Goal: Task Accomplishment & Management: Manage account settings

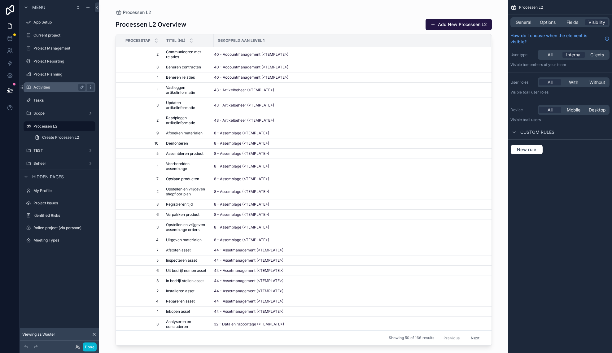
click at [53, 89] on label "Activities" at bounding box center [58, 87] width 50 height 5
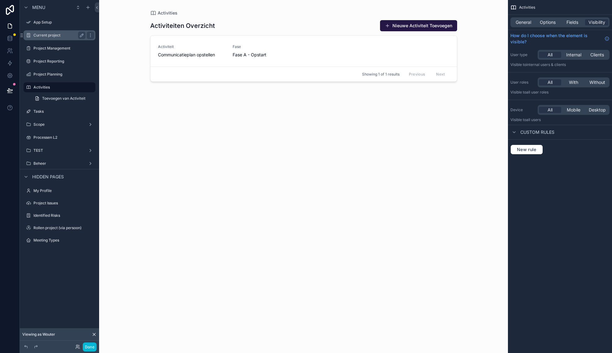
click at [49, 39] on div "Current project" at bounding box center [59, 35] width 52 height 7
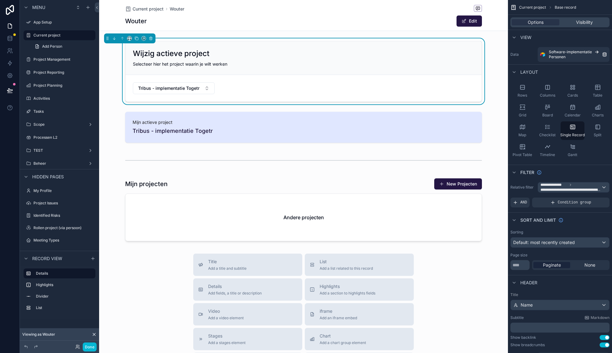
click at [387, 213] on div "scrollable content" at bounding box center [303, 261] width 409 height 523
click at [394, 184] on div "scrollable content" at bounding box center [303, 209] width 409 height 68
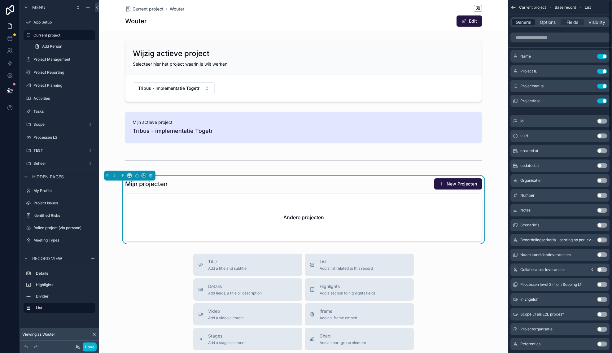
click at [515, 21] on span "General" at bounding box center [522, 22] width 15 height 6
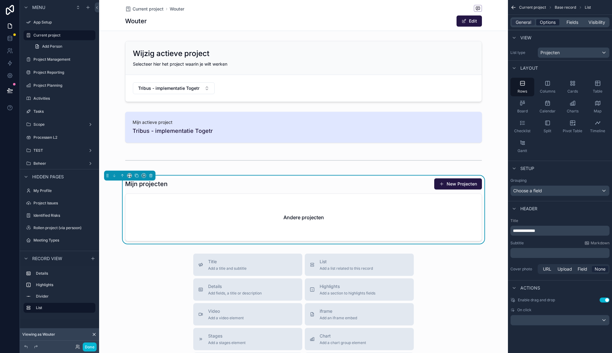
click at [540, 25] on span "Options" at bounding box center [547, 22] width 16 height 6
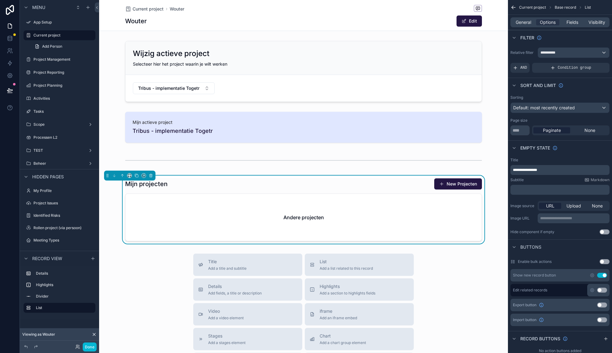
click at [556, 169] on p "**********" at bounding box center [559, 169] width 95 height 5
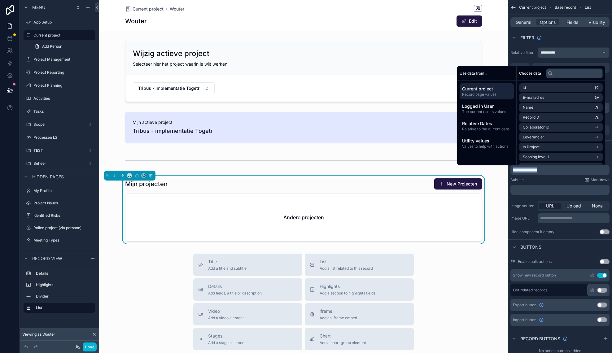
click at [556, 169] on p "**********" at bounding box center [559, 169] width 95 height 5
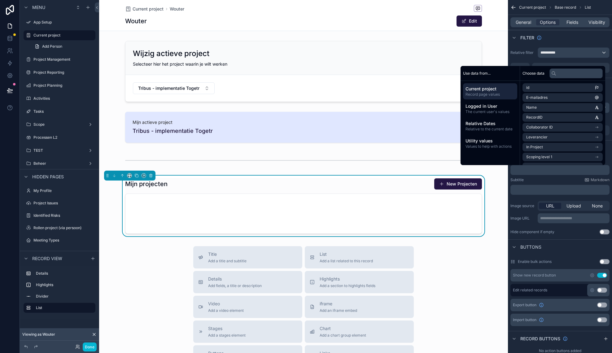
click at [536, 200] on div "**********" at bounding box center [559, 212] width 99 height 25
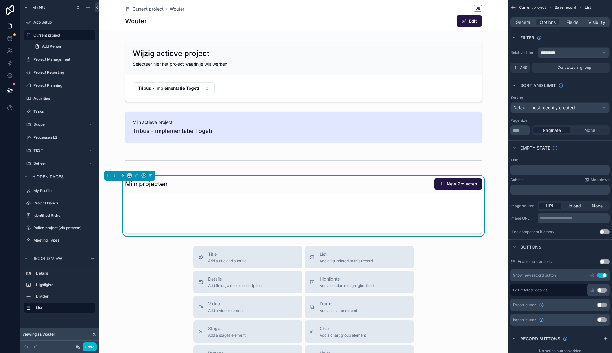
click at [531, 170] on p "﻿" at bounding box center [559, 169] width 95 height 5
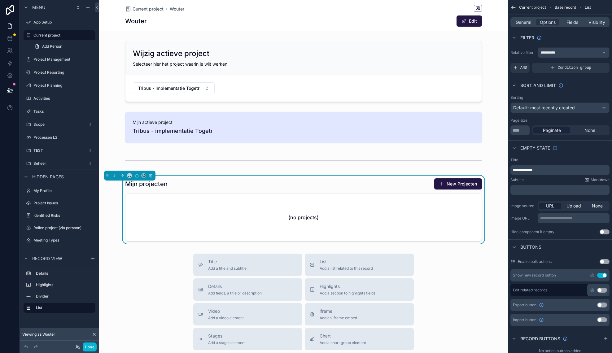
click at [519, 170] on span "**********" at bounding box center [521, 170] width 19 height 4
click at [539, 179] on div "Subtitle Markdown" at bounding box center [559, 179] width 99 height 5
click at [579, 52] on div "**********" at bounding box center [573, 53] width 71 height 10
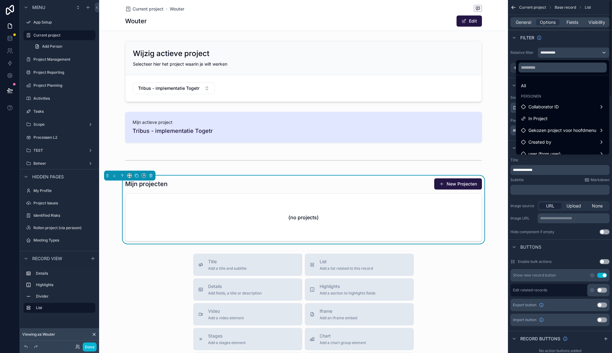
click at [530, 52] on div "scrollable content" at bounding box center [306, 176] width 612 height 353
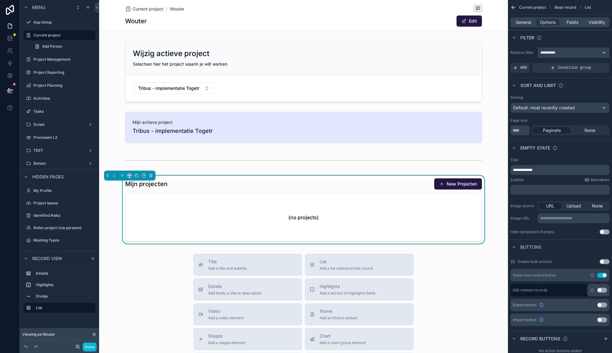
click at [604, 53] on div "**********" at bounding box center [573, 53] width 71 height 10
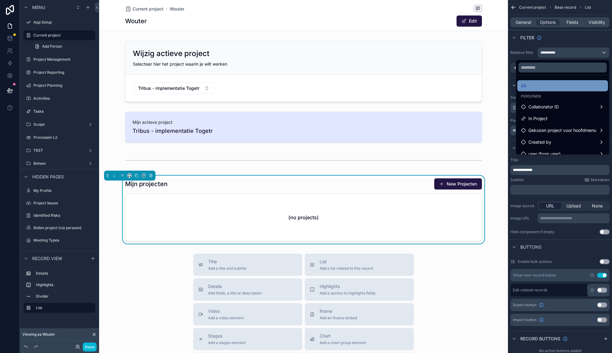
click at [538, 87] on div "All" at bounding box center [562, 85] width 83 height 7
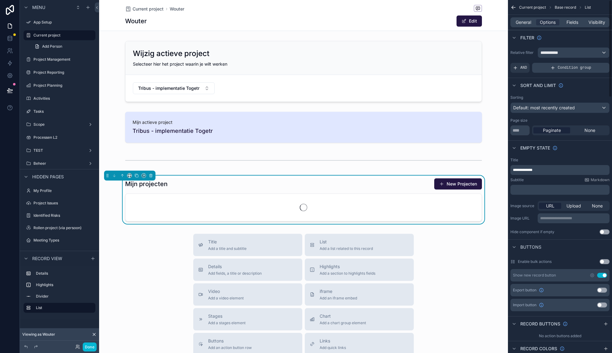
click at [556, 66] on div "Condition group" at bounding box center [570, 68] width 77 height 10
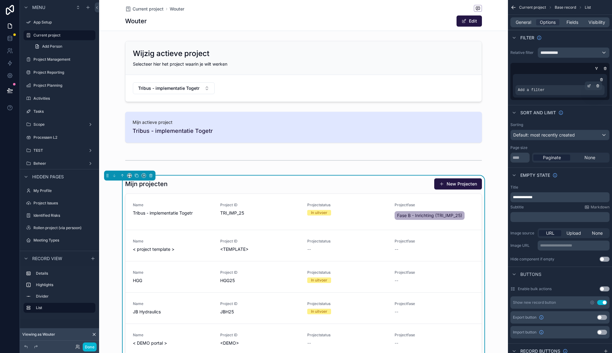
click at [548, 90] on div "Add a filter" at bounding box center [559, 90] width 89 height 10
click at [591, 86] on div "scrollable content" at bounding box center [588, 85] width 9 height 9
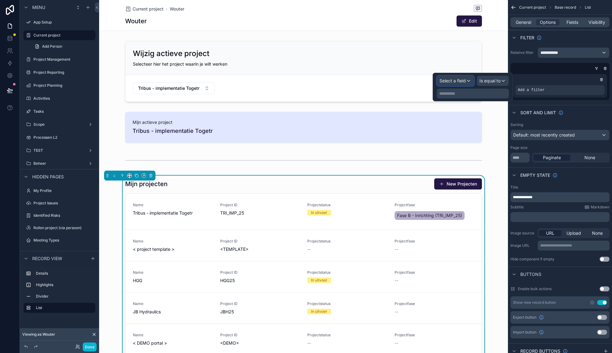
click at [456, 81] on span "Select a field" at bounding box center [452, 80] width 26 height 5
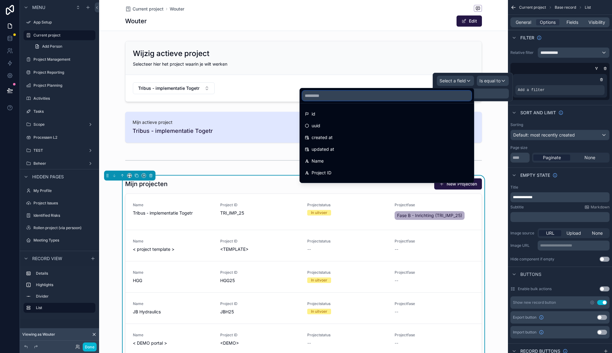
click at [385, 99] on input "text" at bounding box center [386, 96] width 169 height 10
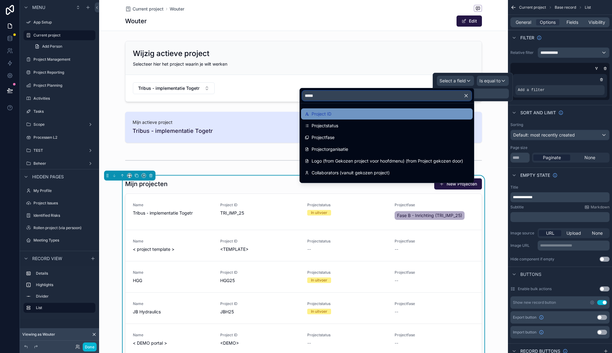
type input "*****"
click at [345, 116] on div "Project ID" at bounding box center [387, 113] width 164 height 7
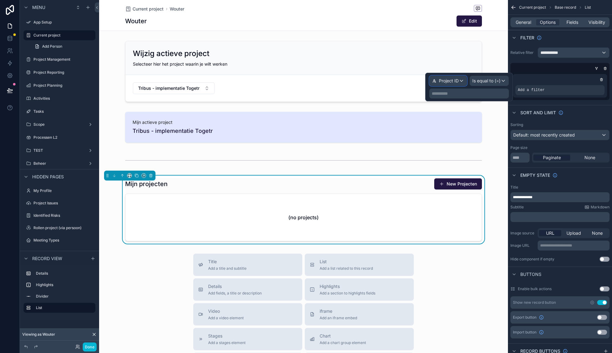
click at [457, 82] on span "Project ID" at bounding box center [449, 81] width 20 height 6
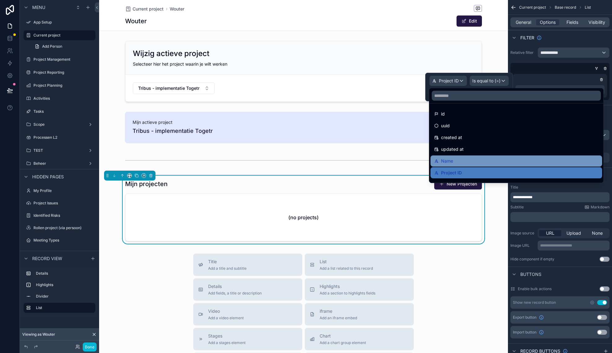
click at [459, 164] on div "Name" at bounding box center [516, 160] width 164 height 7
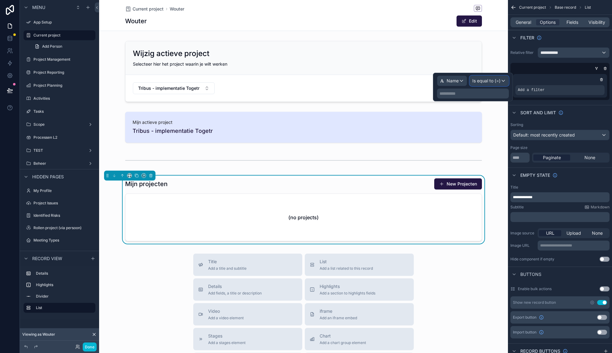
click at [491, 80] on span "Is equal to (=)" at bounding box center [486, 81] width 28 height 6
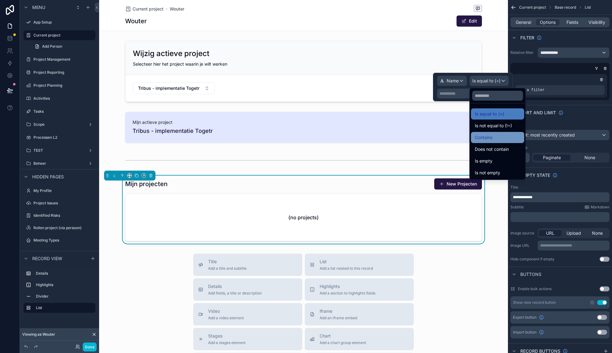
click at [509, 143] on div "Contains" at bounding box center [497, 137] width 53 height 11
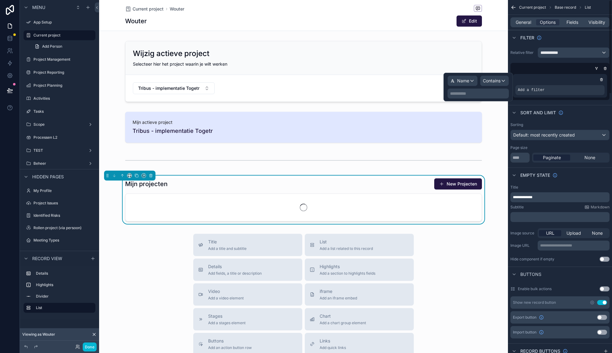
click at [481, 93] on p "**********" at bounding box center [479, 93] width 58 height 6
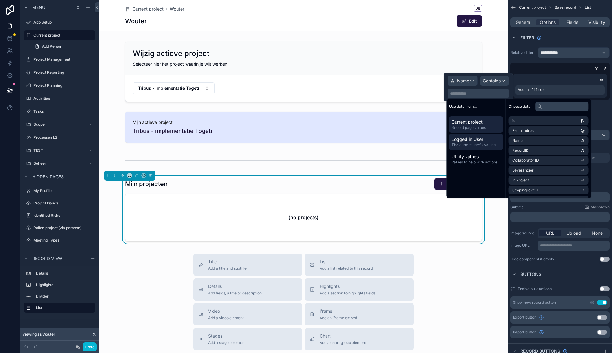
click at [490, 139] on span "Logged in User" at bounding box center [475, 139] width 49 height 6
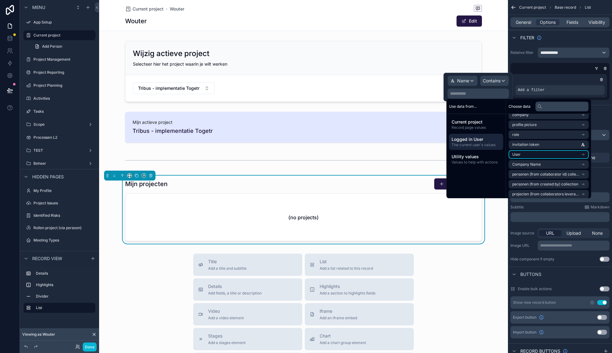
click at [543, 157] on li "User" at bounding box center [548, 154] width 80 height 9
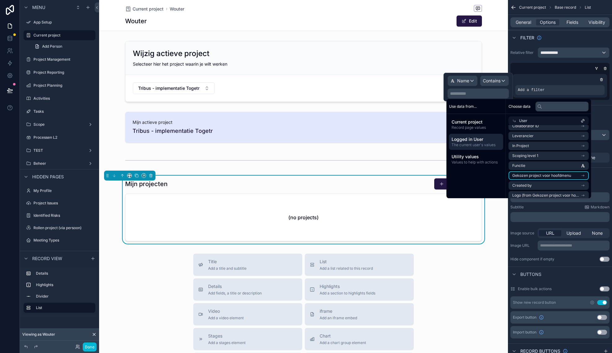
click at [541, 174] on span "Gekozen project voor hoofdmenu" at bounding box center [541, 175] width 59 height 5
click at [551, 166] on span "Collaborators (vanuit gekozen project)" at bounding box center [545, 165] width 67 height 5
click at [514, 131] on icon at bounding box center [514, 130] width 4 height 4
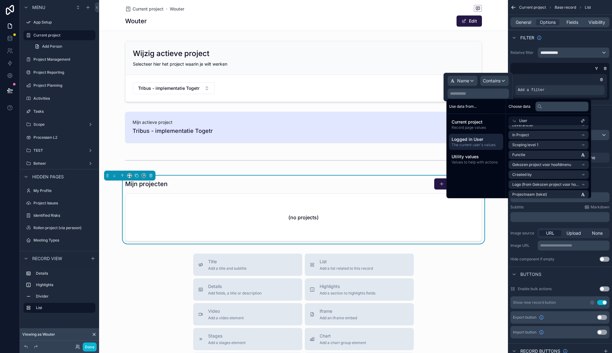
scroll to position [57, 0]
click at [545, 163] on span "Gekozen project voor hoofdmenu" at bounding box center [541, 164] width 59 height 5
click at [551, 142] on li "id" at bounding box center [548, 141] width 80 height 9
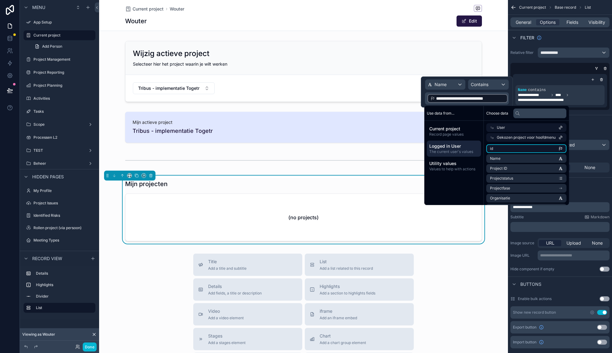
click at [532, 152] on li "id" at bounding box center [526, 148] width 80 height 9
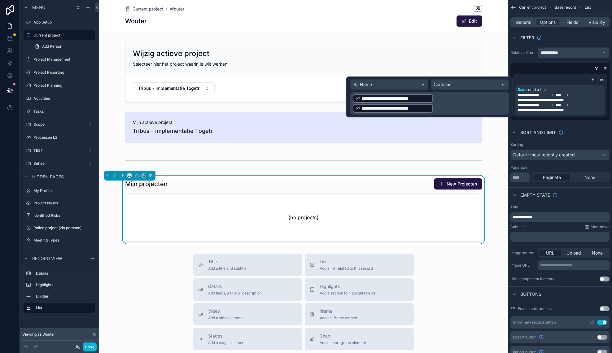
click at [426, 109] on span "**********" at bounding box center [395, 108] width 68 height 6
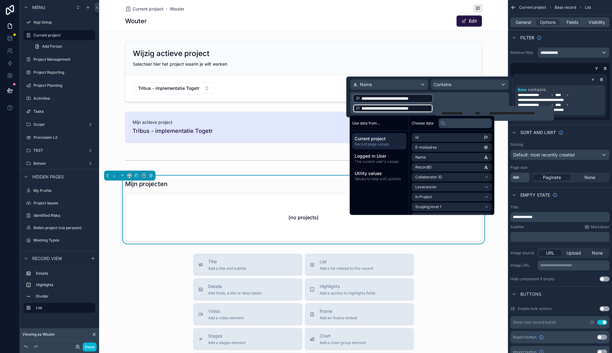
click at [434, 109] on p "**********" at bounding box center [429, 103] width 155 height 20
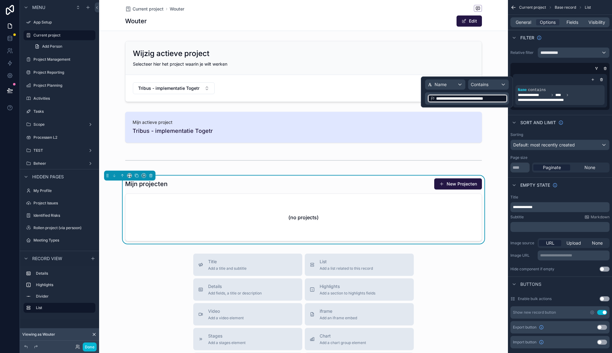
click at [467, 98] on span "**********" at bounding box center [470, 98] width 68 height 6
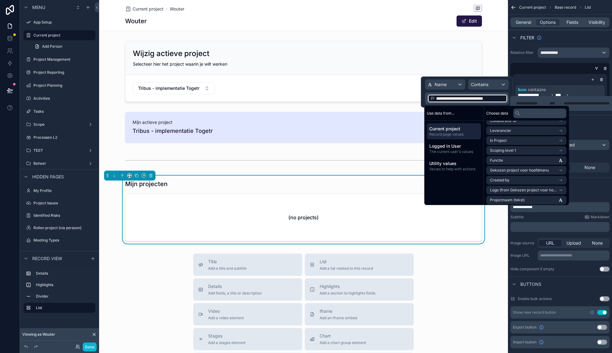
scroll to position [47, 0]
click at [521, 170] on span "Gekozen project voor hoofdmenu" at bounding box center [519, 169] width 59 height 5
click at [521, 148] on li "Name" at bounding box center [526, 148] width 80 height 9
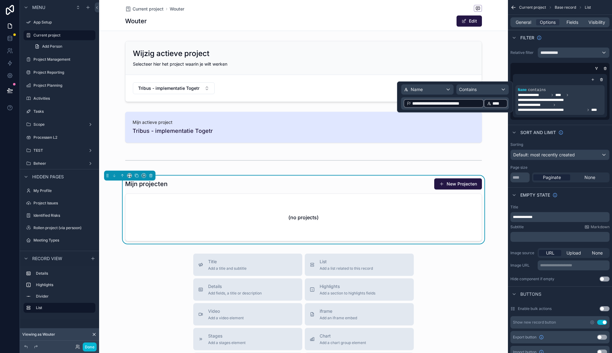
click at [478, 104] on span "**********" at bounding box center [446, 103] width 68 height 6
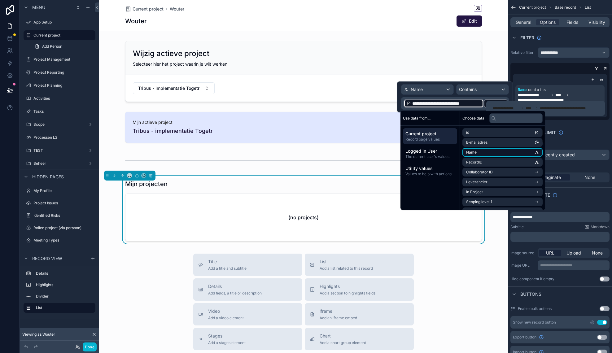
click at [484, 150] on li "Name" at bounding box center [502, 152] width 80 height 9
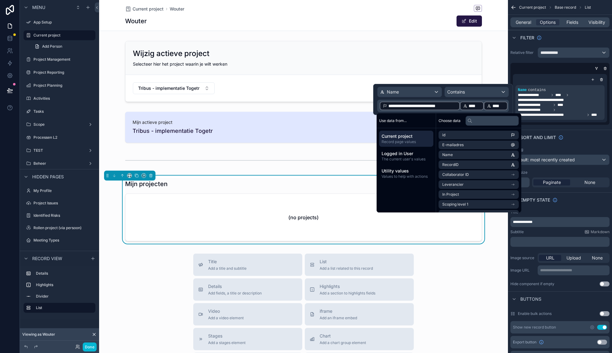
click at [500, 106] on span "****" at bounding box center [498, 106] width 12 height 6
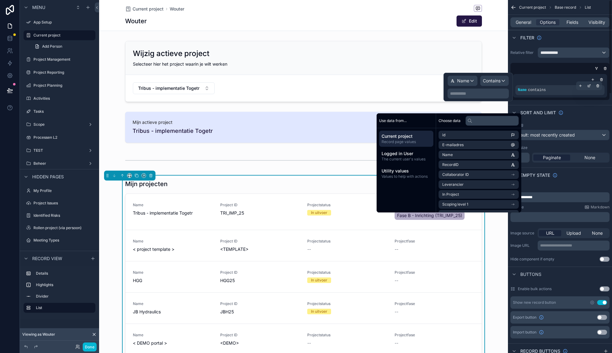
click at [549, 91] on div "Name contains" at bounding box center [559, 90] width 84 height 5
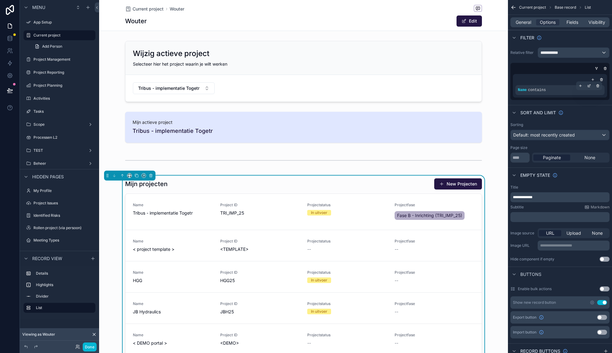
click at [529, 91] on span "contains" at bounding box center [537, 90] width 18 height 4
click at [591, 85] on div "scrollable content" at bounding box center [588, 85] width 9 height 9
click at [497, 83] on span "Contains" at bounding box center [491, 81] width 18 height 6
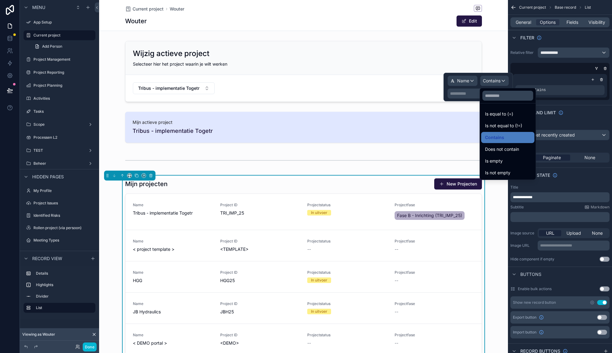
click at [469, 82] on div at bounding box center [477, 87] width 69 height 28
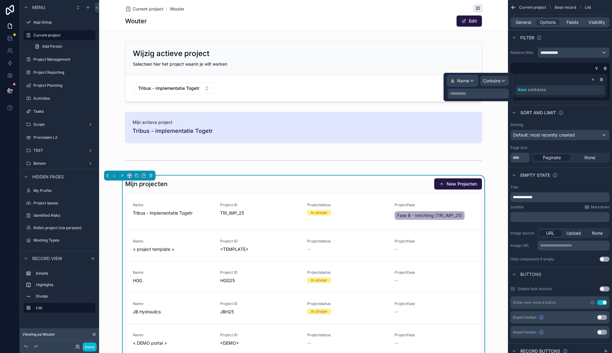
click at [470, 82] on div "Name" at bounding box center [461, 81] width 29 height 10
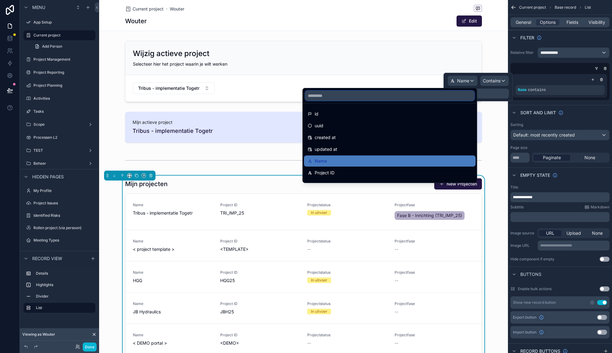
click at [364, 96] on input "text" at bounding box center [389, 96] width 169 height 10
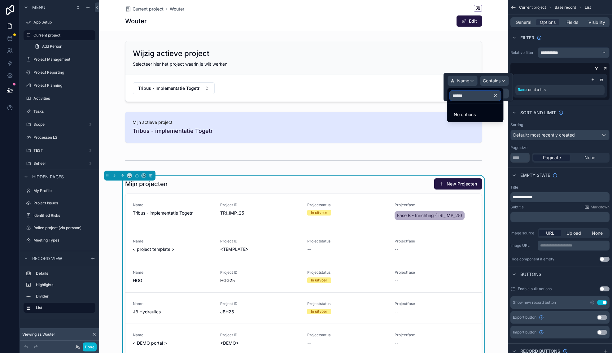
type input "******"
click at [496, 95] on icon "button" at bounding box center [495, 95] width 3 height 3
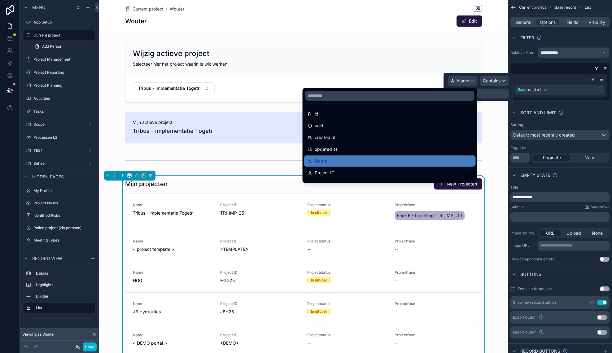
click at [466, 83] on div at bounding box center [477, 87] width 69 height 28
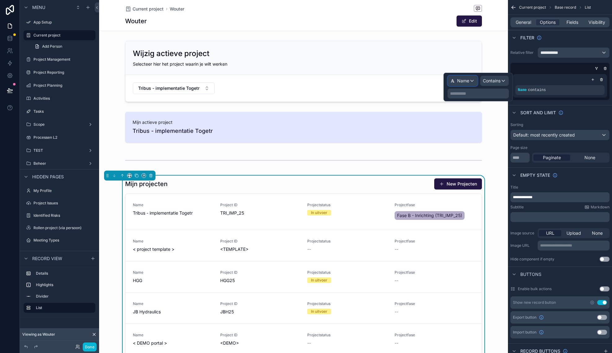
click at [466, 83] on span "Name" at bounding box center [463, 81] width 12 height 6
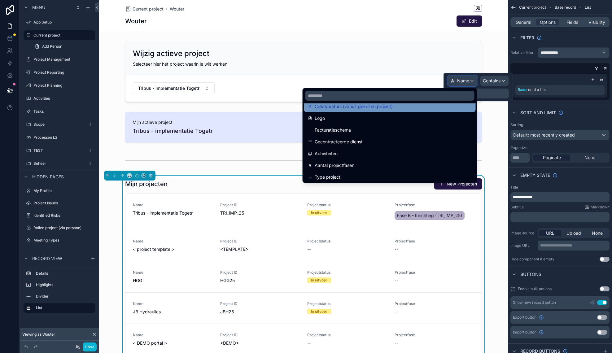
scroll to position [260, 0]
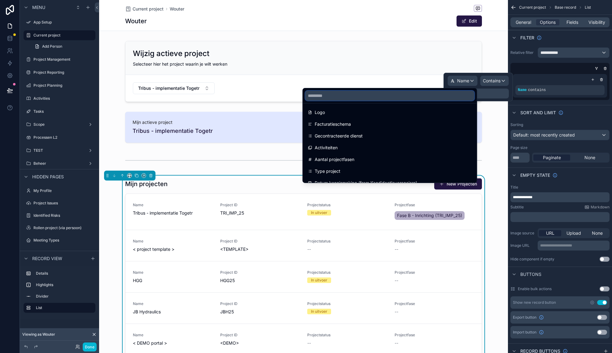
click at [359, 97] on input "text" at bounding box center [389, 96] width 169 height 10
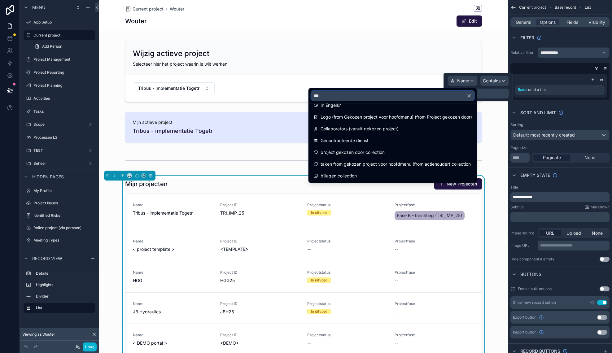
scroll to position [0, 0]
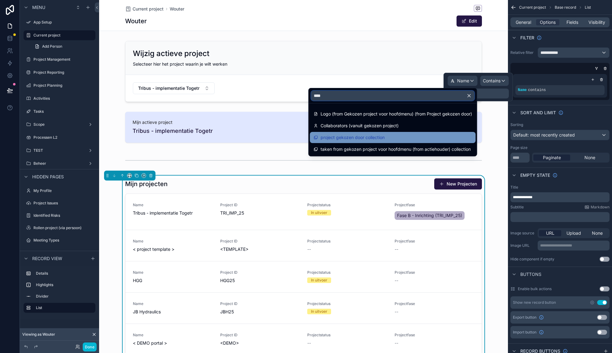
type input "****"
click at [347, 137] on span "project gekozen door collection" at bounding box center [352, 137] width 64 height 7
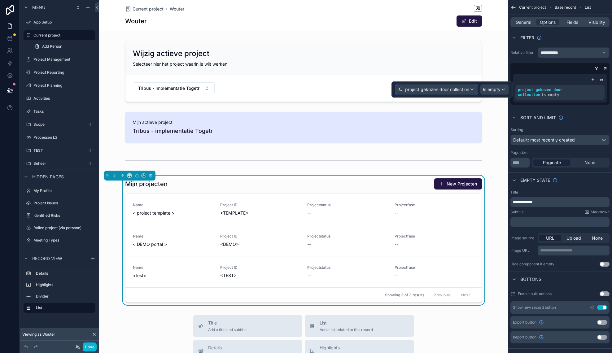
click at [438, 92] on span "project gekozen door collection" at bounding box center [437, 89] width 64 height 6
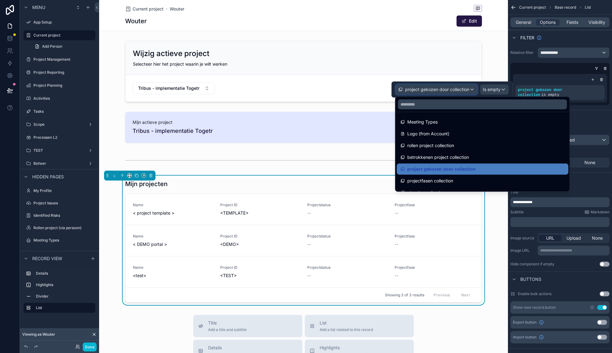
scroll to position [392, 0]
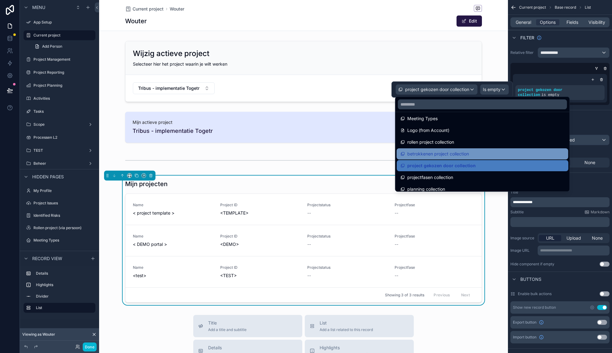
click at [454, 154] on span "betrokkenen project collection" at bounding box center [438, 153] width 62 height 7
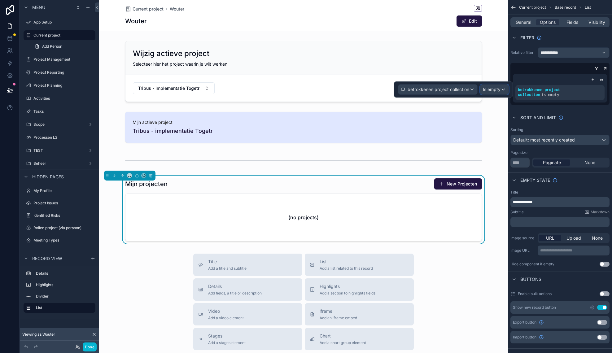
click at [495, 88] on span "Is empty" at bounding box center [491, 89] width 18 height 6
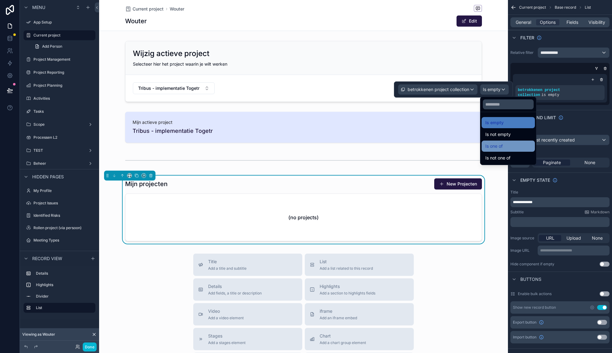
click at [499, 147] on span "Is one of" at bounding box center [493, 145] width 17 height 7
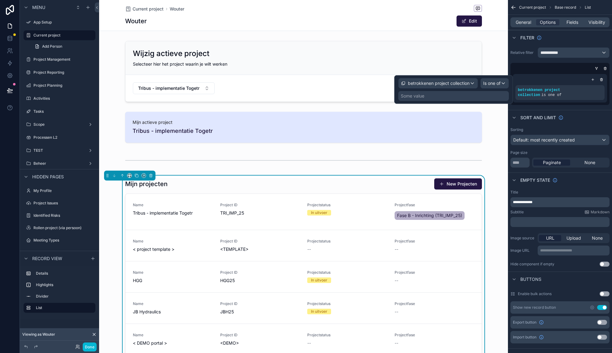
click at [435, 97] on div "Some value" at bounding box center [453, 96] width 110 height 10
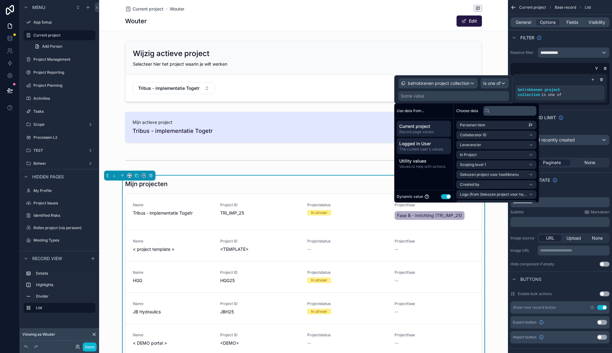
click at [425, 147] on span "The current user's values" at bounding box center [423, 149] width 49 height 5
click at [478, 154] on li "User" at bounding box center [496, 154] width 80 height 9
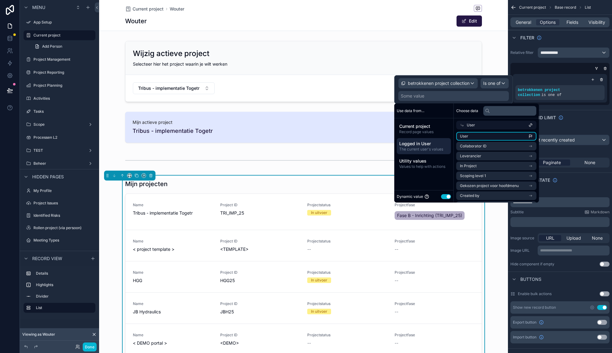
click at [491, 137] on li "User" at bounding box center [496, 136] width 80 height 9
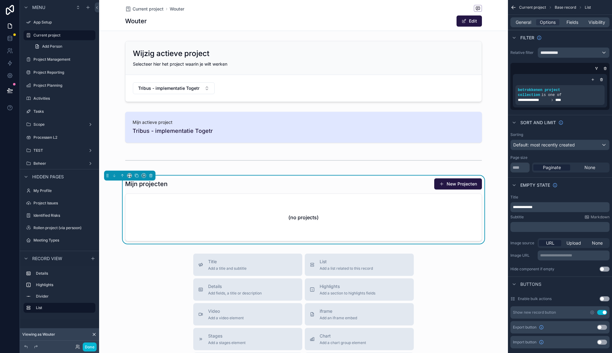
click at [258, 182] on div "Mijn projecten New Projecten" at bounding box center [303, 184] width 357 height 12
click at [77, 348] on icon at bounding box center [77, 346] width 5 height 5
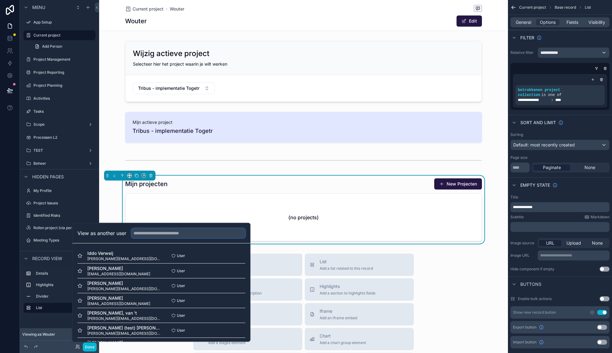
click at [145, 234] on input "text" at bounding box center [188, 233] width 114 height 10
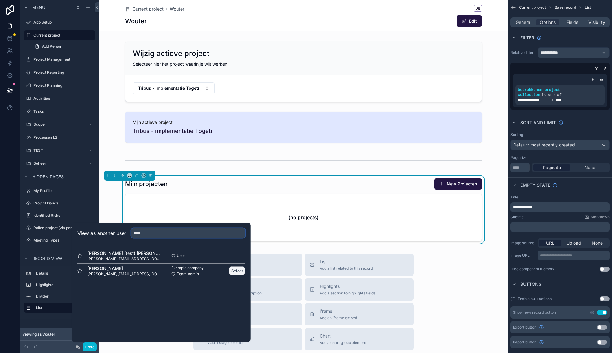
type input "****"
click at [240, 271] on button "Select" at bounding box center [237, 270] width 16 height 9
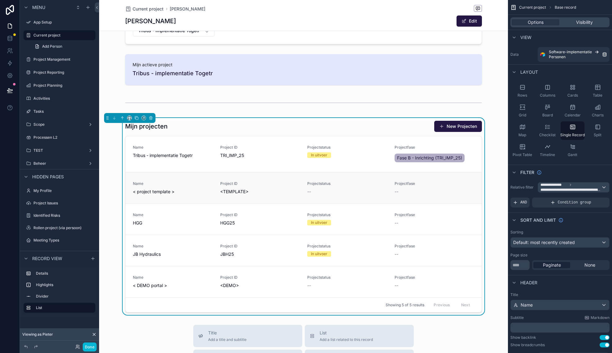
scroll to position [60, 0]
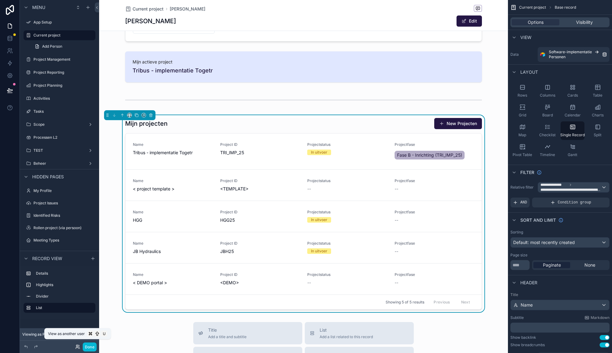
click at [78, 347] on icon at bounding box center [77, 346] width 5 height 5
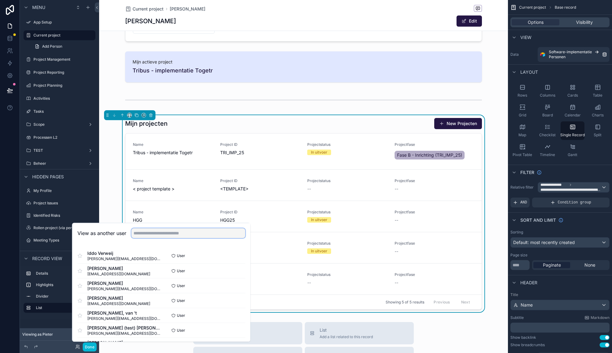
click at [143, 233] on input "text" at bounding box center [188, 233] width 114 height 10
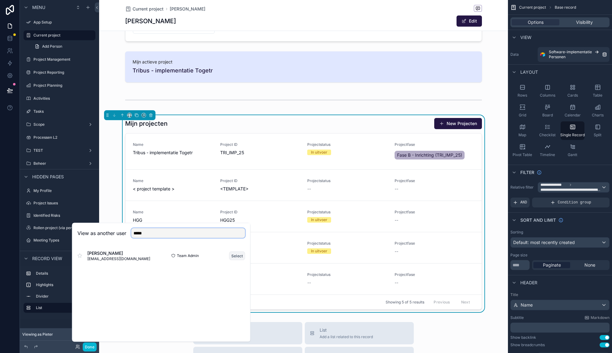
type input "*****"
click at [233, 255] on button "Select" at bounding box center [237, 255] width 16 height 9
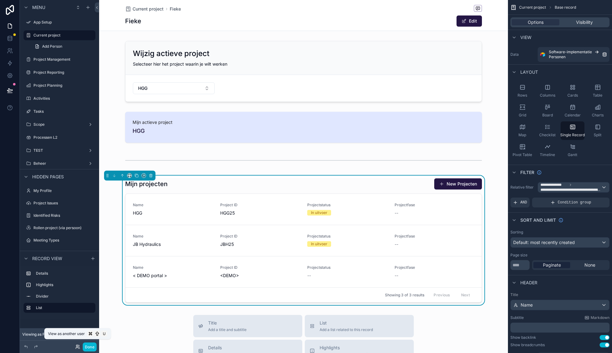
click at [77, 346] on icon at bounding box center [77, 346] width 5 height 5
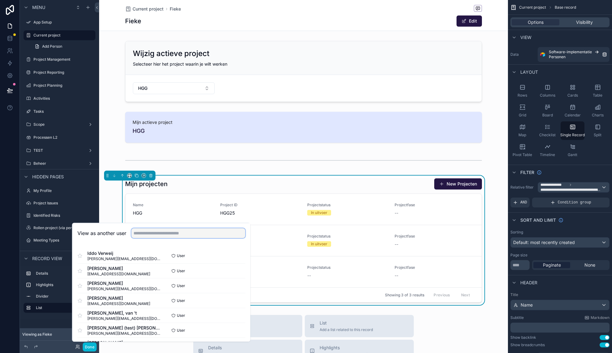
click at [151, 231] on input "text" at bounding box center [188, 233] width 114 height 10
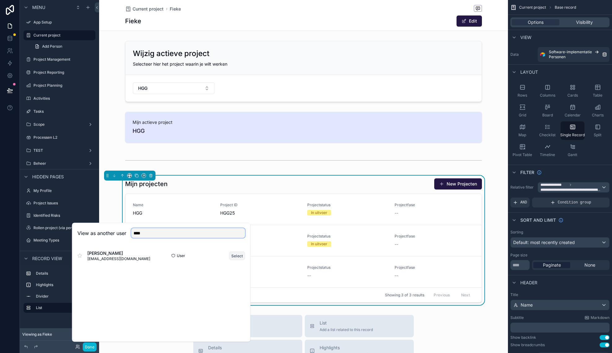
type input "****"
click at [233, 256] on button "Select" at bounding box center [237, 255] width 16 height 9
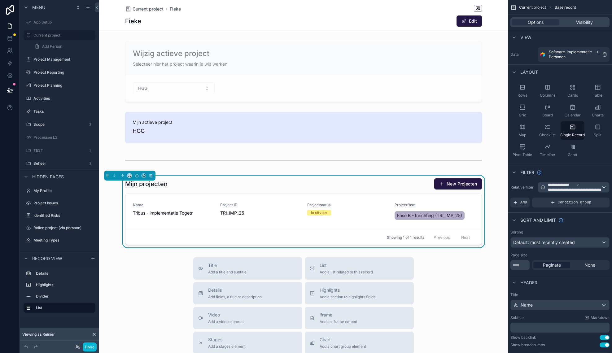
click at [411, 180] on div "Mijn projecten New Projecten" at bounding box center [303, 184] width 357 height 12
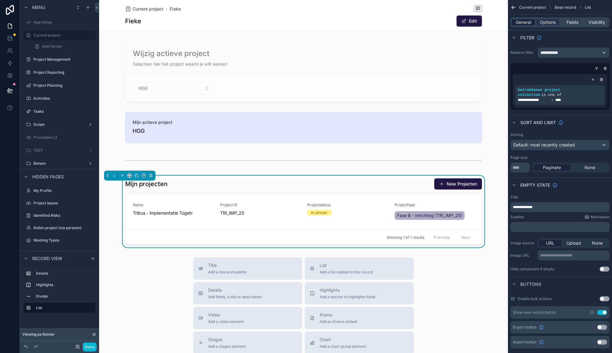
click at [519, 23] on span "General" at bounding box center [522, 22] width 15 height 6
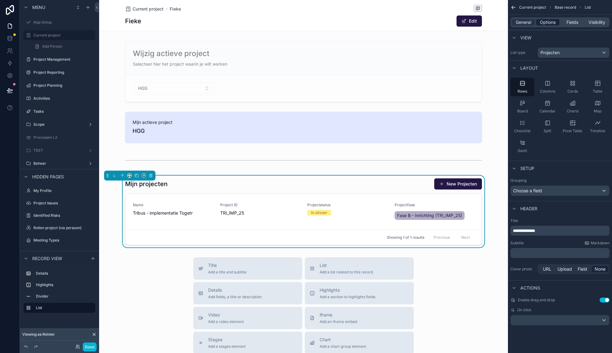
click at [544, 21] on span "Options" at bounding box center [547, 22] width 16 height 6
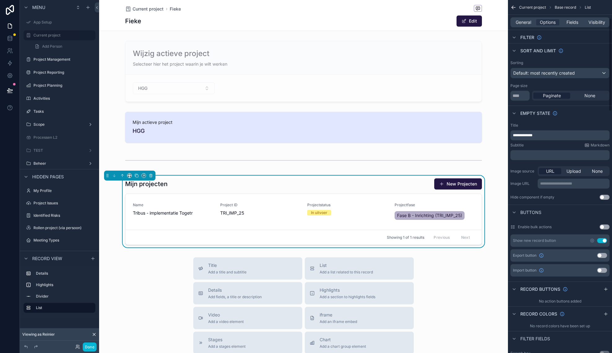
scroll to position [72, 0]
click at [599, 241] on button "Use setting" at bounding box center [602, 239] width 10 height 5
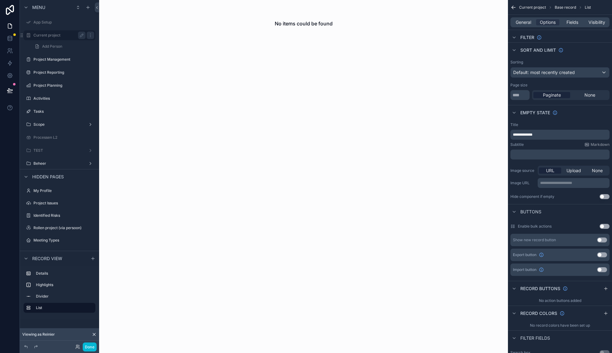
click at [57, 36] on label "Current project" at bounding box center [58, 35] width 50 height 5
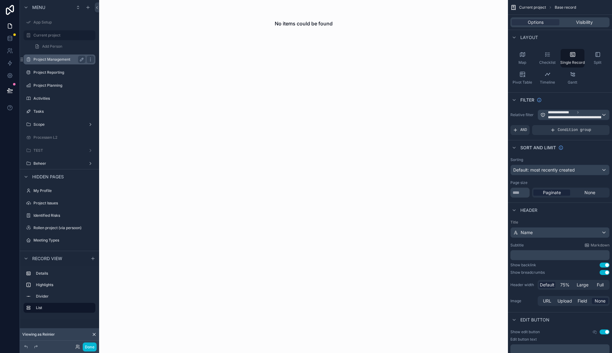
click at [45, 60] on label "Project Management" at bounding box center [58, 59] width 50 height 5
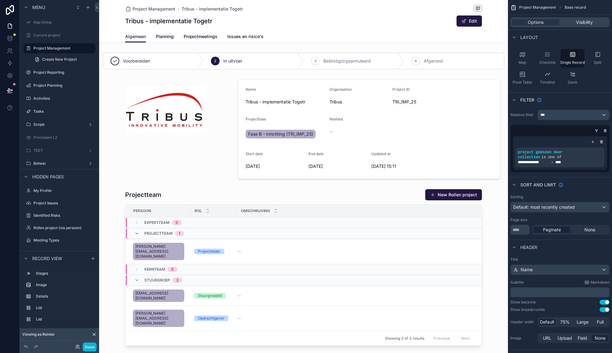
click at [175, 122] on div "scrollable content" at bounding box center [166, 129] width 135 height 105
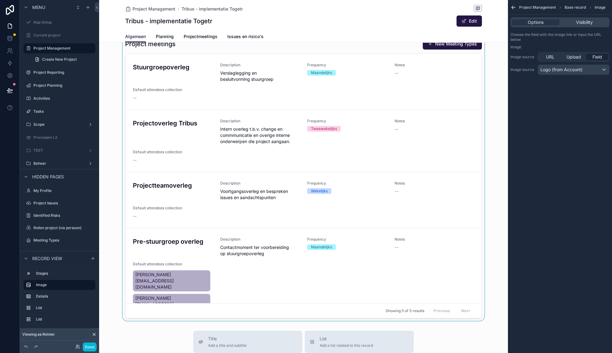
scroll to position [550, 0]
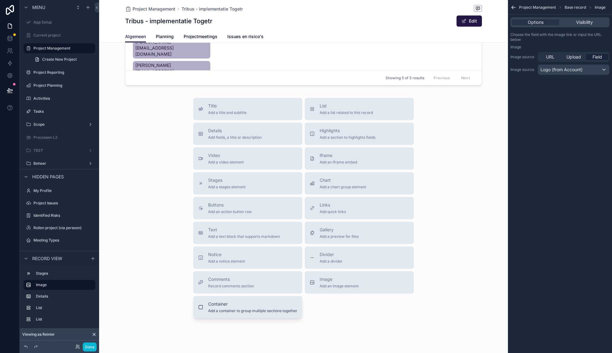
click at [237, 301] on span "Container" at bounding box center [252, 304] width 89 height 6
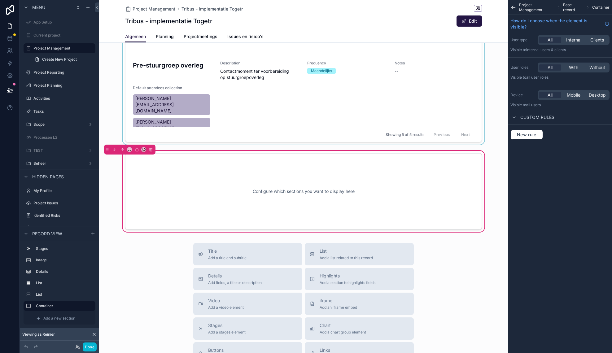
scroll to position [494, 0]
click at [121, 147] on icon "scrollable content" at bounding box center [122, 149] width 4 height 4
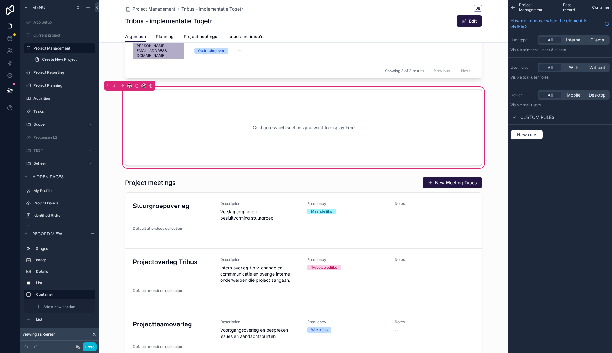
scroll to position [255, 0]
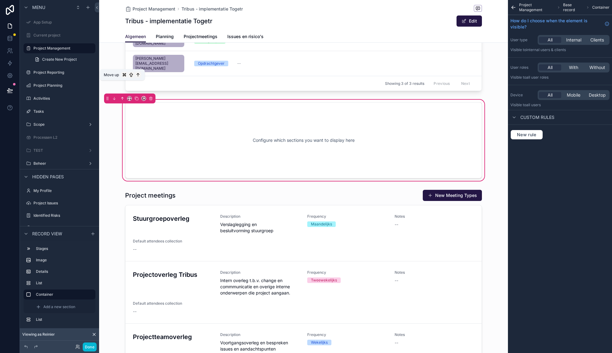
click at [123, 96] on icon "scrollable content" at bounding box center [122, 98] width 4 height 4
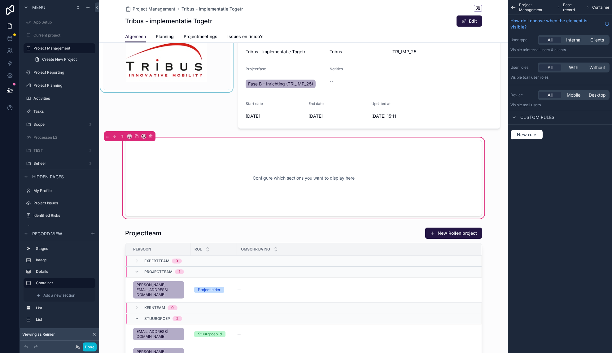
scroll to position [43, 0]
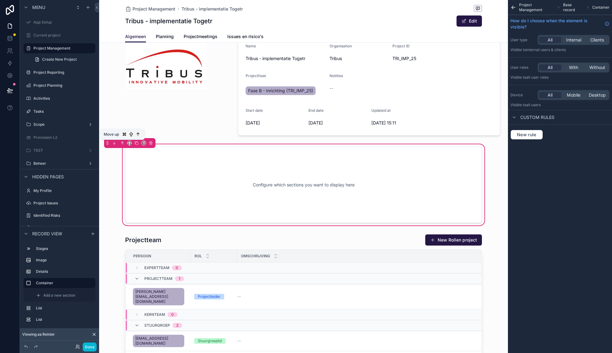
click at [124, 145] on icon "scrollable content" at bounding box center [122, 143] width 4 height 4
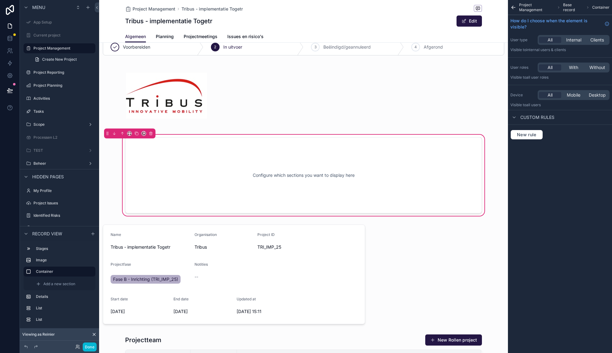
scroll to position [0, 0]
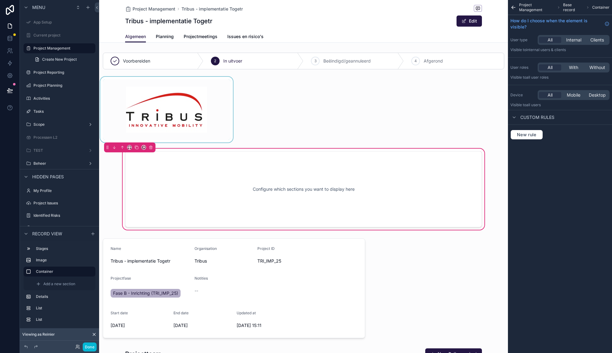
drag, startPoint x: 171, startPoint y: 113, endPoint x: 200, endPoint y: 176, distance: 69.5
click at [200, 142] on div "scrollable content" at bounding box center [166, 110] width 135 height 66
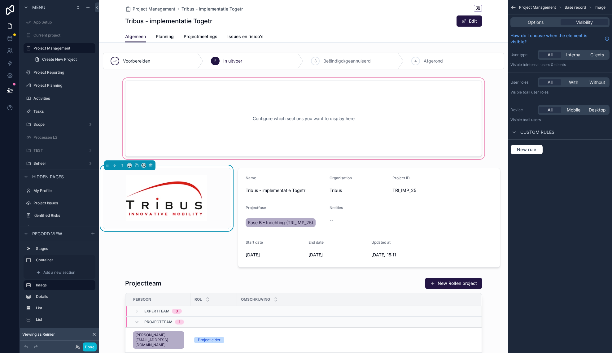
click at [211, 124] on div "scrollable content" at bounding box center [303, 119] width 409 height 84
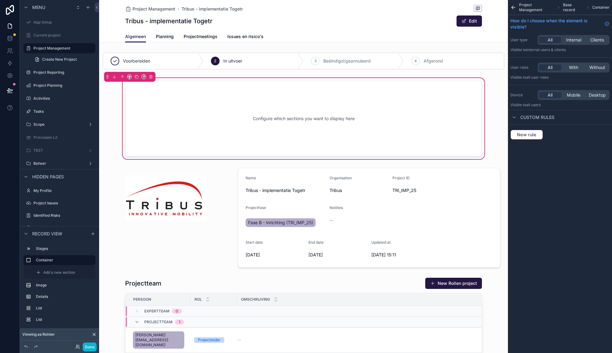
click at [299, 122] on div "Configure which sections you want to display here" at bounding box center [303, 119] width 336 height 56
click at [569, 175] on div "Project Management Base record Container How do I choose when the element is vi…" at bounding box center [560, 176] width 104 height 353
click at [513, 9] on icon "scrollable content" at bounding box center [513, 7] width 6 height 6
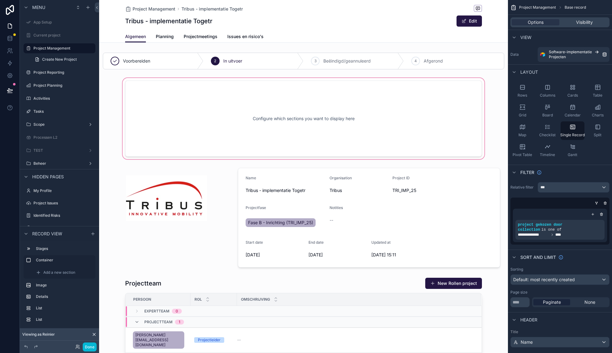
click at [501, 99] on div "scrollable content" at bounding box center [303, 119] width 409 height 84
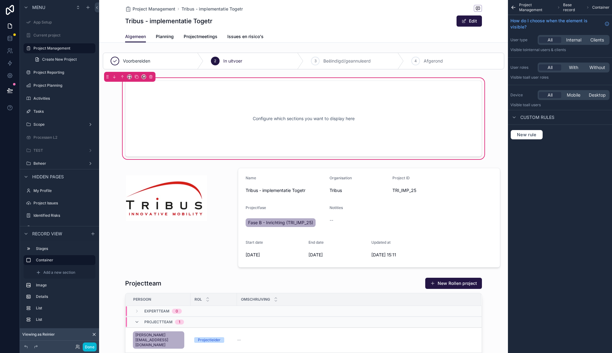
click at [466, 99] on div "Configure which sections you want to display here" at bounding box center [303, 119] width 336 height 56
click at [407, 24] on div "Tribus - implementatie Togetr Edit" at bounding box center [303, 21] width 357 height 12
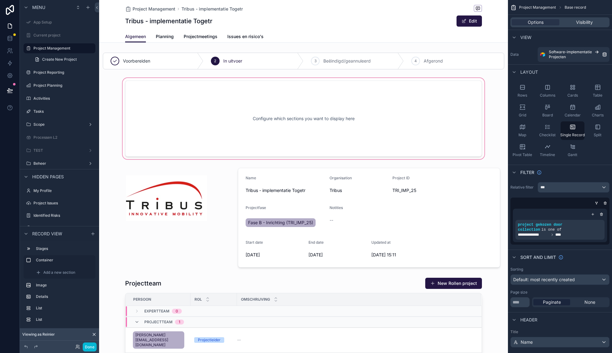
click at [422, 107] on div "scrollable content" at bounding box center [303, 119] width 409 height 84
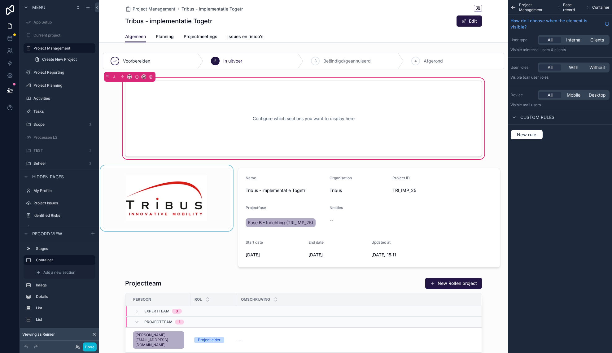
click at [202, 198] on div "scrollable content" at bounding box center [166, 217] width 135 height 105
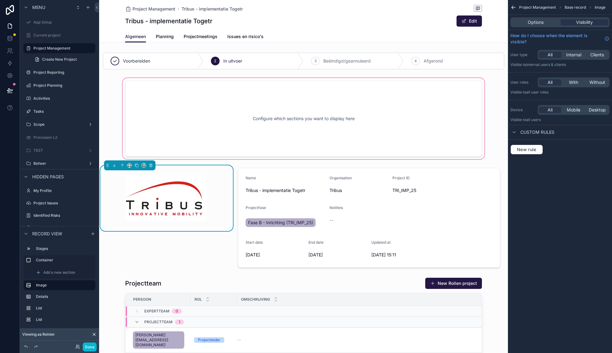
click at [287, 128] on div "scrollable content" at bounding box center [303, 119] width 409 height 84
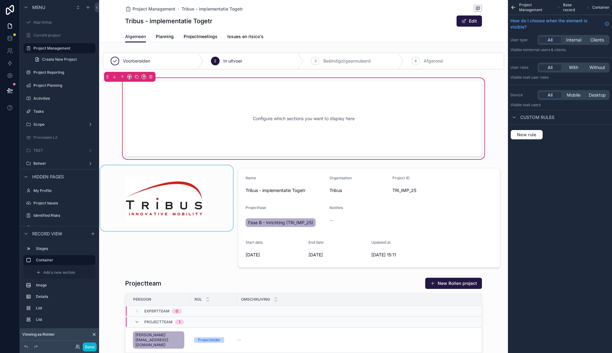
click at [534, 119] on span "Custom rules" at bounding box center [537, 117] width 34 height 6
click at [487, 62] on div "scrollable content" at bounding box center [303, 61] width 409 height 22
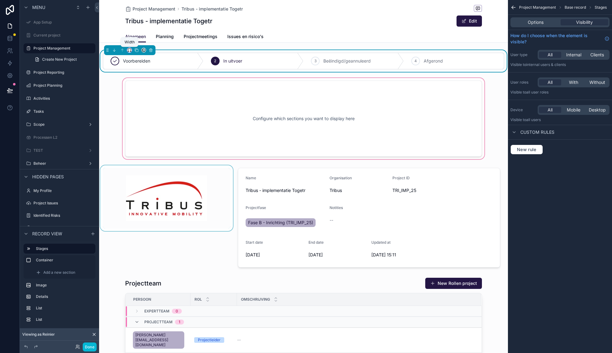
click at [128, 50] on icon "scrollable content" at bounding box center [129, 50] width 4 height 4
click at [146, 63] on span "Default" at bounding box center [139, 61] width 15 height 7
click at [465, 101] on div "scrollable content" at bounding box center [303, 119] width 409 height 84
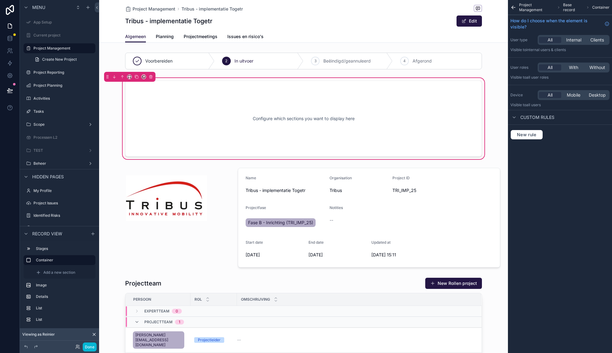
click at [440, 135] on div "Configure which sections you want to display here" at bounding box center [303, 119] width 336 height 56
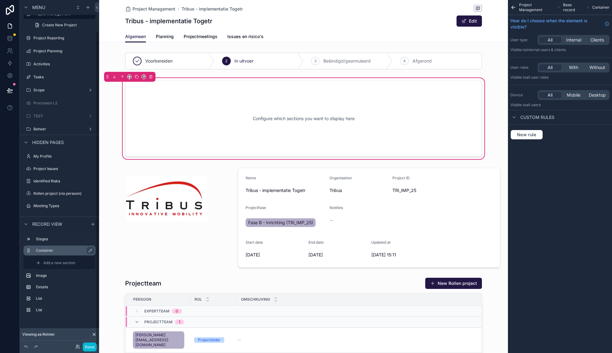
scroll to position [35, 0]
click at [54, 276] on label "Image" at bounding box center [63, 275] width 54 height 5
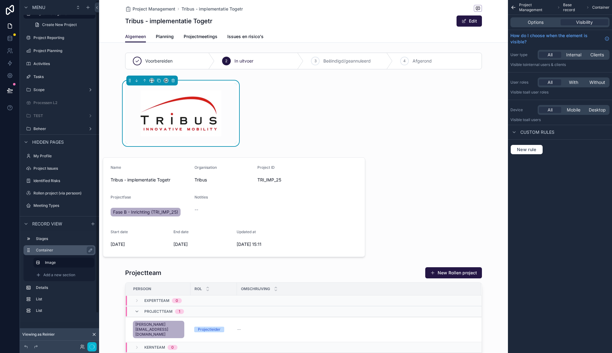
scroll to position [0, 0]
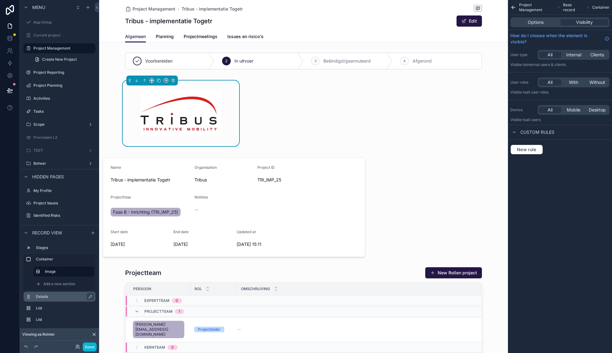
click at [32, 296] on div "Details" at bounding box center [60, 297] width 72 height 10
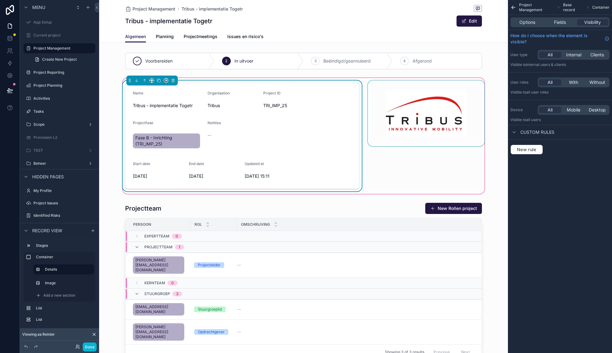
click at [374, 166] on div "scrollable content" at bounding box center [425, 135] width 119 height 111
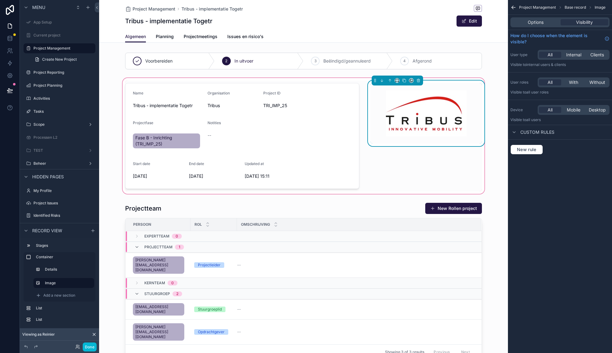
click at [498, 164] on div "Name Tribus - implementatie Togetr Organisation Tribus Project ID TRI_IMP_25 Pr…" at bounding box center [303, 136] width 409 height 118
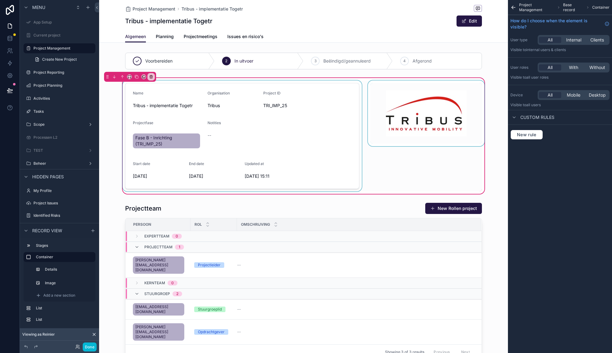
click at [340, 85] on div "scrollable content" at bounding box center [241, 135] width 241 height 111
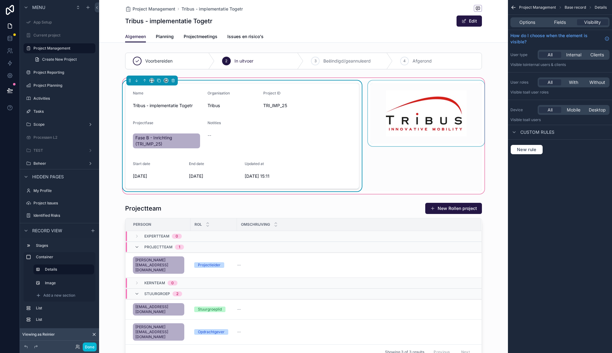
click at [365, 81] on div "Name Tribus - implementatie Togetr Organisation Tribus Project ID TRI_IMP_25 Pr…" at bounding box center [303, 135] width 364 height 111
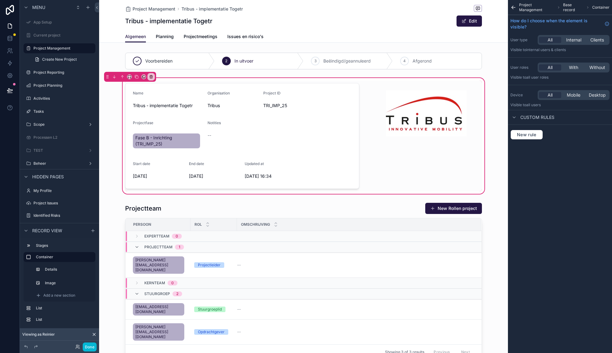
click at [511, 6] on icon "scrollable content" at bounding box center [513, 7] width 6 height 6
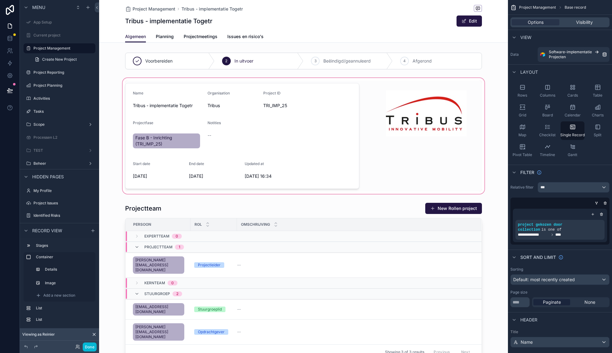
click at [316, 100] on div "scrollable content" at bounding box center [303, 136] width 409 height 118
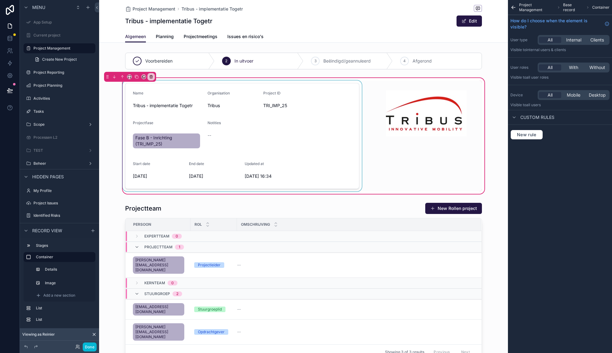
click at [325, 149] on div "scrollable content" at bounding box center [241, 135] width 241 height 111
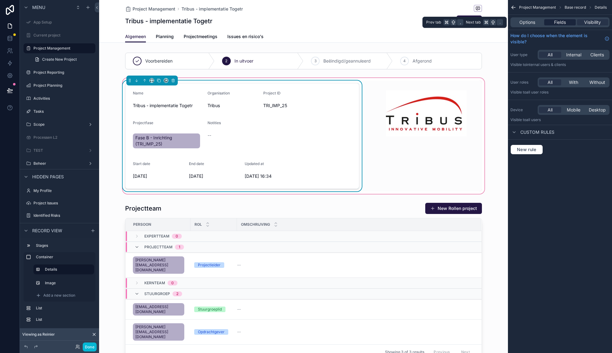
click at [569, 22] on div "Fields" at bounding box center [559, 22] width 31 height 6
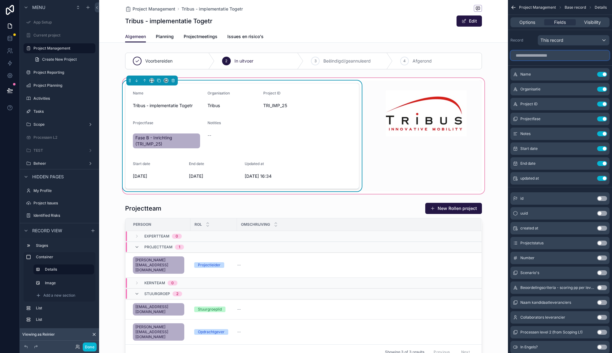
click at [551, 55] on input "scrollable content" at bounding box center [559, 55] width 99 height 10
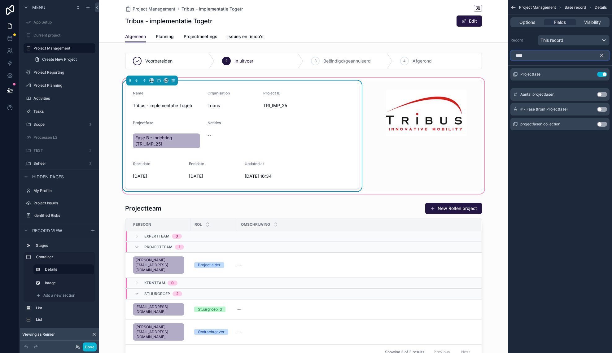
type input "****"
click at [602, 110] on button "Use setting" at bounding box center [602, 109] width 10 height 5
click at [600, 56] on icon "scrollable content" at bounding box center [602, 56] width 6 height 6
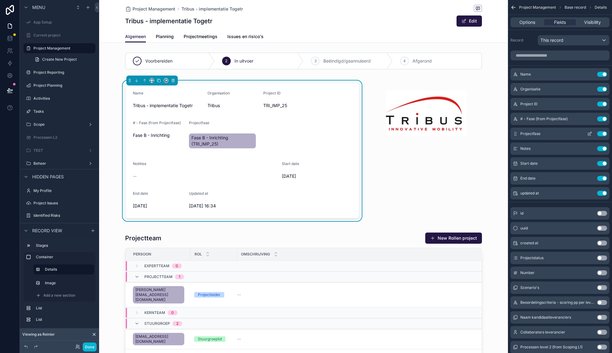
click at [600, 134] on button "Use setting" at bounding box center [602, 133] width 10 height 5
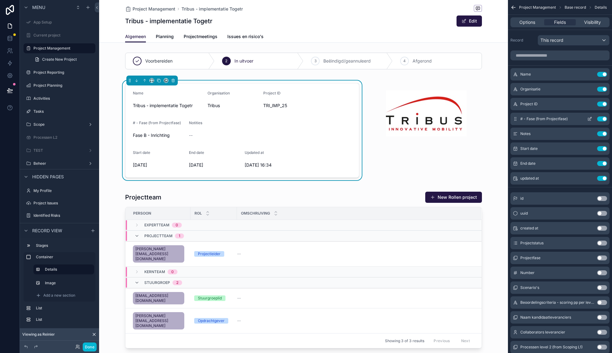
click at [590, 120] on icon "scrollable content" at bounding box center [589, 118] width 5 height 5
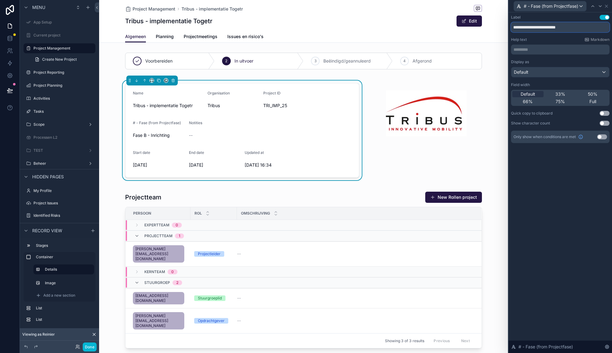
click at [542, 28] on input "**********" at bounding box center [560, 27] width 98 height 10
type input "**********"
click at [567, 182] on div "**********" at bounding box center [559, 182] width 103 height 340
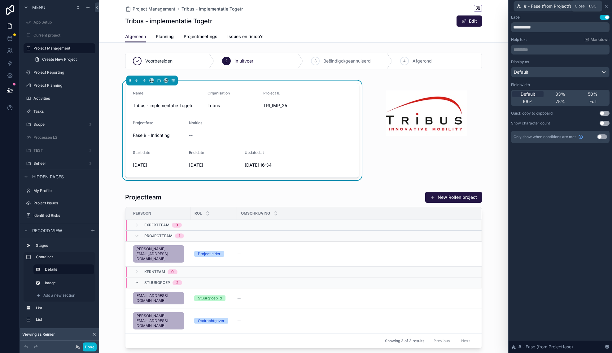
click at [607, 5] on icon at bounding box center [605, 6] width 5 height 5
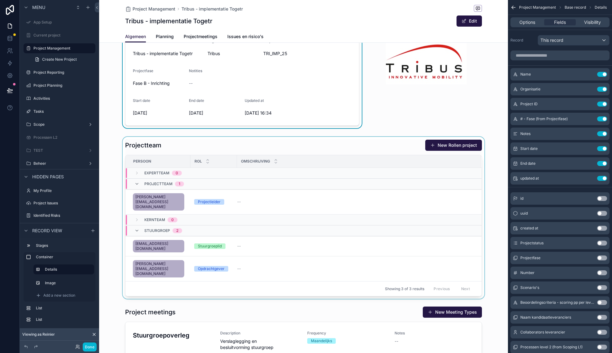
scroll to position [53, 0]
click at [375, 141] on div "scrollable content" at bounding box center [303, 217] width 409 height 162
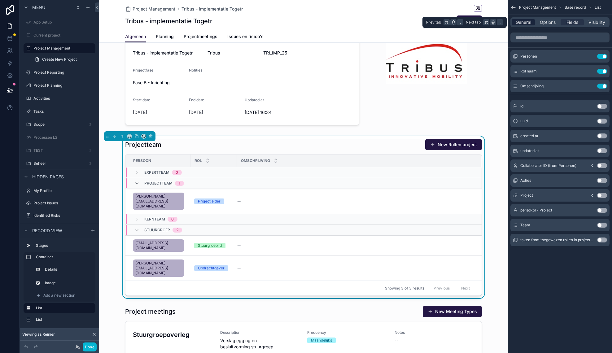
click at [531, 22] on div "General" at bounding box center [522, 22] width 23 height 6
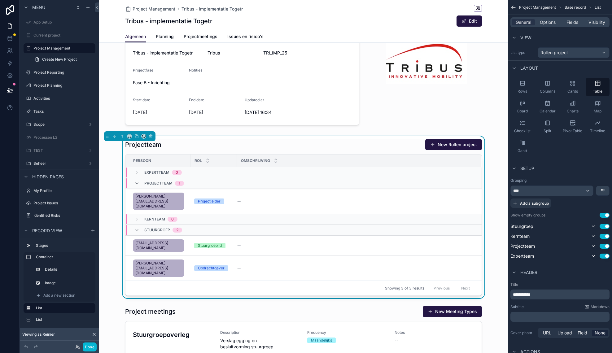
click at [342, 145] on div "Projectteam New Rollen project" at bounding box center [303, 145] width 357 height 12
click at [568, 23] on span "Fields" at bounding box center [572, 22] width 12 height 6
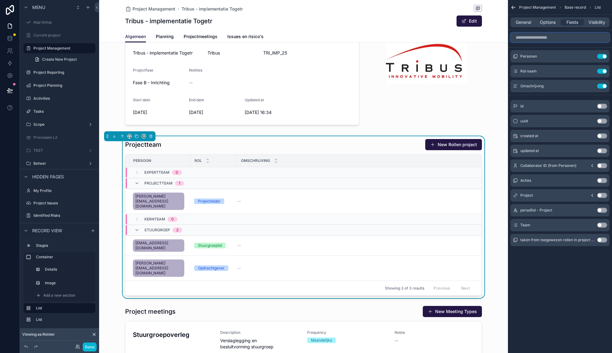
click input "scrollable content"
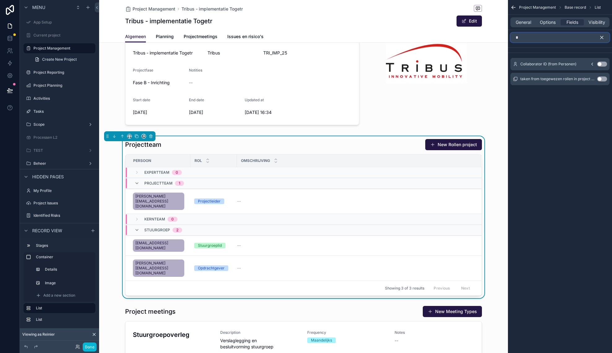
type input "*"
drag, startPoint x: 603, startPoint y: 38, endPoint x: 580, endPoint y: 49, distance: 25.3
click icon "scrollable content"
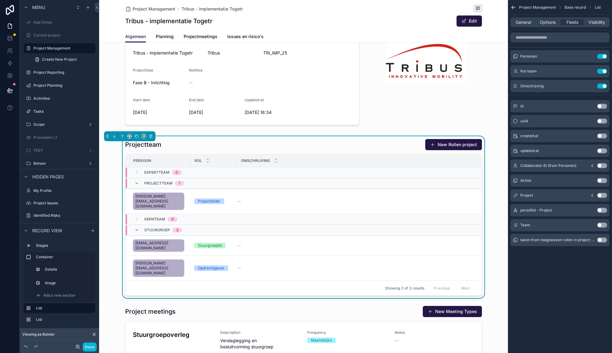
click div "scrollable content"
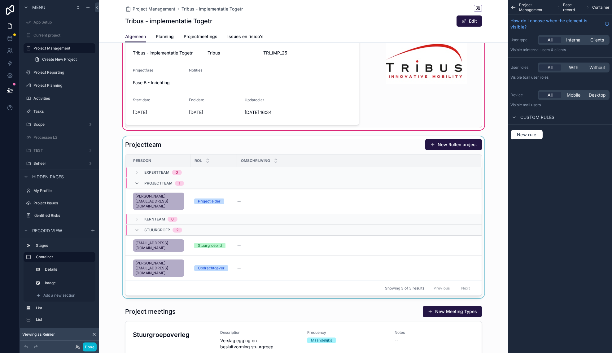
click div "scrollable content"
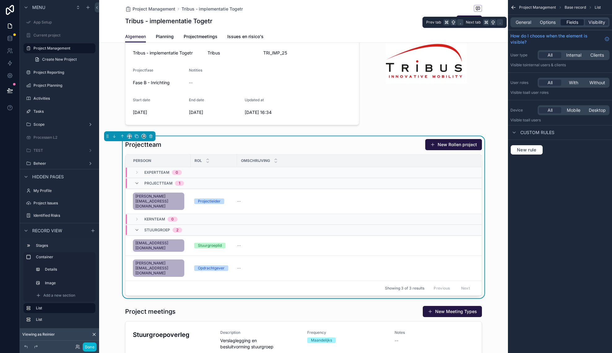
click span "Fields"
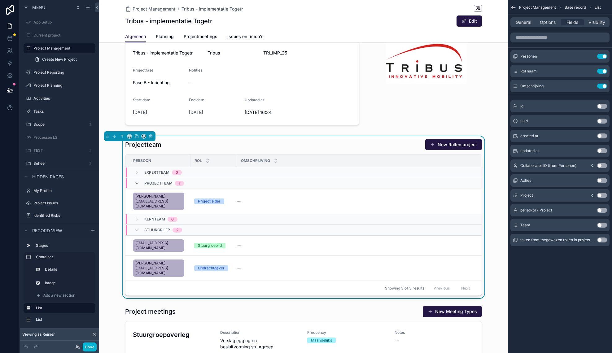
click div "Voorbereiden 2 In uitvoer 3 Beëindigd/geannuleerd 4 Afgerond Name Tribus - impl…"
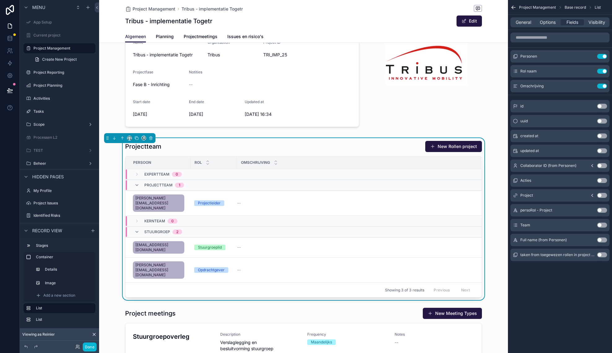
click button "Use setting"
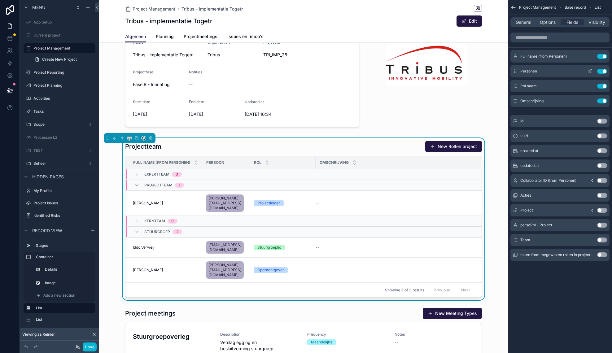
click button "Use setting"
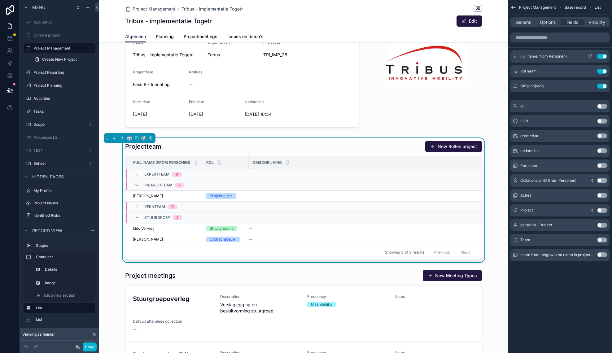
click icon "scrollable content"
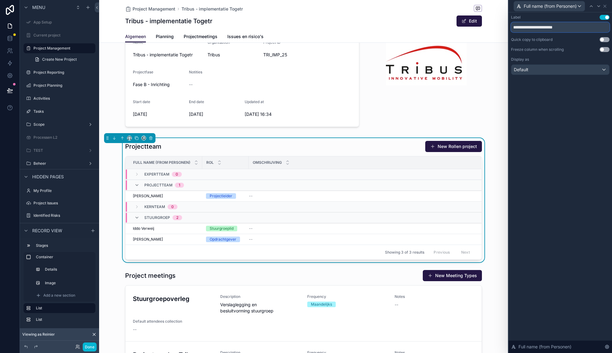
click input "**********"
drag, startPoint x: 560, startPoint y: 27, endPoint x: 501, endPoint y: 24, distance: 58.9
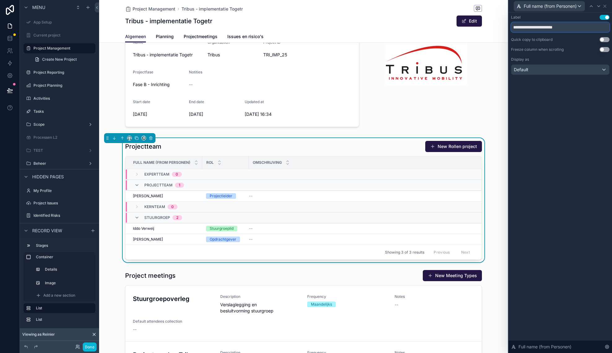
click input "**********"
type input "****"
click div "Label Use setting **** Quick copy to clipboard Use setting Freeze column when s…"
click div "Hidden pages"
click div "Projectteam New Rollen project Naam Rol Omschrijving Expertteam 0 Projectteam 1…"
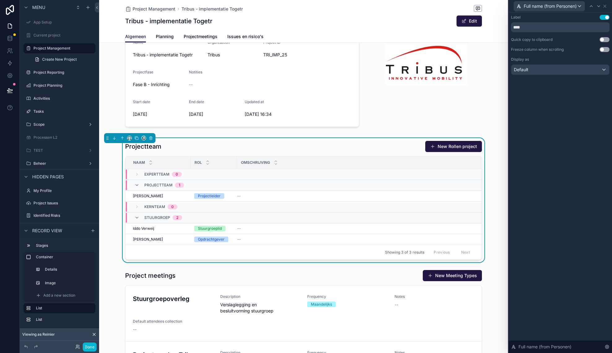
click div "Projectteam New Rollen project Naam Rol Omschrijving Expertteam 0 Projectteam 1…"
click icon
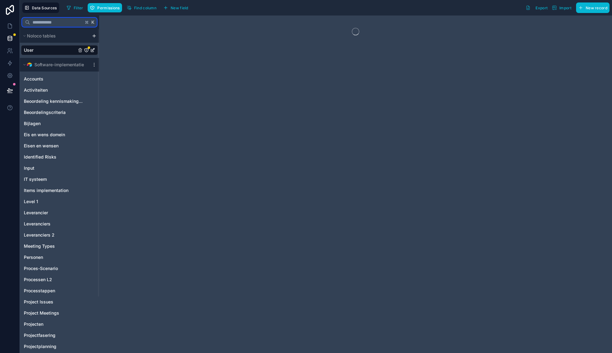
click at [40, 22] on input "text" at bounding box center [56, 22] width 53 height 11
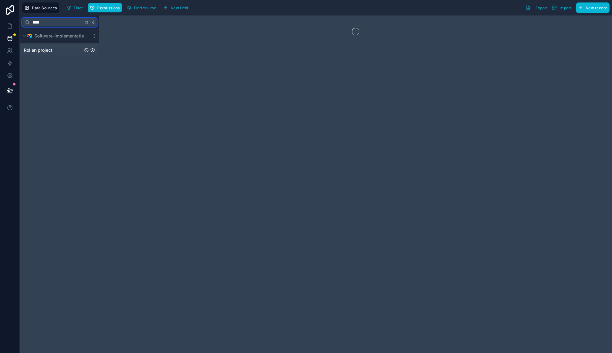
type input "****"
click at [44, 48] on span "Rollen project" at bounding box center [38, 50] width 28 height 6
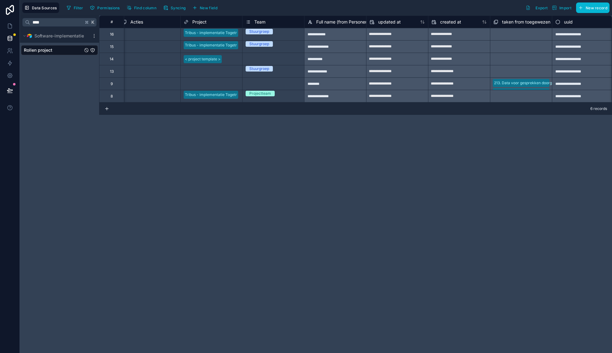
scroll to position [0, 316]
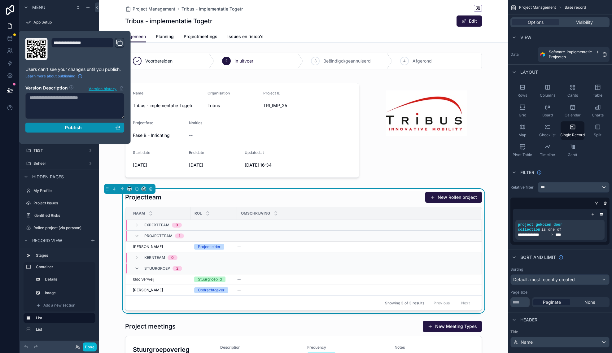
click at [70, 128] on span "Publish" at bounding box center [73, 128] width 17 height 6
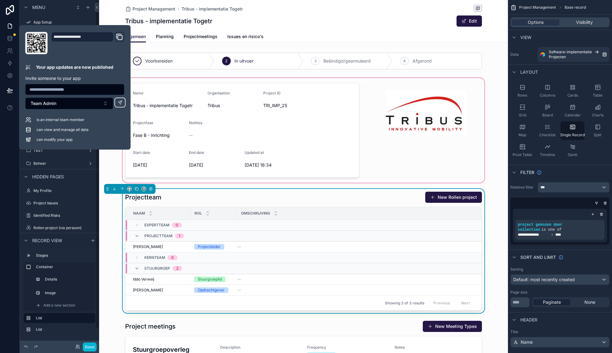
click at [102, 169] on div "scrollable content" at bounding box center [303, 130] width 409 height 107
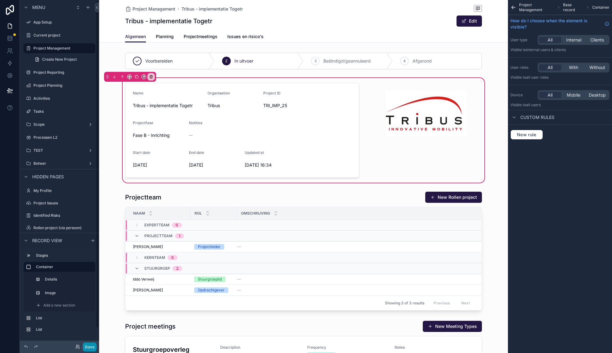
click at [86, 347] on button "Done" at bounding box center [90, 346] width 14 height 9
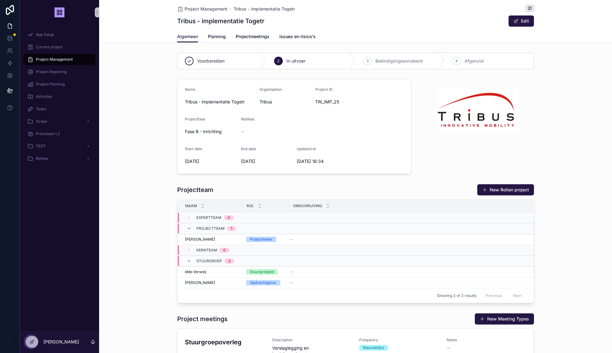
click at [219, 38] on span "Planning" at bounding box center [217, 36] width 18 height 6
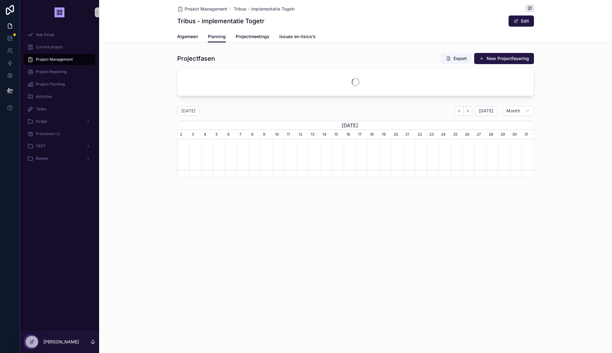
scroll to position [0, 356]
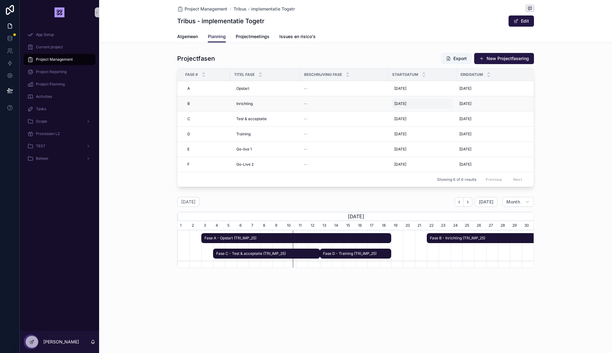
click at [402, 105] on span "22-9-2025" at bounding box center [400, 103] width 12 height 5
click at [435, 178] on button "12" at bounding box center [435, 177] width 11 height 11
click at [463, 113] on icon "scrollable content" at bounding box center [461, 112] width 5 height 5
type input "*********"
click at [461, 105] on span "1-10-2025" at bounding box center [465, 103] width 12 height 5
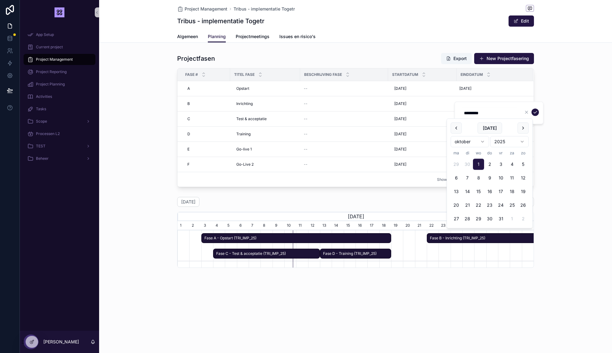
click at [564, 162] on div "Projectfasen Export New Projectfasering Fase # Titel fase Beschrijving fase Sta…" at bounding box center [355, 119] width 512 height 139
click at [252, 134] on div "Training Training" at bounding box center [265, 134] width 63 height 10
click at [259, 145] on input "********" at bounding box center [266, 143] width 59 height 9
type input "**********"
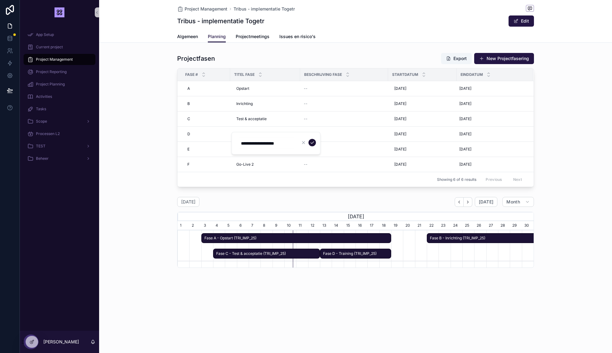
click at [310, 141] on icon "scrollable content" at bounding box center [311, 142] width 5 height 5
click at [402, 136] on span "13-9-2025" at bounding box center [400, 134] width 12 height 5
click at [400, 144] on td "1-4-2026 1-4-2026" at bounding box center [422, 149] width 68 height 15
click at [399, 135] on span "13-9-2025" at bounding box center [400, 134] width 12 height 5
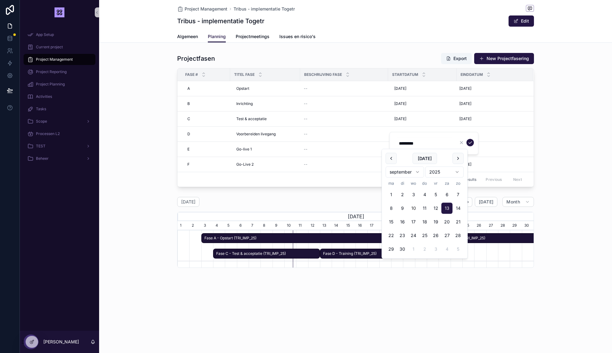
click at [401, 144] on input "*********" at bounding box center [424, 143] width 59 height 9
type input "*********"
click at [468, 143] on icon "scrollable content" at bounding box center [469, 142] width 3 height 2
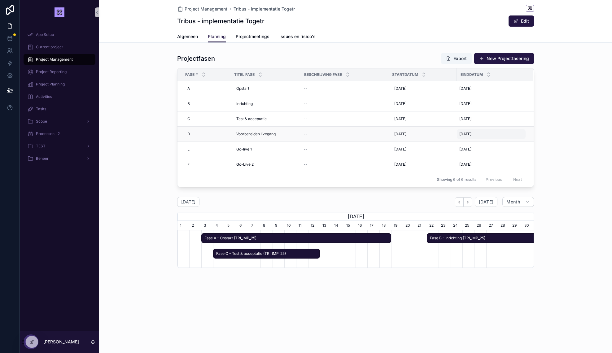
click at [464, 135] on span "3-3-2025" at bounding box center [465, 134] width 12 height 5
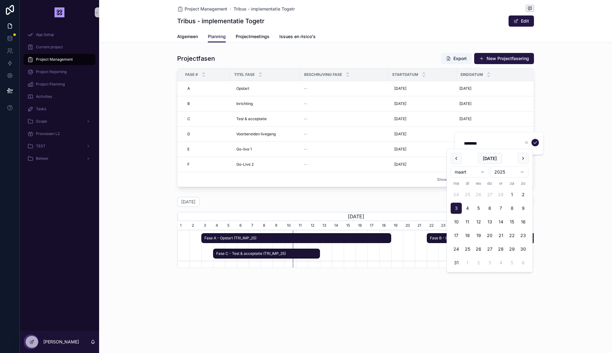
click at [455, 262] on button "31" at bounding box center [455, 262] width 11 height 11
type input "*********"
click at [533, 143] on icon "scrollable content" at bounding box center [534, 142] width 3 height 2
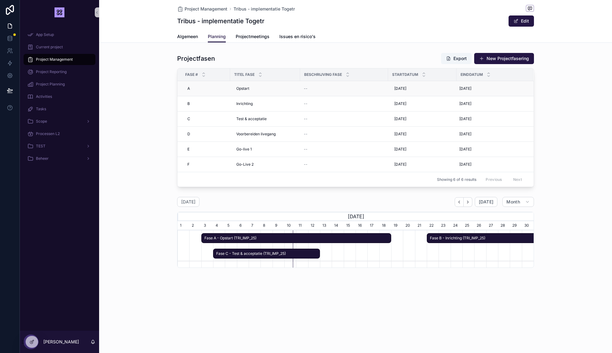
click at [318, 89] on div "--" at bounding box center [344, 88] width 80 height 5
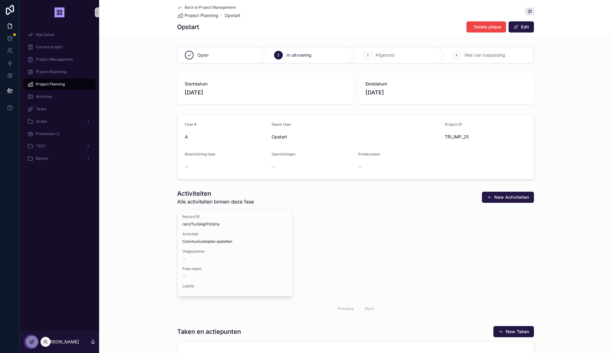
click at [34, 343] on div at bounding box center [32, 342] width 12 height 12
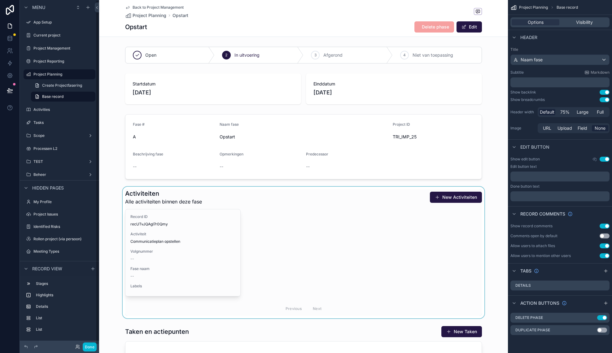
click at [197, 226] on div "scrollable content" at bounding box center [303, 253] width 409 height 132
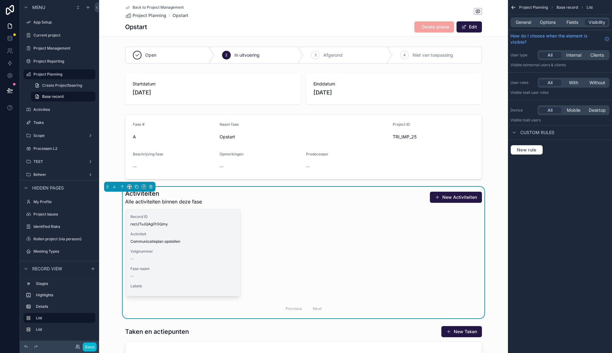
click at [212, 220] on div "Record ID recUTvJQAgI7r0Qmy" at bounding box center [182, 220] width 105 height 12
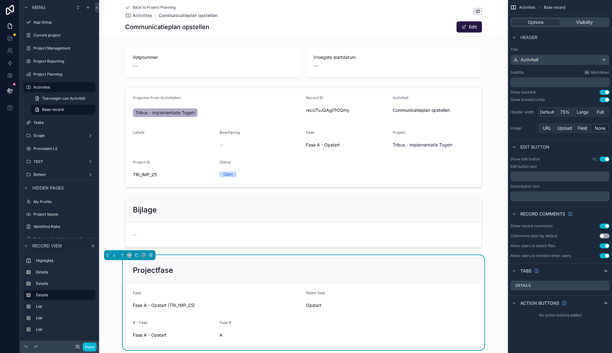
click at [147, 6] on span "Back to Project Planning" at bounding box center [153, 7] width 43 height 5
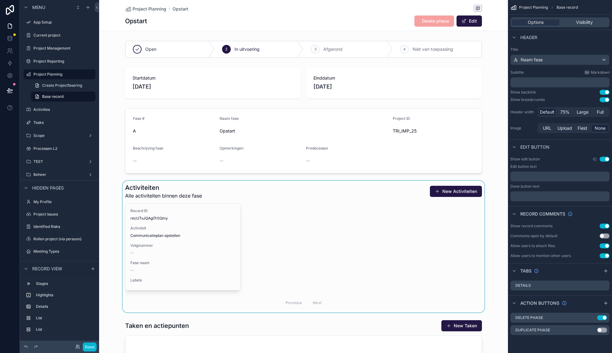
click at [334, 194] on div "scrollable content" at bounding box center [303, 247] width 409 height 132
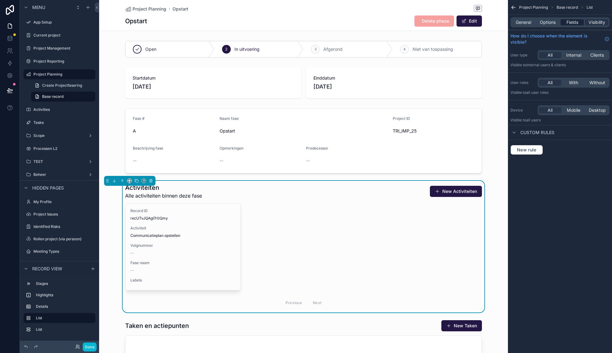
click at [578, 24] on div "Fields" at bounding box center [571, 22] width 23 height 6
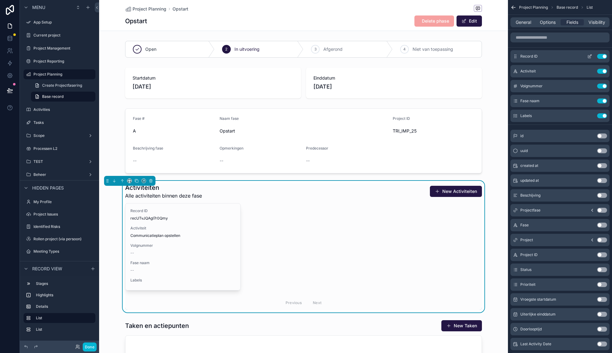
click at [600, 56] on button "Use setting" at bounding box center [602, 56] width 10 height 5
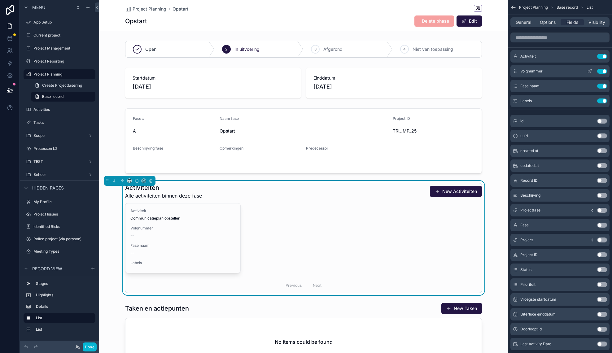
click at [601, 71] on button "Use setting" at bounding box center [602, 71] width 10 height 5
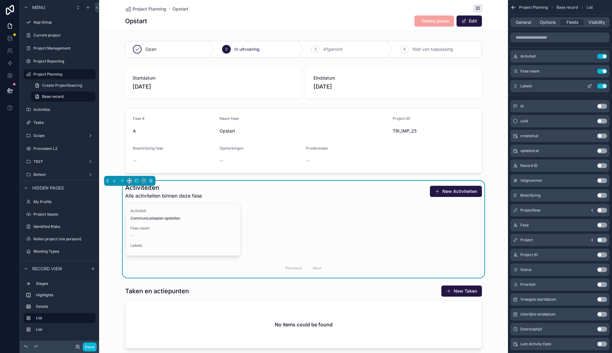
click at [598, 86] on button "Use setting" at bounding box center [602, 86] width 10 height 5
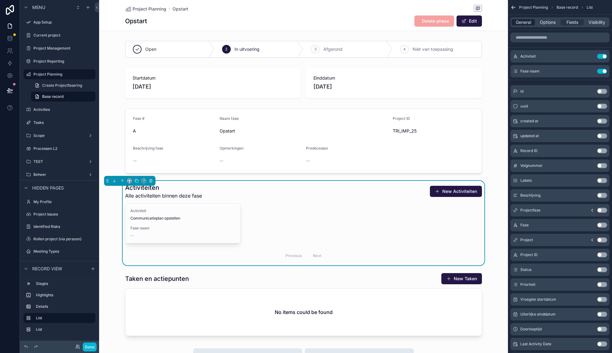
click at [526, 23] on span "General" at bounding box center [522, 22] width 15 height 6
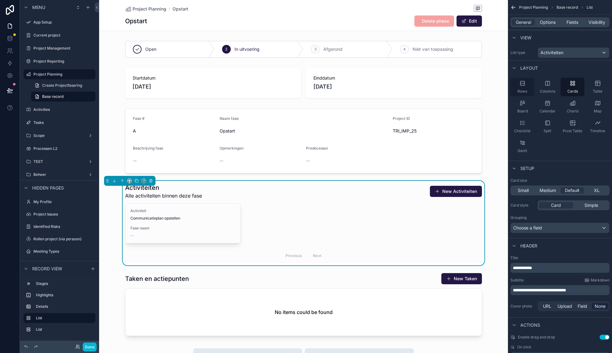
click at [521, 89] on div "Rows" at bounding box center [522, 87] width 24 height 19
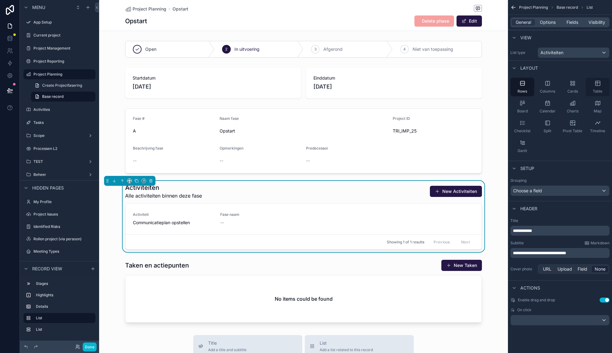
click at [593, 89] on span "Table" at bounding box center [597, 91] width 10 height 5
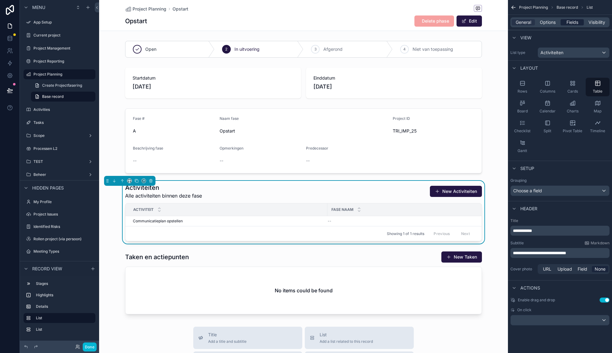
click at [574, 23] on span "Fields" at bounding box center [572, 22] width 12 height 6
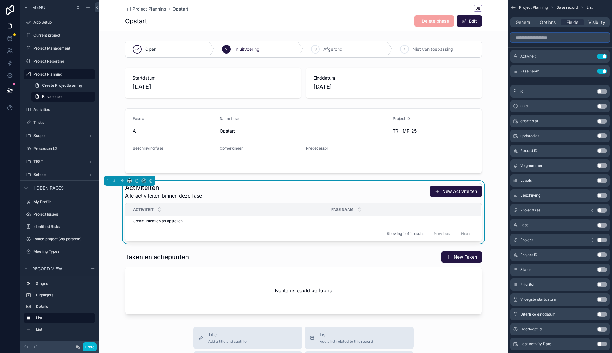
click at [530, 39] on input "scrollable content" at bounding box center [559, 37] width 99 height 10
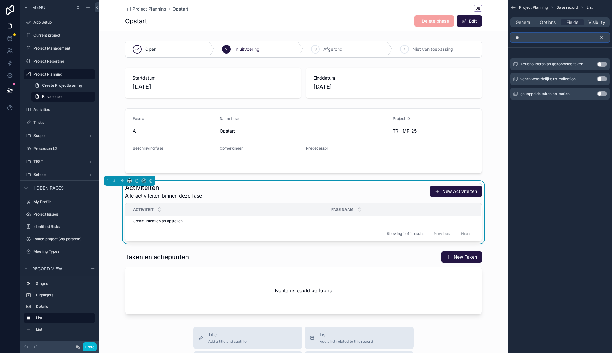
type input "*"
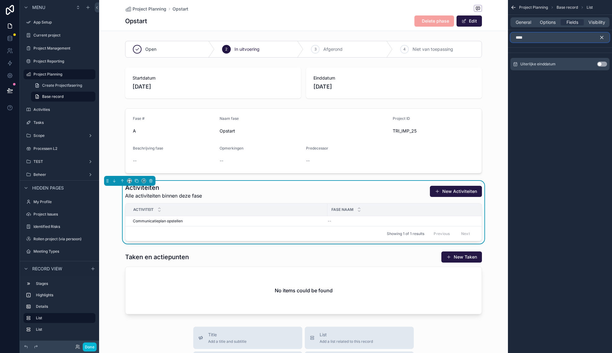
type input "****"
click at [599, 64] on button "Use setting" at bounding box center [602, 64] width 10 height 5
click at [601, 39] on icon "scrollable content" at bounding box center [602, 38] width 6 height 6
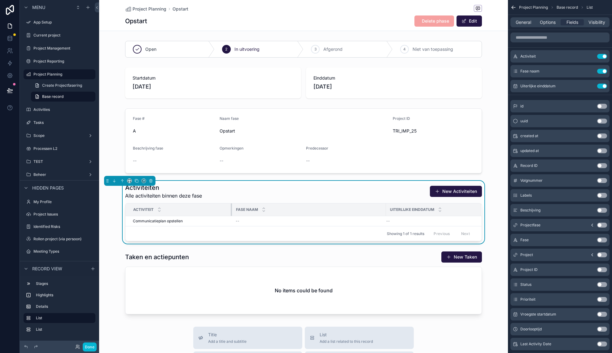
drag, startPoint x: 326, startPoint y: 210, endPoint x: 231, endPoint y: 214, distance: 95.4
click at [231, 214] on div "scrollable content" at bounding box center [232, 209] width 2 height 12
drag, startPoint x: 385, startPoint y: 208, endPoint x: 315, endPoint y: 210, distance: 70.3
click at [315, 210] on div "scrollable content" at bounding box center [315, 209] width 2 height 12
click at [541, 40] on input "scrollable content" at bounding box center [559, 37] width 99 height 10
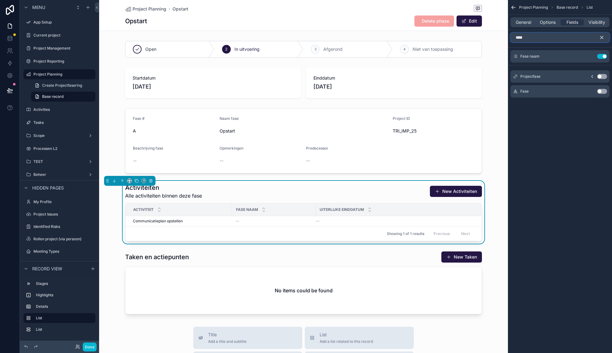
type input "****"
click at [602, 75] on button "Use setting" at bounding box center [602, 76] width 10 height 5
click at [599, 92] on button "Use setting" at bounding box center [602, 91] width 10 height 5
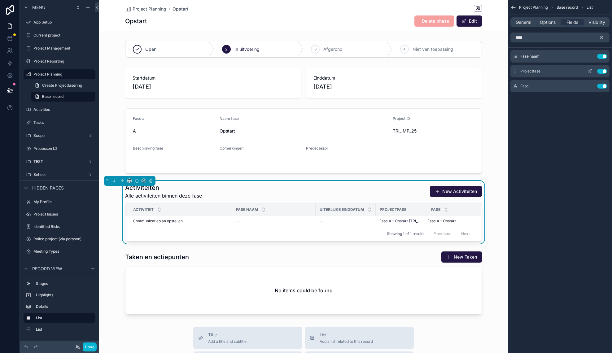
click at [600, 73] on button "Use setting" at bounding box center [602, 71] width 10 height 5
click at [599, 58] on button "Use setting" at bounding box center [602, 56] width 10 height 5
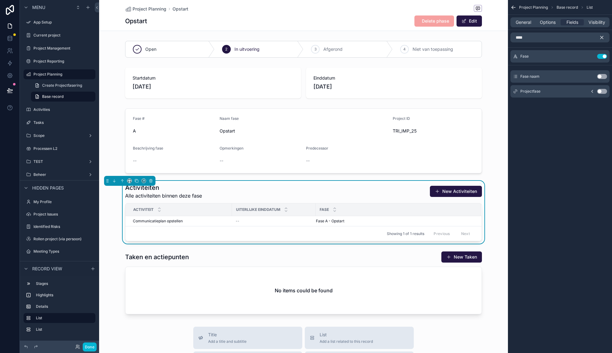
click at [602, 37] on icon "scrollable content" at bounding box center [601, 37] width 3 height 3
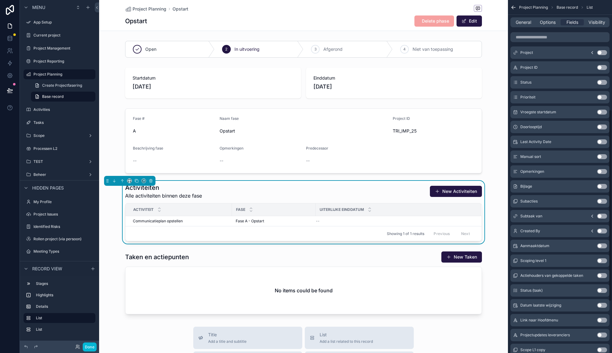
scroll to position [203, 0]
click at [602, 230] on button "Use setting" at bounding box center [602, 229] width 10 height 5
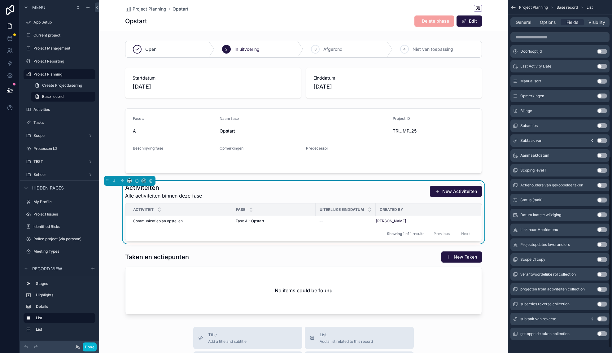
scroll to position [297, 0]
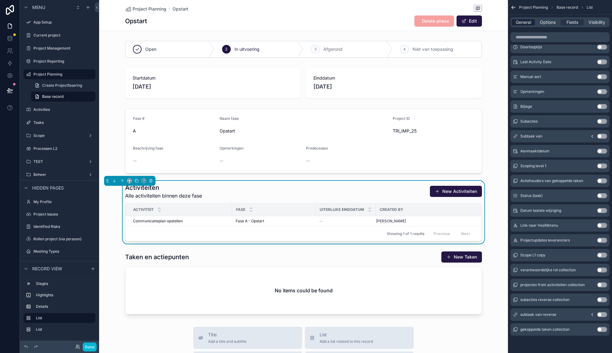
click at [525, 24] on span "General" at bounding box center [522, 22] width 15 height 6
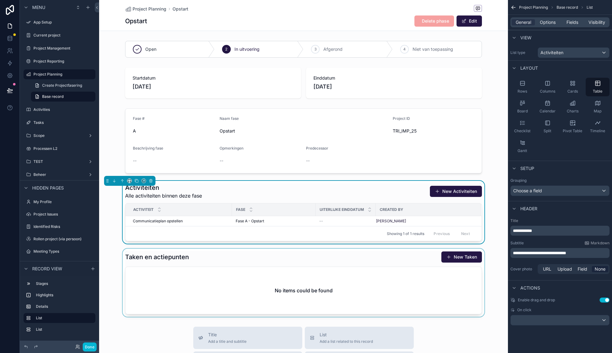
click at [217, 259] on div "scrollable content" at bounding box center [303, 283] width 409 height 68
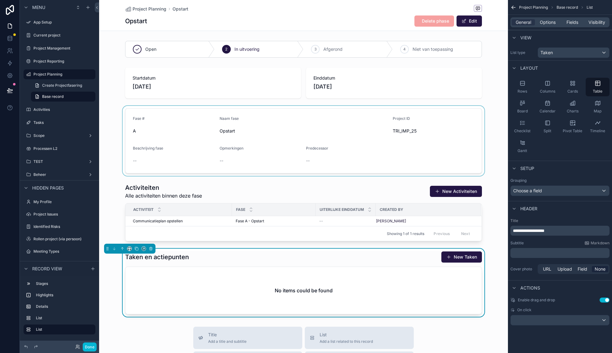
click at [113, 147] on div "scrollable content" at bounding box center [303, 141] width 409 height 70
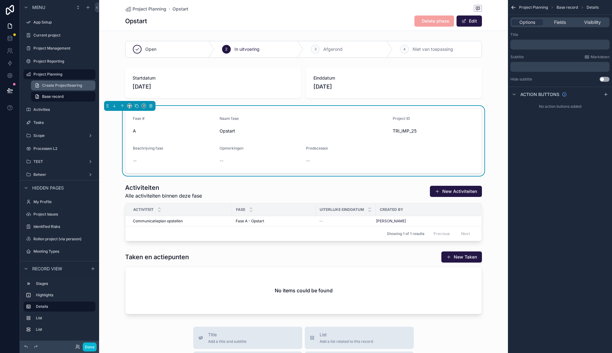
click at [71, 85] on span "Create Projectfasering" at bounding box center [62, 85] width 40 height 5
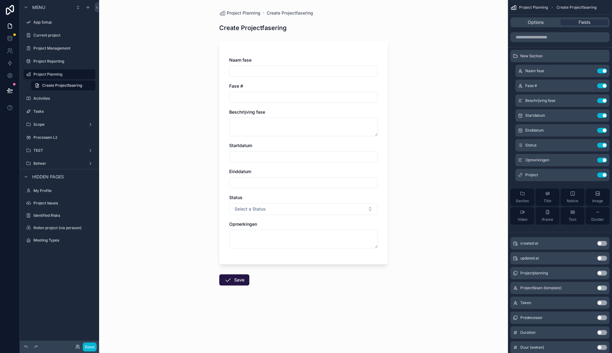
click at [259, 72] on input "scrollable content" at bounding box center [303, 71] width 148 height 9
type input "**********"
click at [261, 98] on input "scrollable content" at bounding box center [303, 97] width 148 height 9
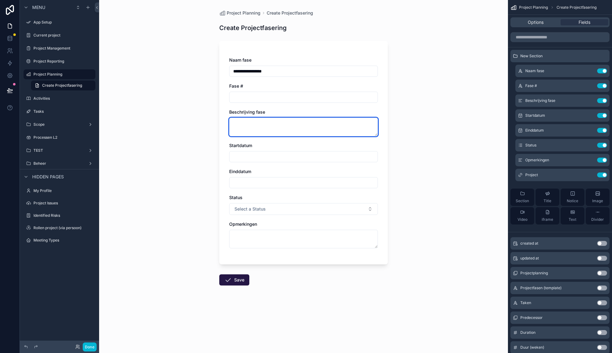
click at [251, 128] on textarea "scrollable content" at bounding box center [303, 127] width 149 height 19
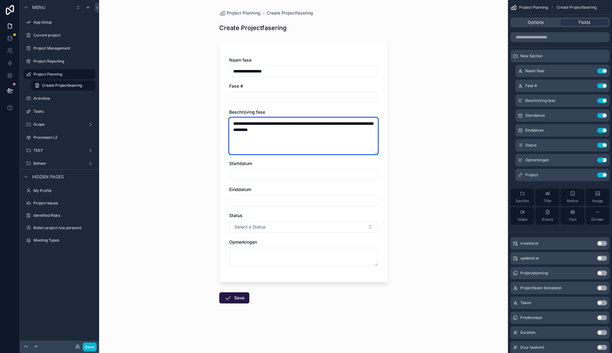
drag, startPoint x: 278, startPoint y: 130, endPoint x: 293, endPoint y: 138, distance: 18.0
click at [279, 130] on textarea "**********" at bounding box center [303, 136] width 149 height 37
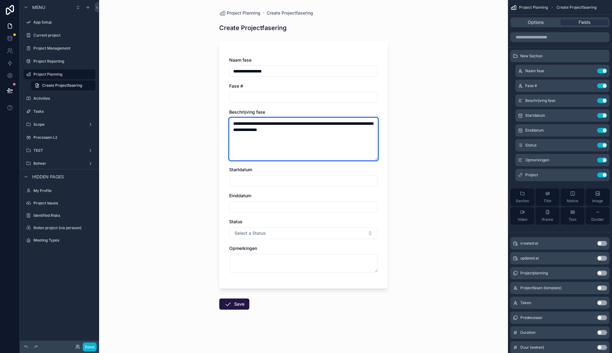
type textarea "**********"
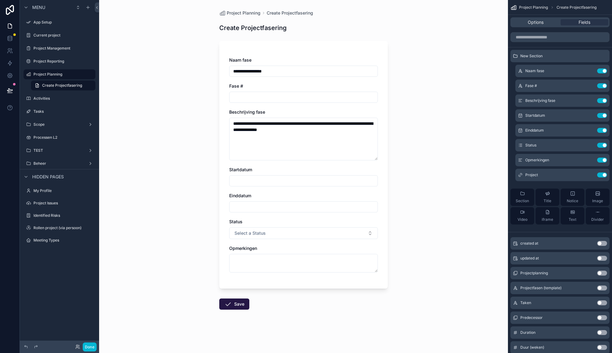
click at [279, 182] on input "scrollable content" at bounding box center [303, 180] width 148 height 9
click at [270, 260] on button "15" at bounding box center [269, 259] width 11 height 11
type input "*********"
click at [245, 209] on input "scrollable content" at bounding box center [303, 206] width 148 height 9
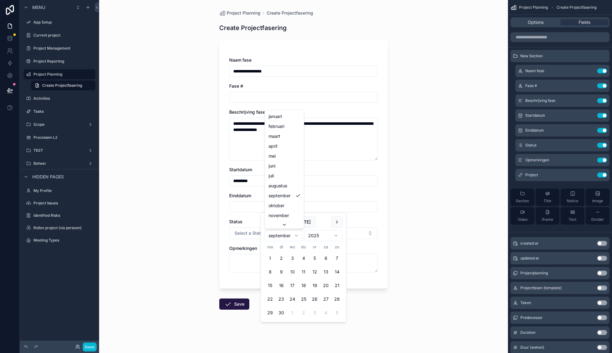
click at [291, 239] on html "**********" at bounding box center [306, 176] width 612 height 353
click at [334, 239] on html "**********" at bounding box center [306, 176] width 612 height 353
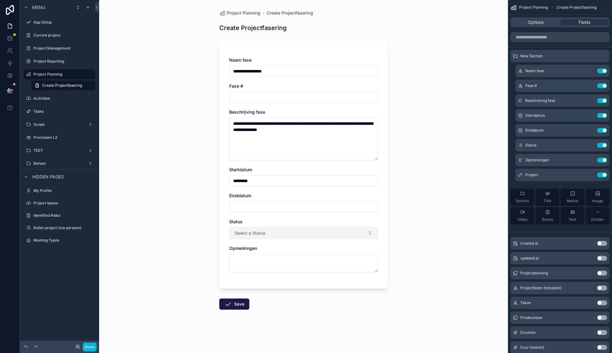
click at [252, 233] on span "Select a Status" at bounding box center [249, 233] width 31 height 6
drag, startPoint x: 251, startPoint y: 199, endPoint x: 250, endPoint y: 202, distance: 3.2
click at [251, 199] on div "Einddatum" at bounding box center [303, 202] width 149 height 20
click at [251, 210] on input "scrollable content" at bounding box center [303, 206] width 148 height 9
click at [318, 236] on html "**********" at bounding box center [306, 176] width 612 height 353
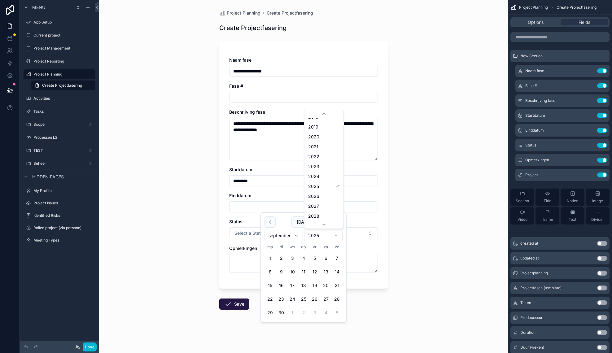
scroll to position [1180, 0]
click at [287, 236] on html "**********" at bounding box center [306, 176] width 612 height 353
click at [292, 258] on button "1" at bounding box center [292, 258] width 11 height 11
type input "********"
click at [237, 240] on div "**********" at bounding box center [303, 168] width 149 height 222
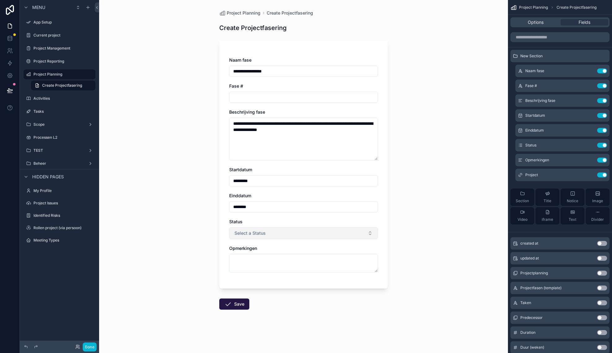
click at [240, 234] on span "Select a Status" at bounding box center [249, 233] width 31 height 6
click at [262, 258] on div "Open" at bounding box center [303, 257] width 145 height 9
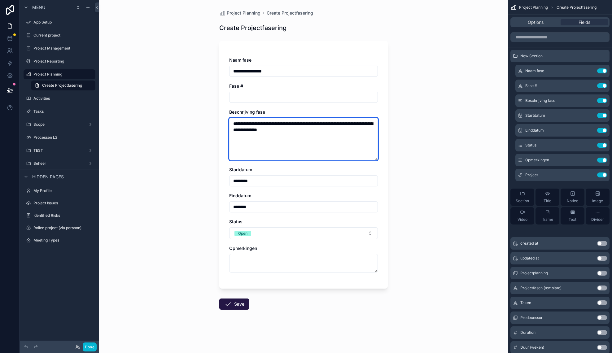
click at [333, 133] on textarea "**********" at bounding box center [303, 139] width 149 height 43
type textarea "**********"
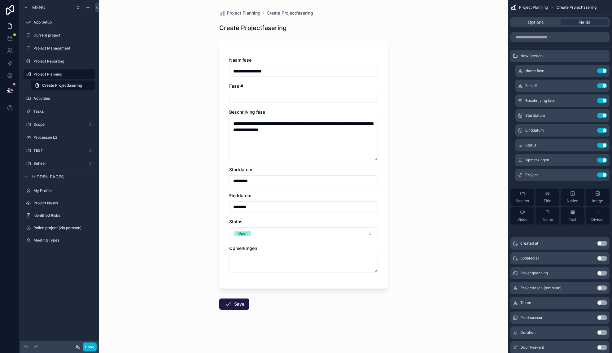
click at [245, 97] on input "scrollable content" at bounding box center [303, 97] width 148 height 9
type input "**"
click at [235, 302] on button "Save" at bounding box center [234, 303] width 30 height 11
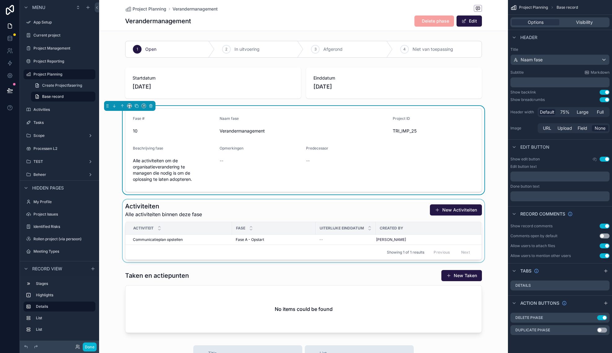
click at [277, 241] on div "scrollable content" at bounding box center [303, 230] width 409 height 63
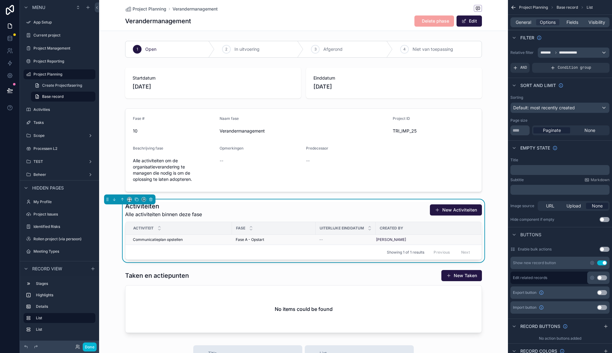
click at [256, 240] on span "Fase A - Opstart" at bounding box center [250, 239] width 28 height 5
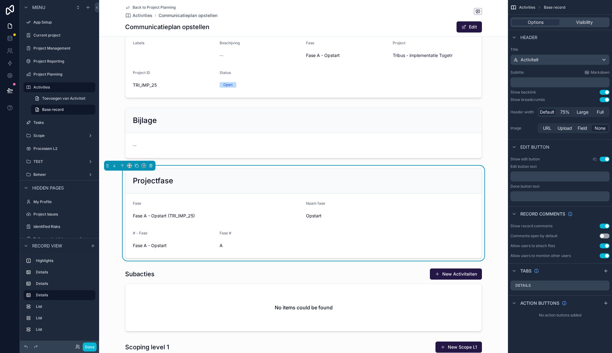
scroll to position [90, 0]
click at [152, 167] on icon "scrollable content" at bounding box center [150, 166] width 2 height 2
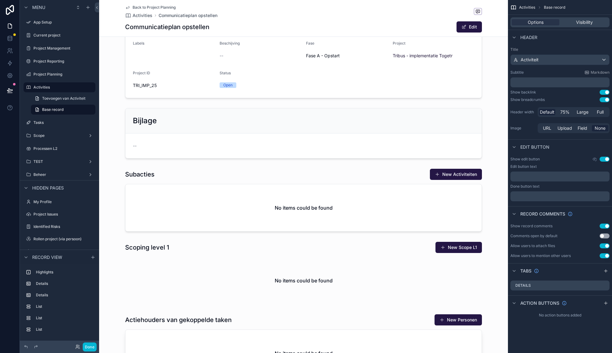
scroll to position [90, 0]
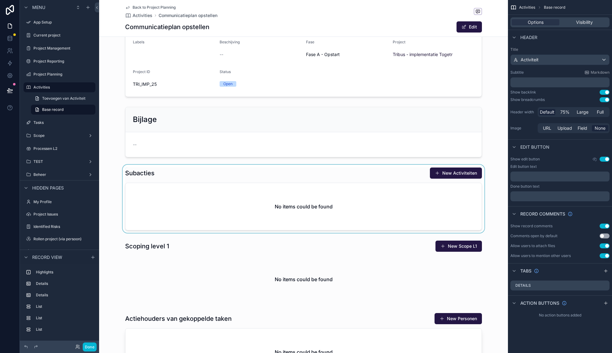
click at [164, 174] on div "scrollable content" at bounding box center [303, 199] width 409 height 68
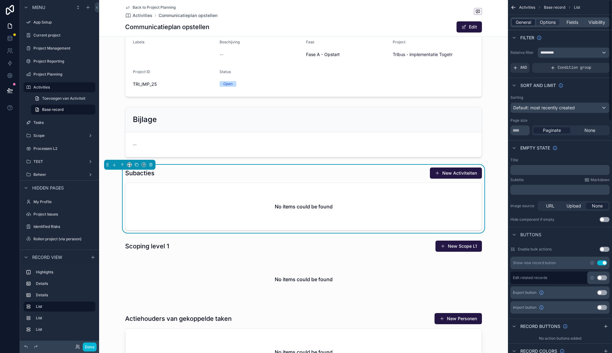
click at [529, 24] on span "General" at bounding box center [522, 22] width 15 height 6
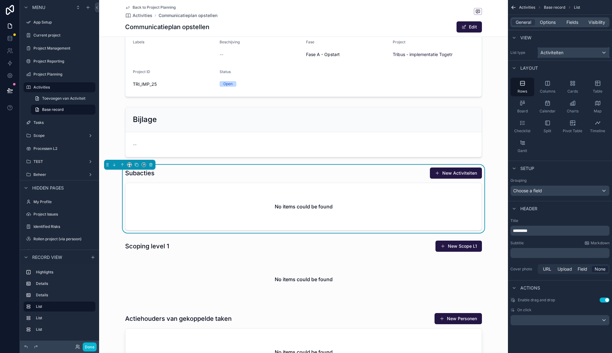
click at [556, 52] on span "Activiteiten" at bounding box center [551, 53] width 23 height 6
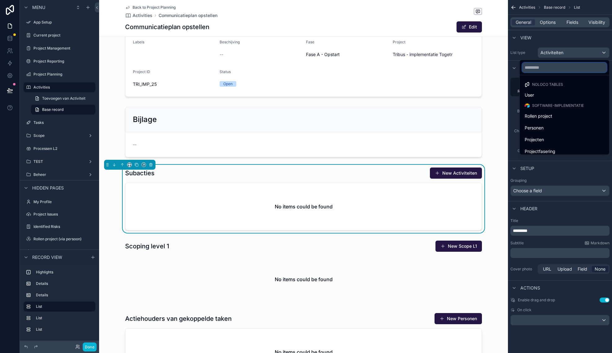
click at [541, 70] on input "text" at bounding box center [564, 68] width 84 height 10
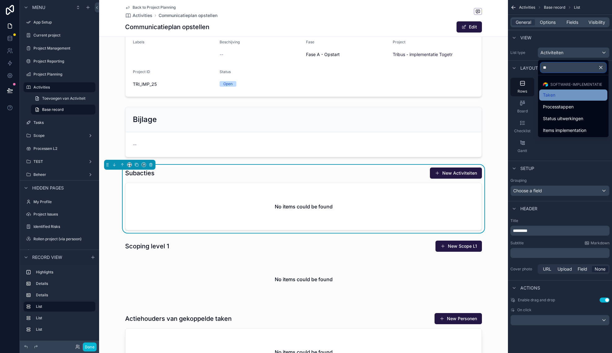
type input "**"
click at [552, 97] on span "Taken" at bounding box center [549, 94] width 12 height 7
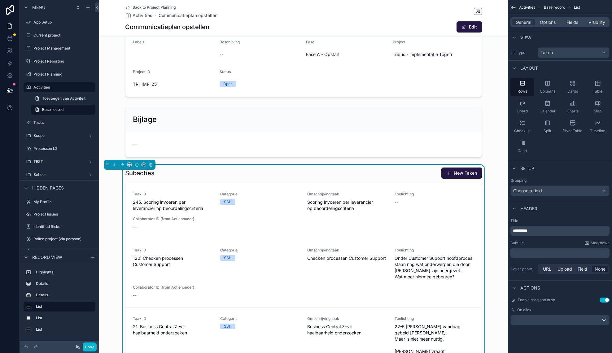
click at [145, 174] on h1 "Subacties" at bounding box center [139, 173] width 29 height 9
click at [527, 23] on span "General" at bounding box center [522, 22] width 15 height 6
click at [549, 24] on span "Options" at bounding box center [547, 22] width 16 height 6
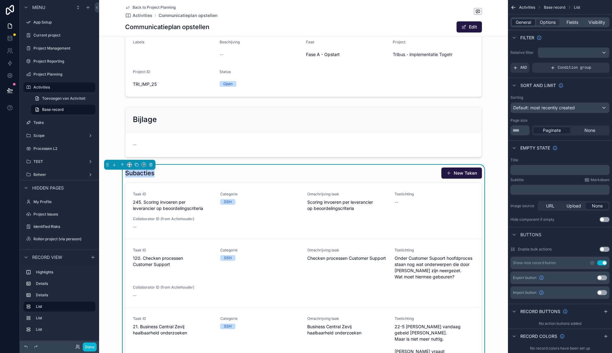
click at [525, 23] on span "General" at bounding box center [522, 22] width 15 height 6
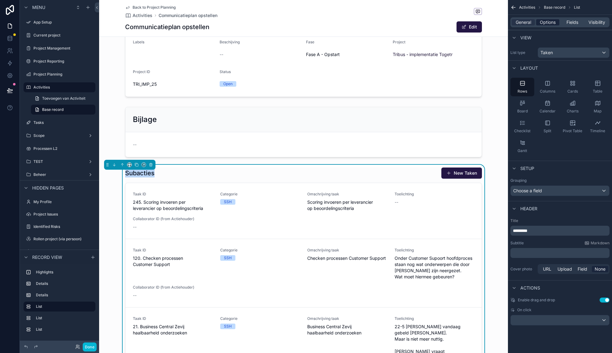
click at [556, 22] on div "Options" at bounding box center [547, 22] width 23 height 6
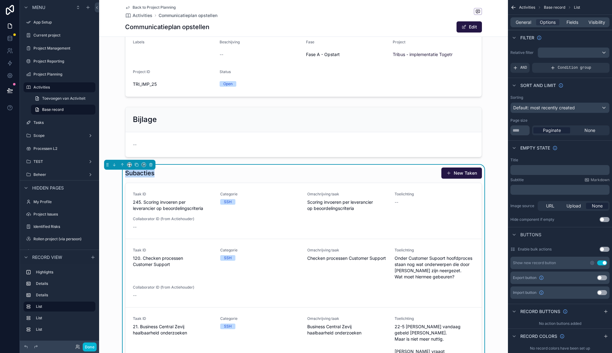
click at [541, 173] on div "﻿" at bounding box center [559, 170] width 99 height 10
click at [530, 24] on span "General" at bounding box center [522, 22] width 15 height 6
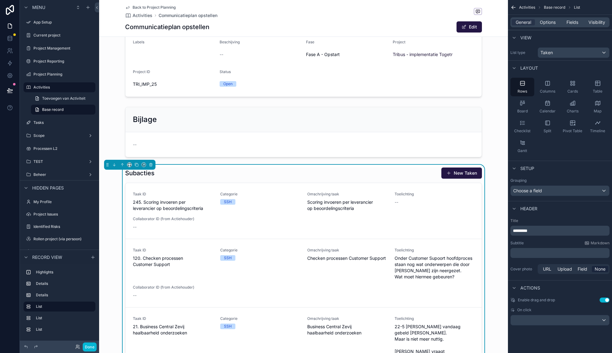
click at [534, 229] on p "*********" at bounding box center [559, 230] width 95 height 6
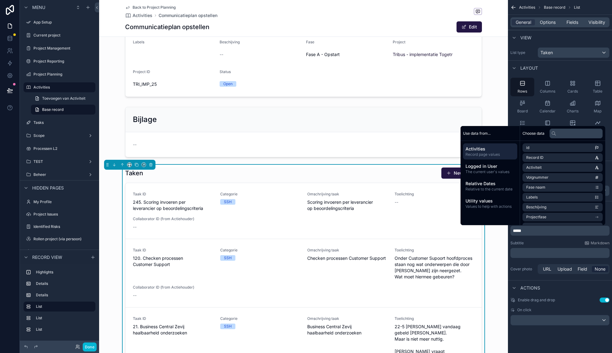
click at [513, 264] on div "Cover photo URL Upload Field None" at bounding box center [559, 269] width 99 height 10
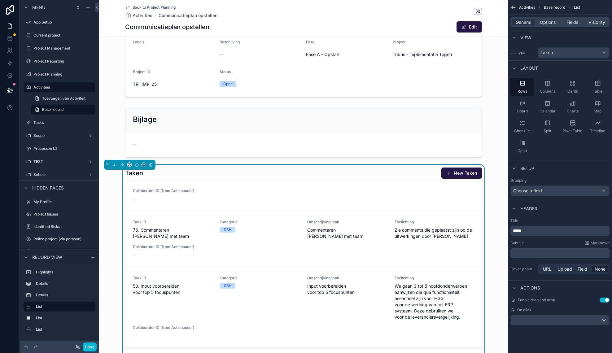
scroll to position [265, 0]
click at [545, 23] on span "Options" at bounding box center [547, 22] width 16 height 6
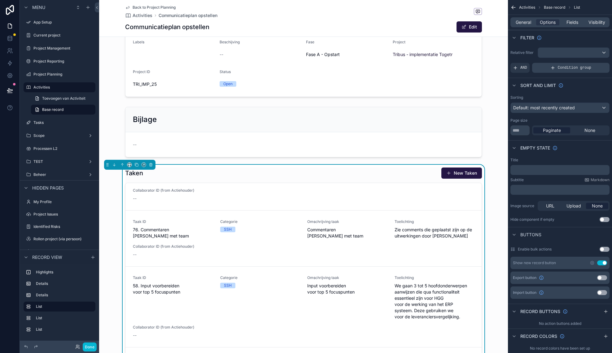
click at [570, 69] on span "Condition group" at bounding box center [573, 67] width 33 height 5
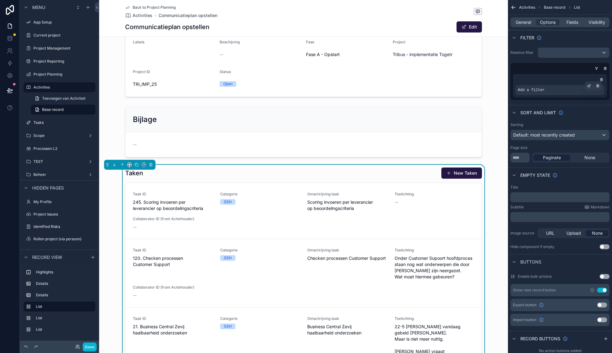
click at [537, 90] on span "Add a filter" at bounding box center [530, 90] width 27 height 5
click at [588, 87] on icon "scrollable content" at bounding box center [589, 86] width 4 height 4
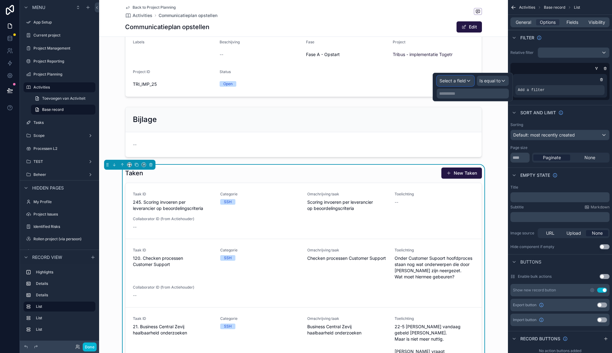
click at [467, 85] on div "Select a field" at bounding box center [455, 81] width 37 height 10
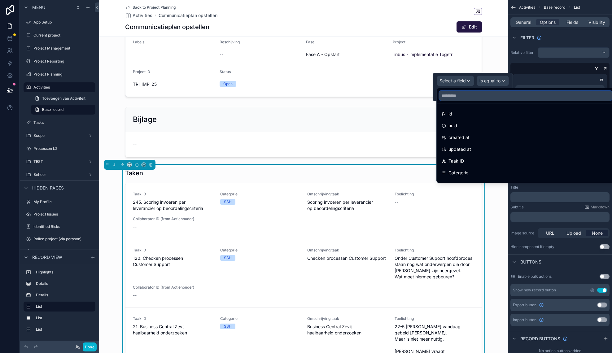
click at [465, 98] on input "text" at bounding box center [525, 96] width 173 height 10
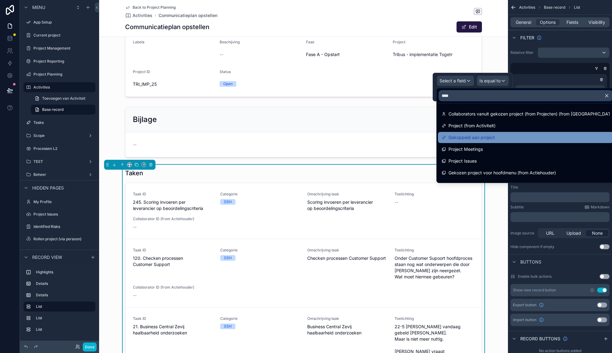
type input "****"
click at [453, 140] on span "Gekoppeld aan project" at bounding box center [471, 137] width 46 height 7
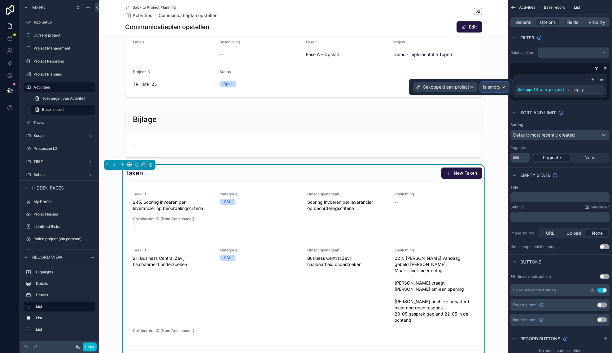
click at [484, 87] on span "Is empty" at bounding box center [491, 87] width 18 height 6
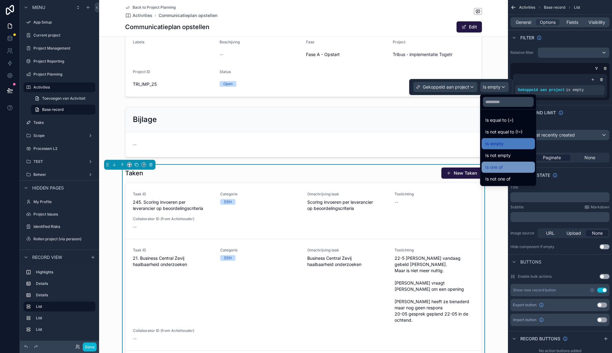
click at [510, 163] on div "Is one of" at bounding box center [507, 167] width 53 height 11
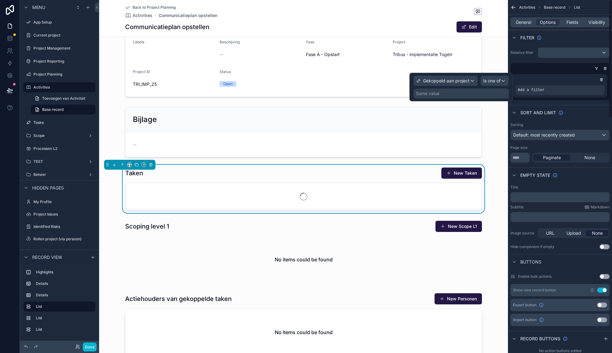
click at [443, 93] on div "Some value" at bounding box center [460, 94] width 95 height 10
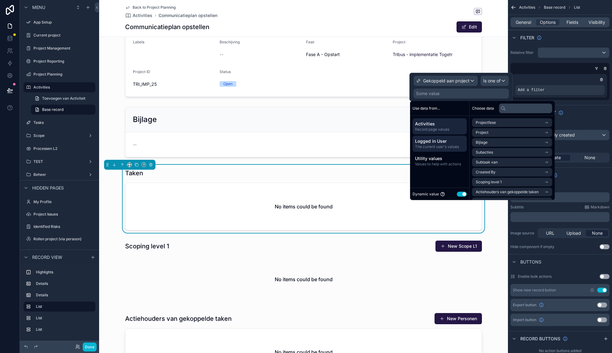
click at [453, 146] on span "The current user's values" at bounding box center [439, 146] width 49 height 5
click at [494, 152] on li "User" at bounding box center [512, 152] width 80 height 9
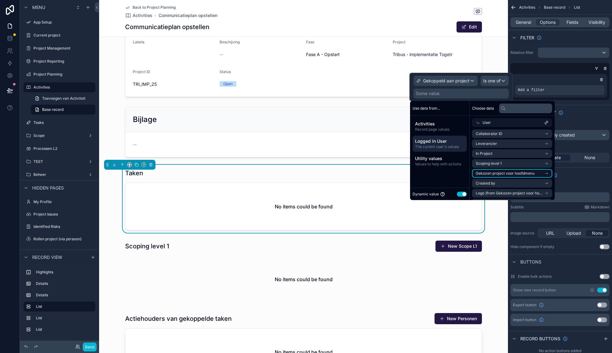
click at [507, 174] on span "Gekozen project voor hoofdmenu" at bounding box center [504, 173] width 59 height 5
click at [547, 145] on li "Gekozen project voor hoofdmenu" at bounding box center [512, 143] width 80 height 9
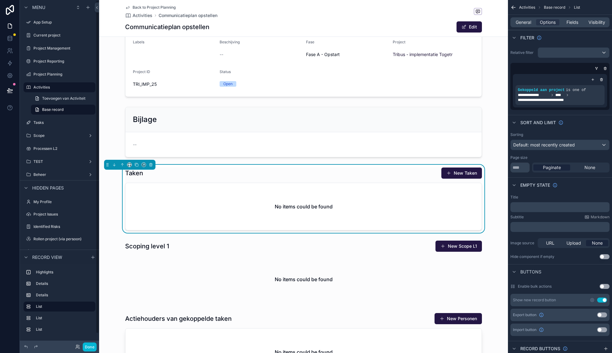
click at [105, 188] on div "Taken New Taken No items could be found" at bounding box center [303, 199] width 409 height 68
click at [201, 135] on div "scrollable content" at bounding box center [303, 131] width 409 height 55
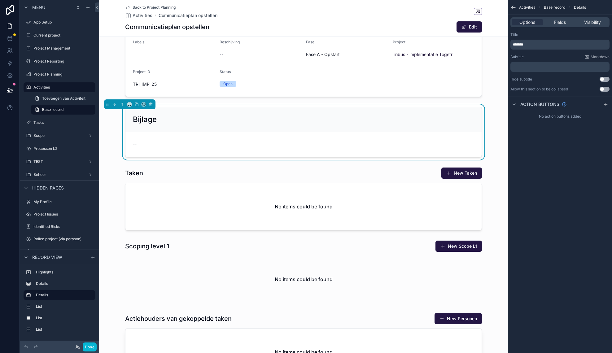
scroll to position [90, 0]
click at [220, 256] on div "scrollable content" at bounding box center [303, 271] width 409 height 67
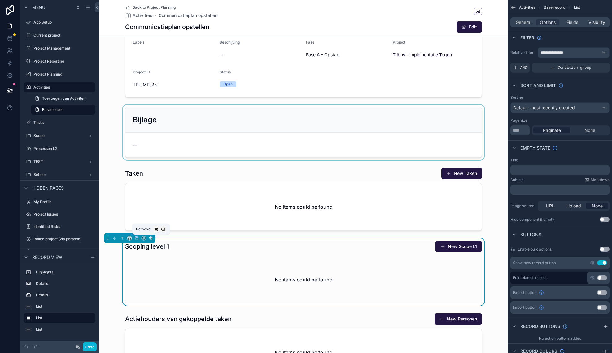
click at [150, 238] on icon "scrollable content" at bounding box center [151, 238] width 4 height 4
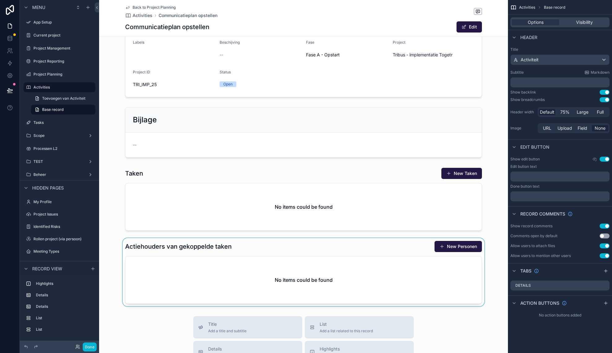
click at [150, 243] on div "scrollable content" at bounding box center [303, 272] width 409 height 68
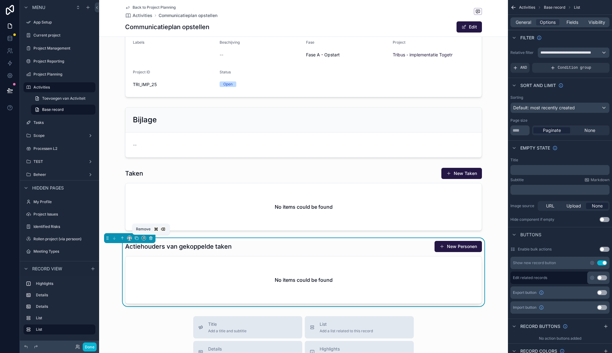
click at [151, 239] on icon "scrollable content" at bounding box center [151, 238] width 0 height 1
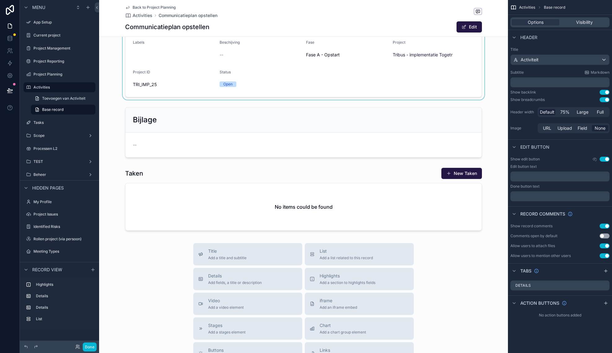
scroll to position [0, 0]
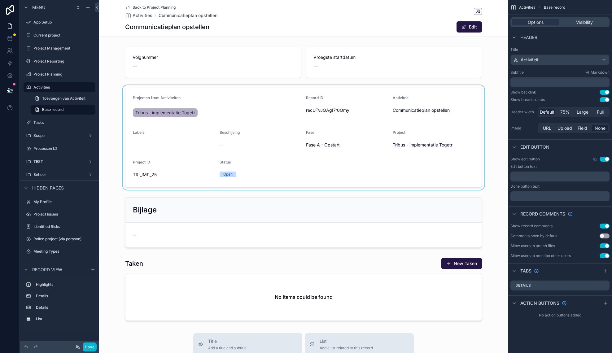
click at [349, 96] on div "scrollable content" at bounding box center [303, 137] width 409 height 105
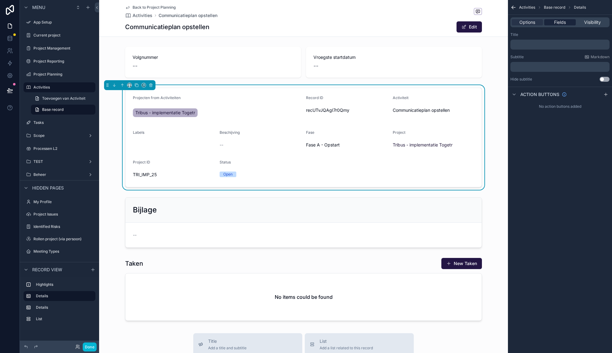
click at [563, 24] on span "Fields" at bounding box center [560, 22] width 12 height 6
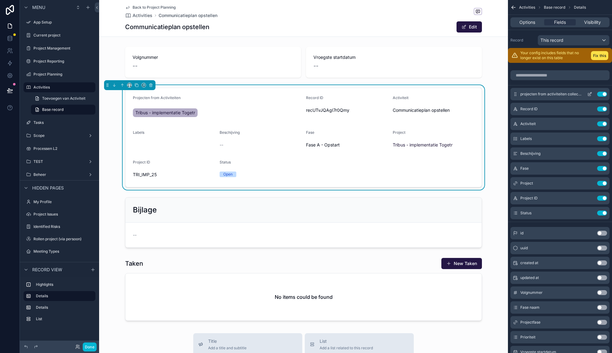
click at [600, 95] on button "Use setting" at bounding box center [602, 94] width 10 height 5
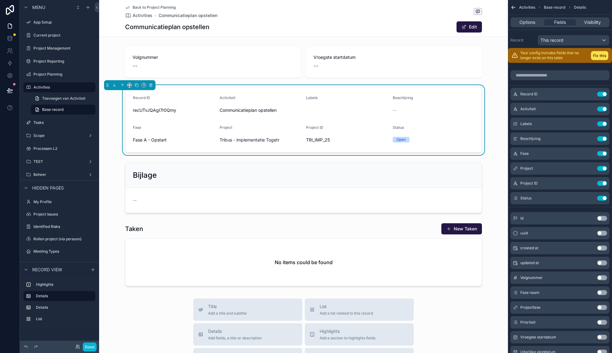
click at [600, 95] on button "Use setting" at bounding box center [602, 94] width 10 height 5
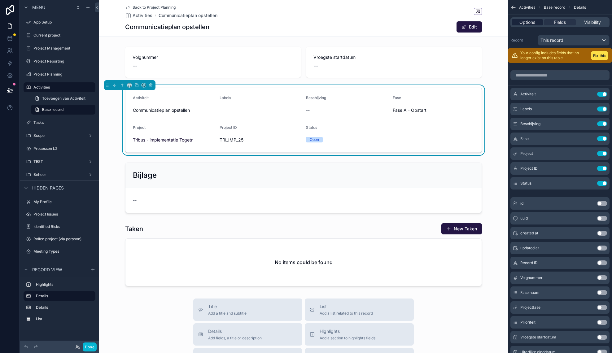
click at [535, 24] on span "Options" at bounding box center [527, 22] width 16 height 6
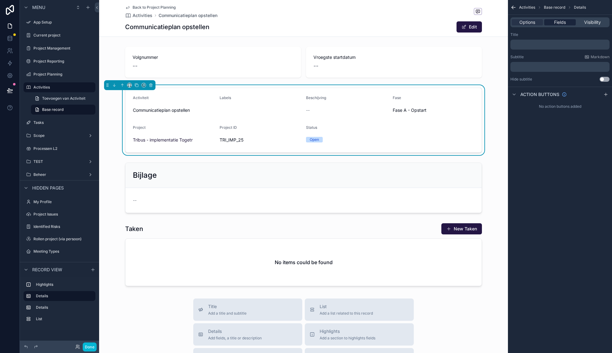
click at [557, 23] on span "Fields" at bounding box center [560, 22] width 12 height 6
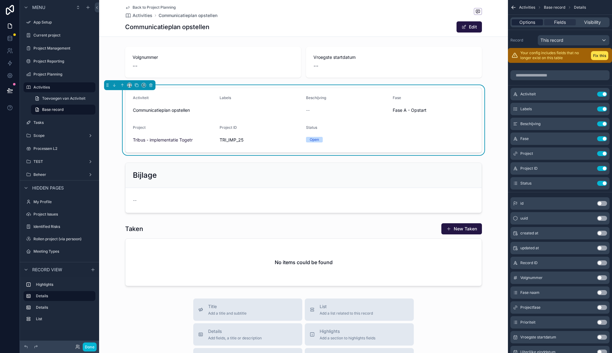
click at [533, 22] on span "Options" at bounding box center [527, 22] width 16 height 6
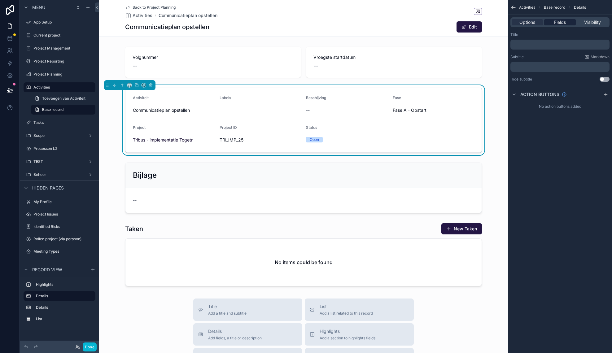
click at [560, 22] on span "Fields" at bounding box center [560, 22] width 12 height 6
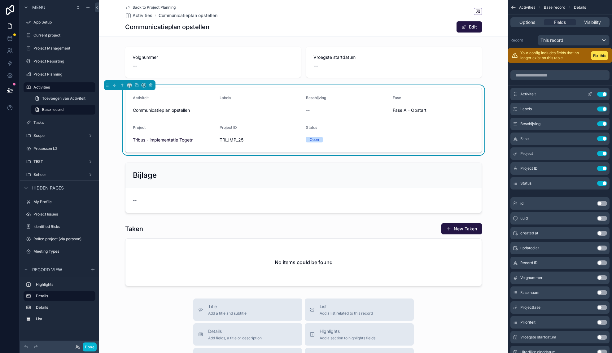
click at [590, 94] on icon "scrollable content" at bounding box center [590, 93] width 2 height 2
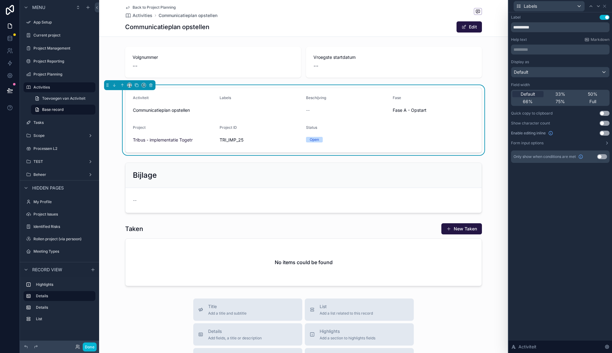
click at [605, 133] on button "Use setting" at bounding box center [604, 133] width 10 height 5
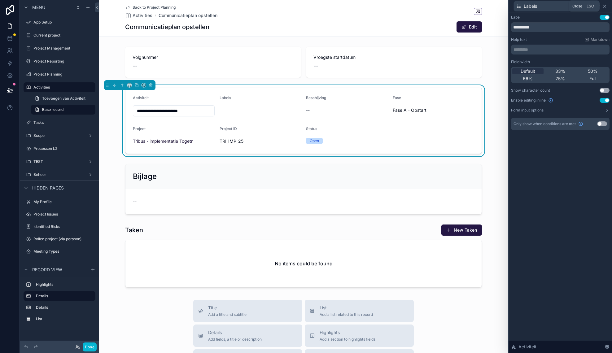
click at [605, 6] on icon at bounding box center [604, 6] width 5 height 5
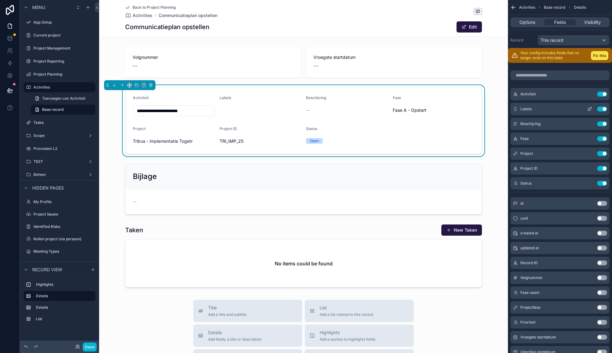
click at [591, 109] on icon "scrollable content" at bounding box center [589, 108] width 5 height 5
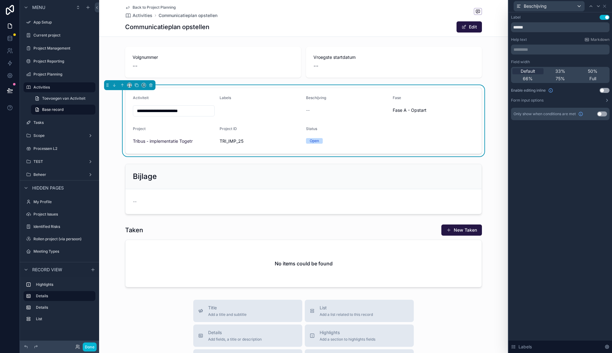
click at [604, 91] on button "Use setting" at bounding box center [604, 90] width 10 height 5
click at [605, 7] on icon at bounding box center [604, 6] width 5 height 5
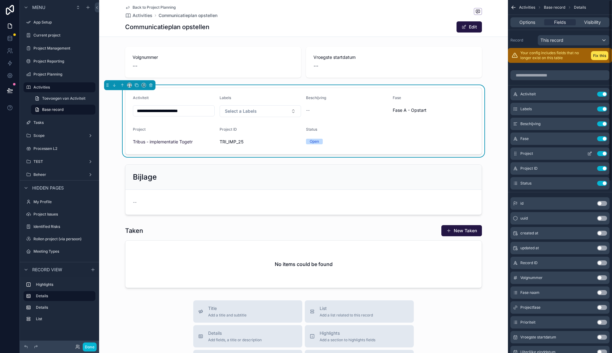
click at [604, 154] on button "Use setting" at bounding box center [602, 153] width 10 height 5
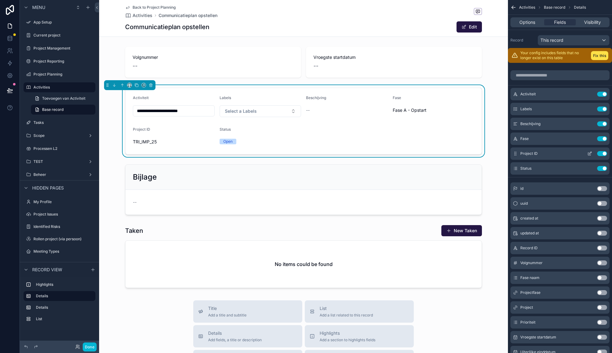
click at [604, 154] on button "Use setting" at bounding box center [602, 153] width 10 height 5
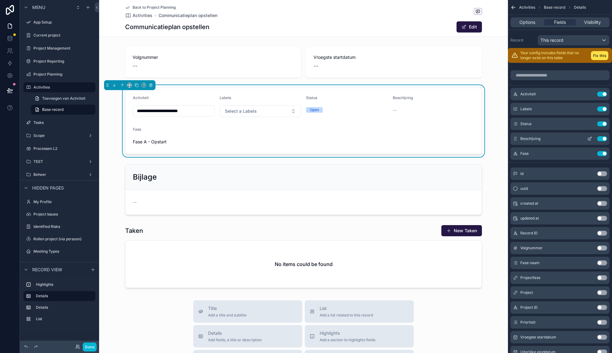
click at [590, 140] on icon "scrollable content" at bounding box center [589, 138] width 5 height 5
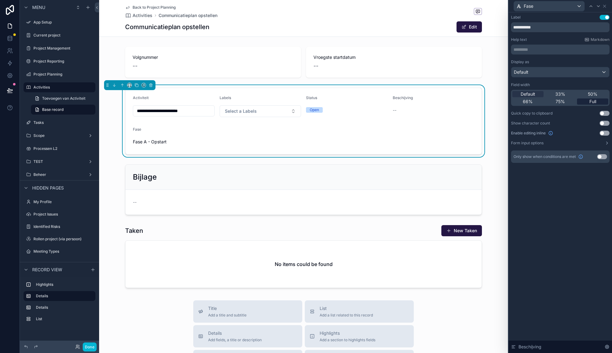
click at [595, 103] on span "Full" at bounding box center [592, 101] width 7 height 6
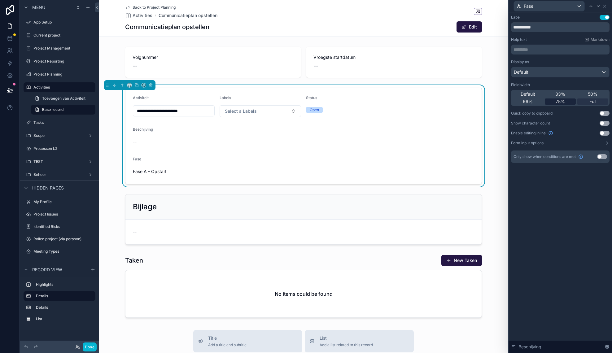
click at [562, 102] on span "75%" at bounding box center [559, 101] width 9 height 6
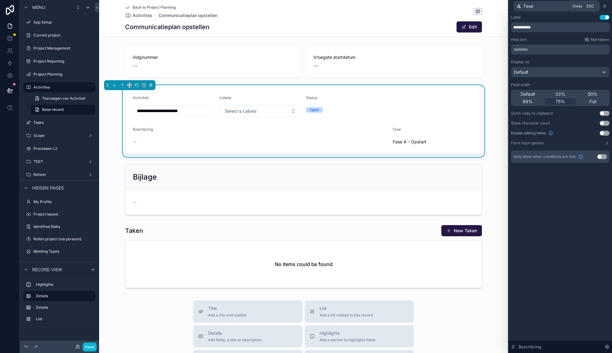
click at [606, 7] on icon at bounding box center [604, 6] width 5 height 5
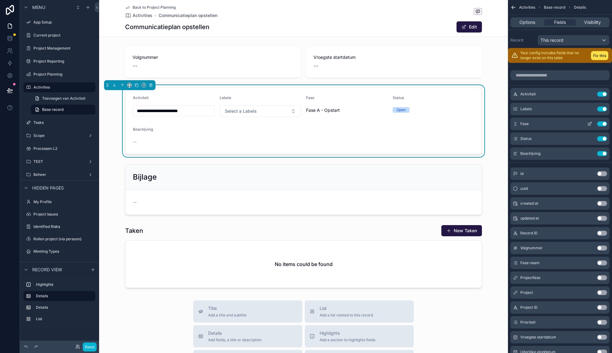
click at [590, 123] on icon "scrollable content" at bounding box center [590, 122] width 1 height 1
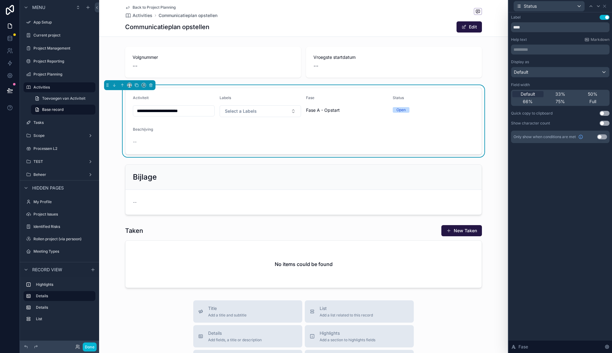
click at [411, 104] on div "Status Open" at bounding box center [433, 106] width 82 height 22
click at [343, 111] on span "Fase A - Opstart" at bounding box center [347, 110] width 82 height 6
click at [604, 8] on icon at bounding box center [604, 6] width 5 height 5
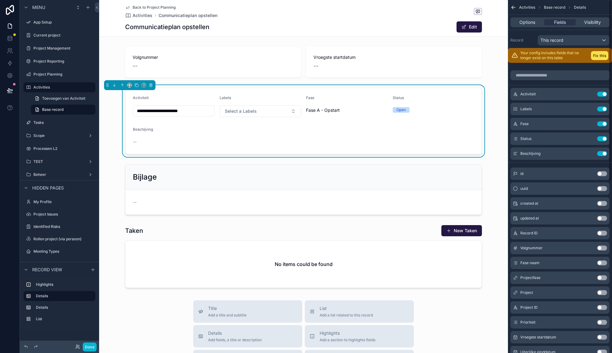
click at [426, 106] on div "Open" at bounding box center [433, 109] width 82 height 9
click at [313, 59] on div "scrollable content" at bounding box center [303, 62] width 409 height 36
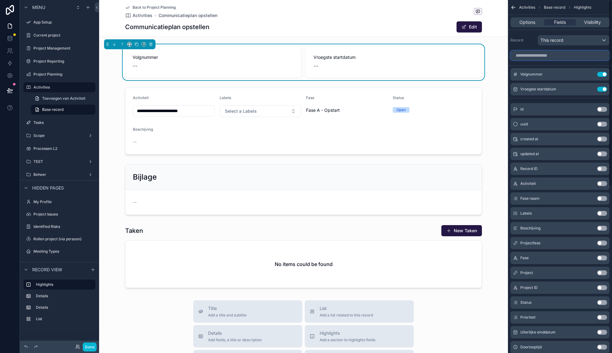
click at [547, 57] on input "scrollable content" at bounding box center [559, 55] width 99 height 10
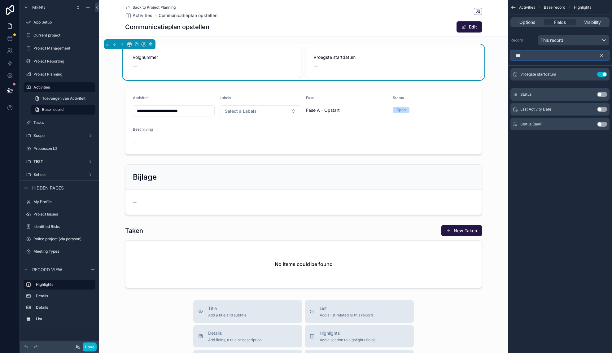
type input "***"
click at [600, 93] on button "Use setting" at bounding box center [602, 94] width 10 height 5
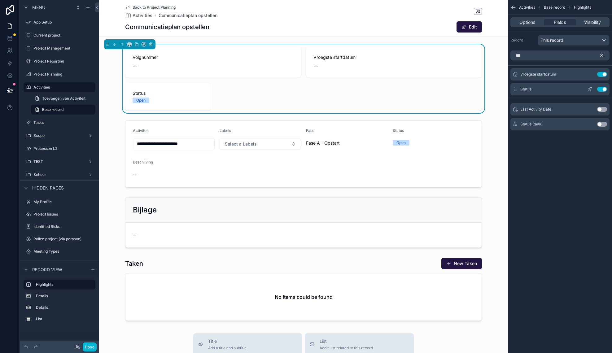
click at [600, 90] on button "Use setting" at bounding box center [602, 89] width 10 height 5
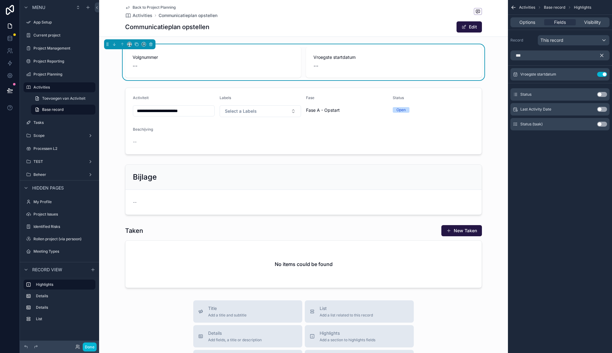
click at [603, 54] on icon "scrollable content" at bounding box center [602, 56] width 6 height 6
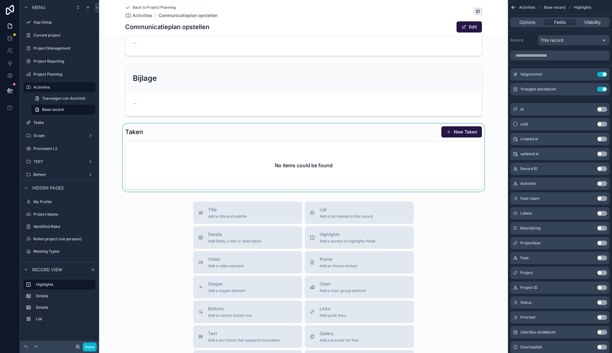
scroll to position [109, 0]
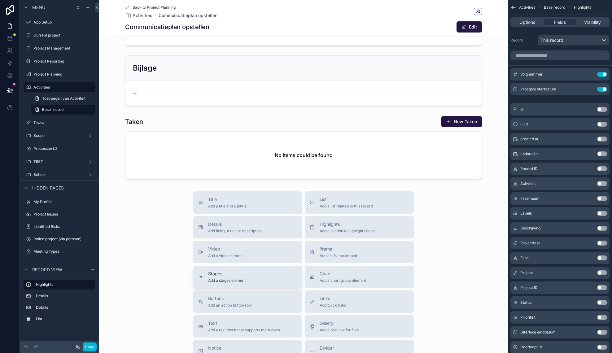
click at [263, 271] on div "Stages Add a stages element" at bounding box center [247, 276] width 99 height 12
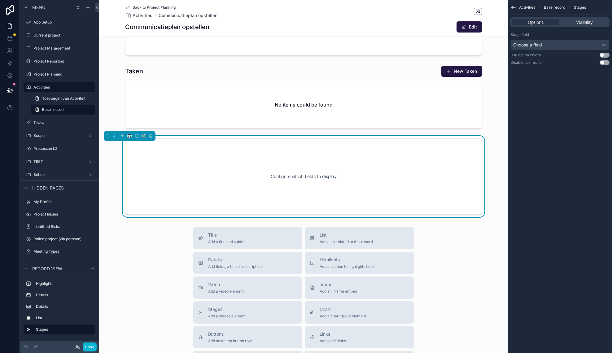
scroll to position [159, 0]
click at [522, 45] on span "Choose a field" at bounding box center [527, 44] width 29 height 5
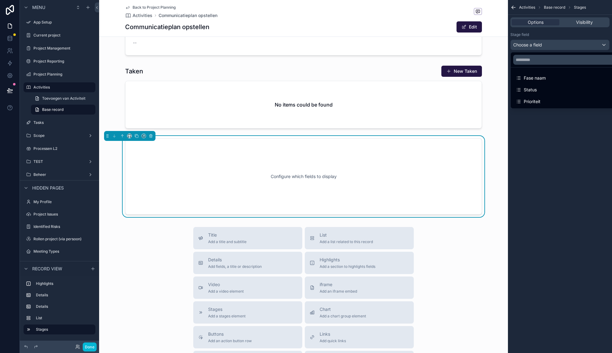
click at [538, 88] on div "Status" at bounding box center [566, 89] width 103 height 7
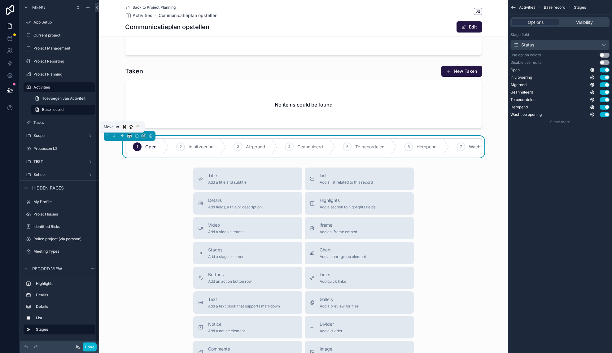
click at [122, 136] on icon "scrollable content" at bounding box center [122, 136] width 0 height 2
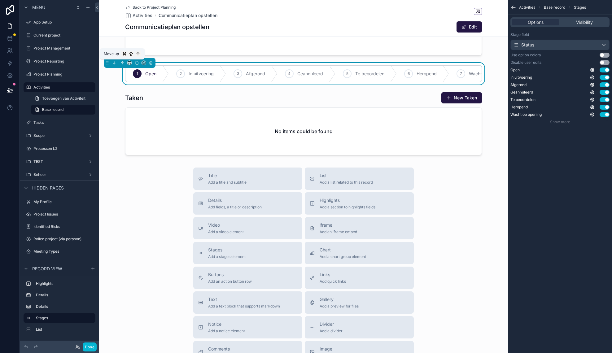
click at [123, 62] on icon "scrollable content" at bounding box center [122, 62] width 1 height 1
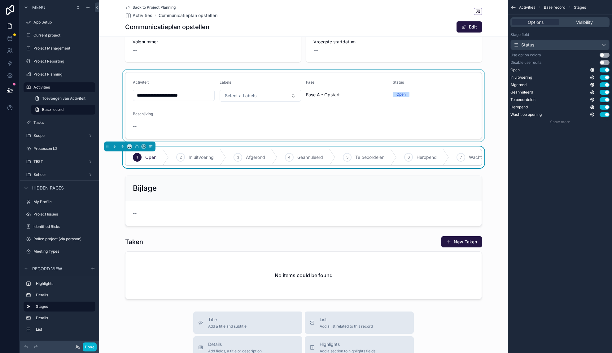
scroll to position [0, 0]
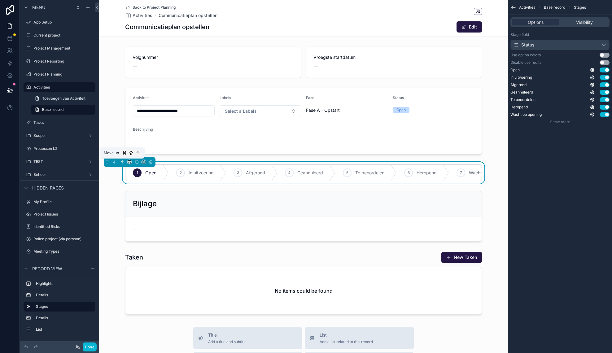
click at [122, 162] on icon "scrollable content" at bounding box center [122, 162] width 0 height 2
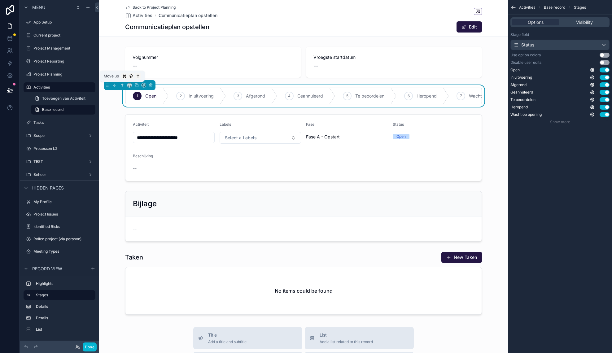
click at [123, 84] on icon "scrollable content" at bounding box center [122, 85] width 4 height 4
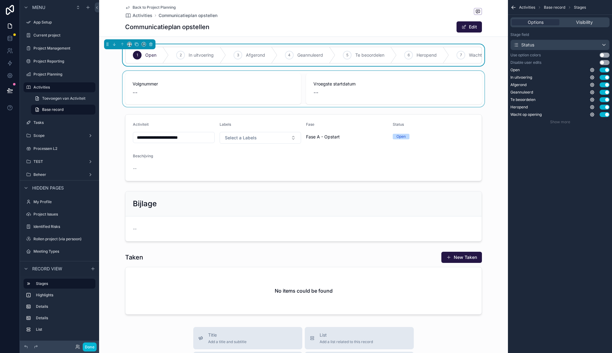
click at [189, 86] on div "scrollable content" at bounding box center [303, 89] width 409 height 36
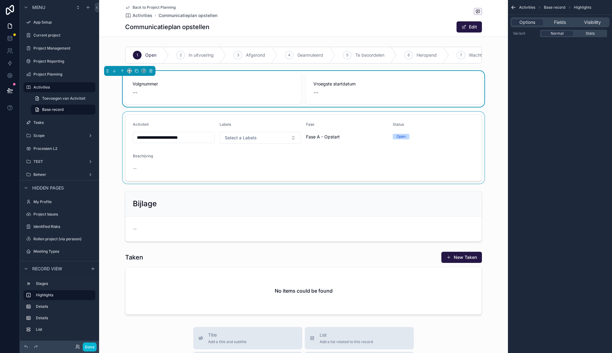
click at [337, 123] on div "scrollable content" at bounding box center [303, 148] width 409 height 72
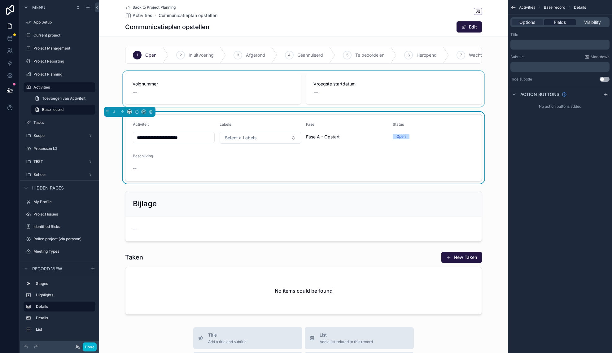
click at [559, 22] on span "Fields" at bounding box center [560, 22] width 12 height 6
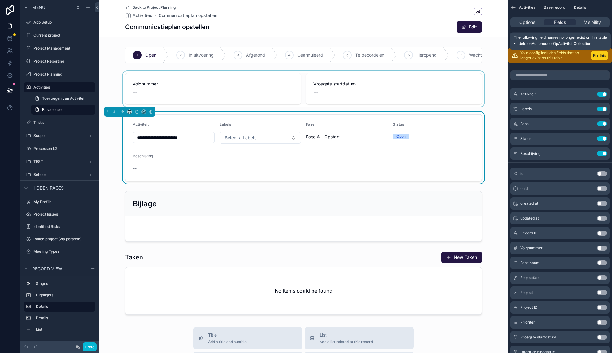
click at [595, 54] on button "Fix this" at bounding box center [598, 55] width 17 height 9
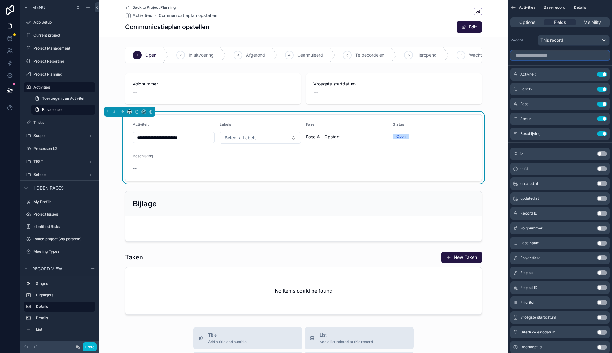
click at [542, 57] on input "scrollable content" at bounding box center [559, 55] width 99 height 10
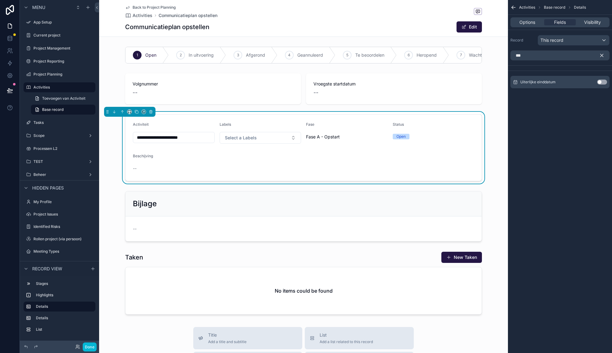
click at [603, 83] on button "Use setting" at bounding box center [602, 82] width 10 height 5
click at [531, 56] on input "***" at bounding box center [559, 55] width 99 height 10
type input "****"
click at [601, 83] on button "Use setting" at bounding box center [602, 82] width 10 height 5
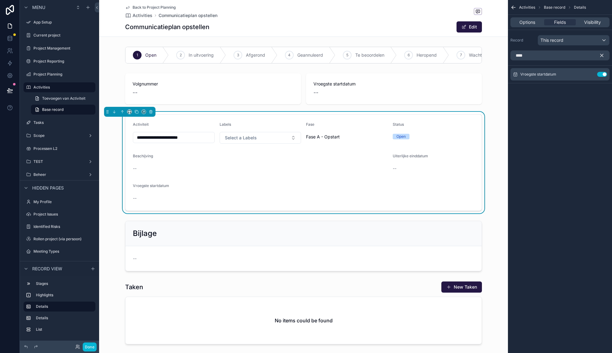
click at [421, 162] on div "Uiterlijke einddatum --" at bounding box center [433, 163] width 82 height 20
click at [603, 56] on icon "scrollable content" at bounding box center [602, 56] width 6 height 6
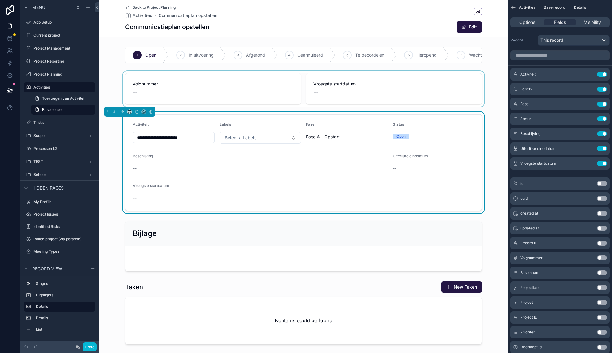
click at [206, 84] on div "scrollable content" at bounding box center [303, 89] width 409 height 36
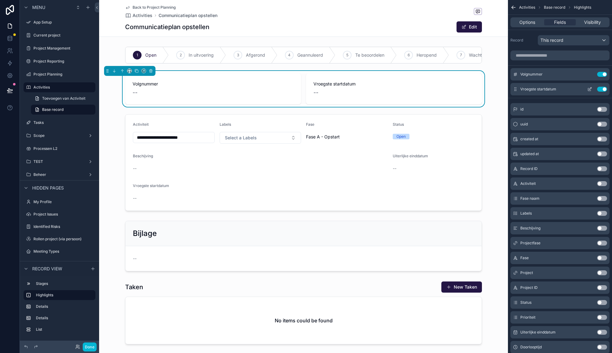
click at [590, 89] on icon "scrollable content" at bounding box center [589, 89] width 5 height 5
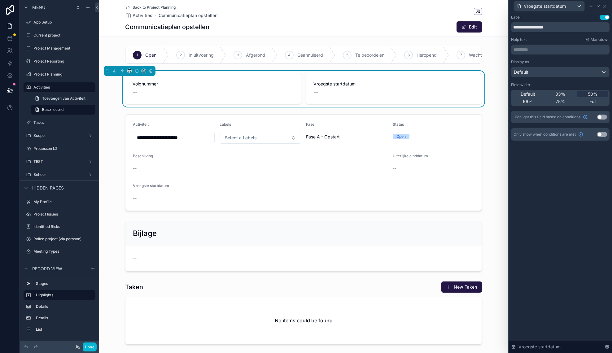
click at [381, 84] on span "Vroegste startdatum" at bounding box center [393, 84] width 161 height 6
click at [377, 90] on div "--" at bounding box center [393, 92] width 161 height 9
click at [324, 93] on div "--" at bounding box center [393, 92] width 161 height 9
click at [604, 5] on icon at bounding box center [604, 6] width 5 height 5
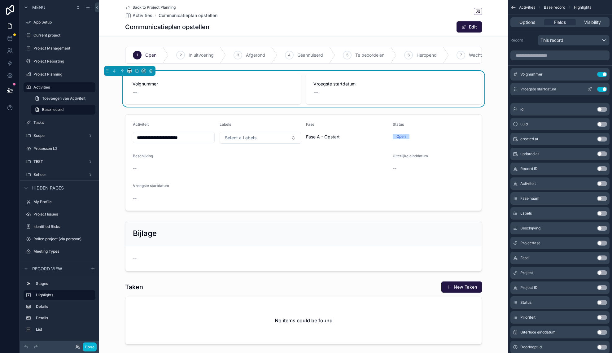
click at [588, 90] on icon "scrollable content" at bounding box center [589, 89] width 5 height 5
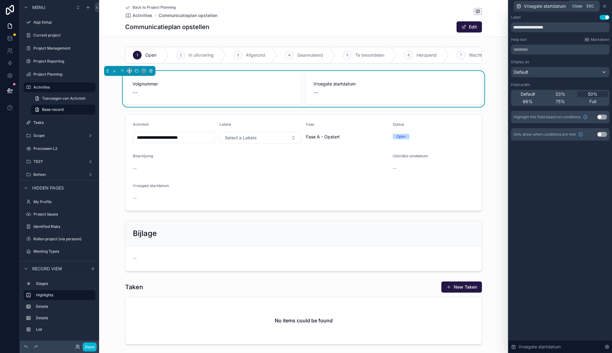
click at [603, 6] on icon at bounding box center [604, 6] width 5 height 5
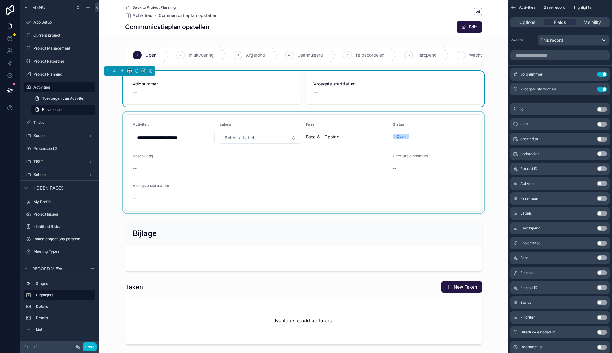
click at [261, 188] on div "scrollable content" at bounding box center [303, 163] width 409 height 102
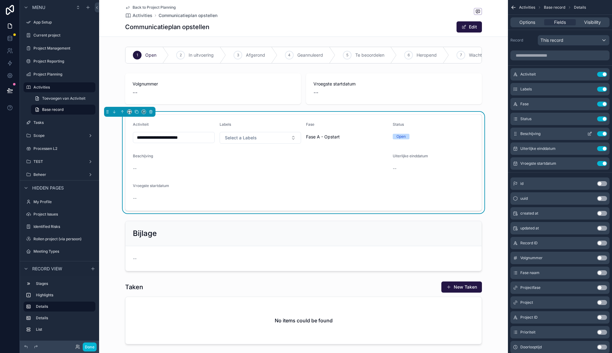
click at [590, 132] on icon "scrollable content" at bounding box center [589, 133] width 5 height 5
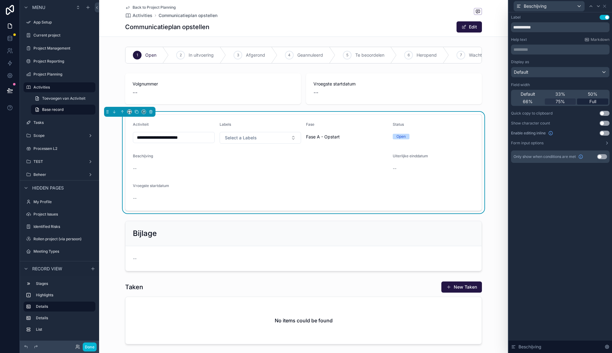
click at [591, 102] on span "Full" at bounding box center [592, 101] width 7 height 6
click at [603, 8] on icon at bounding box center [604, 6] width 5 height 5
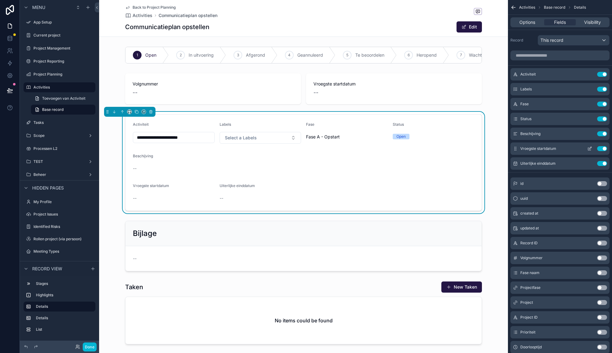
click at [590, 149] on icon "scrollable content" at bounding box center [590, 148] width 2 height 2
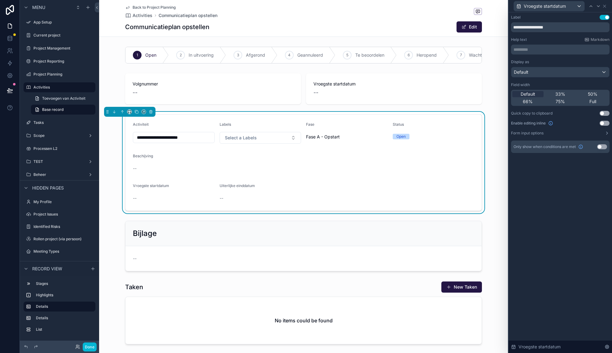
click at [603, 123] on button "Use setting" at bounding box center [604, 123] width 10 height 5
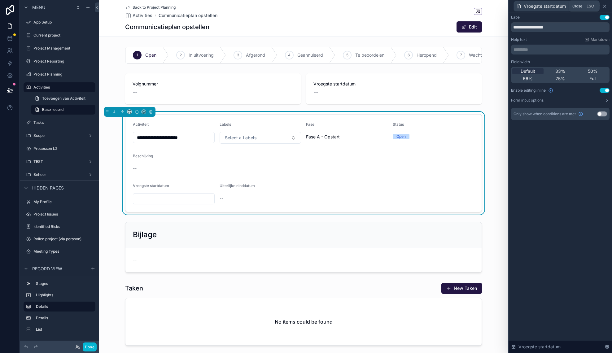
click at [603, 7] on icon at bounding box center [604, 6] width 5 height 5
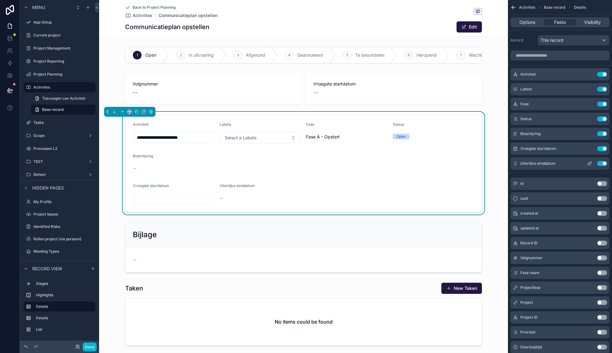
click at [590, 164] on icon "scrollable content" at bounding box center [589, 163] width 5 height 5
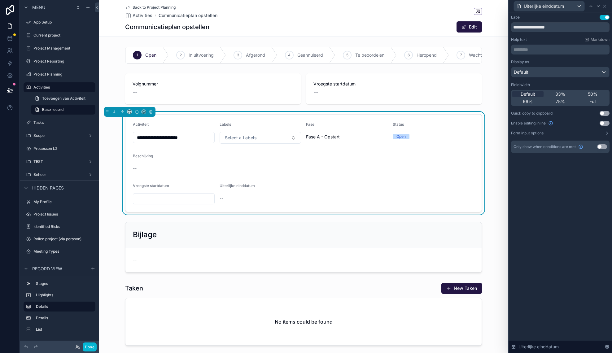
click at [604, 123] on button "Use setting" at bounding box center [604, 123] width 10 height 5
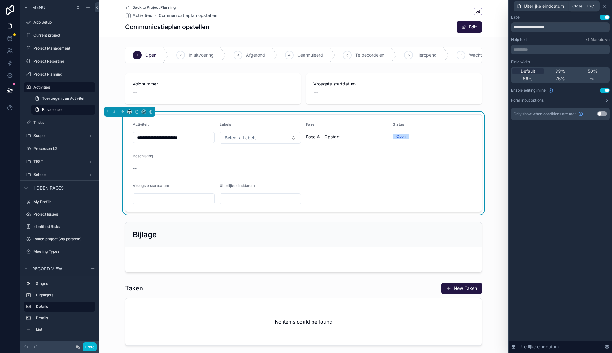
click at [606, 6] on icon at bounding box center [604, 6] width 5 height 5
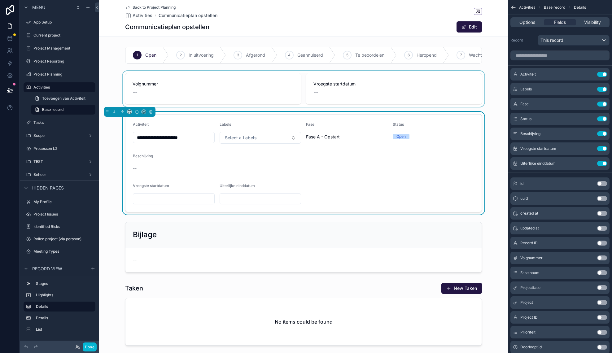
click at [495, 91] on div "scrollable content" at bounding box center [303, 89] width 409 height 36
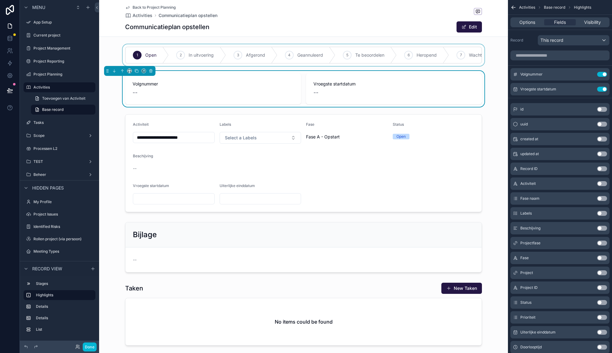
click at [498, 49] on div "scrollable content" at bounding box center [303, 55] width 409 height 22
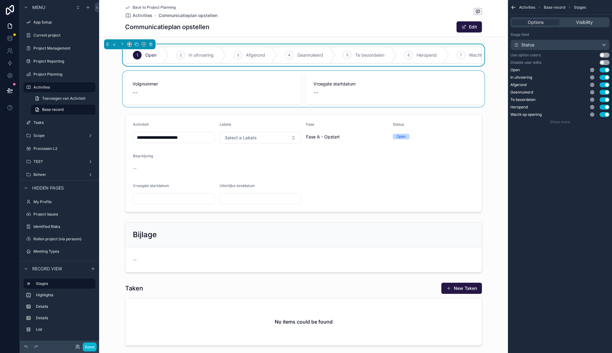
click at [442, 29] on div "Edit" at bounding box center [458, 27] width 46 height 12
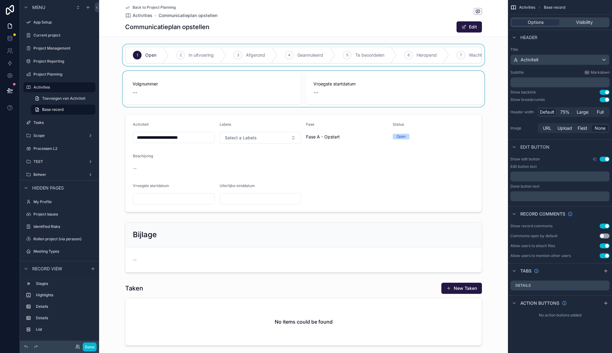
click at [602, 159] on button "Use setting" at bounding box center [604, 159] width 10 height 5
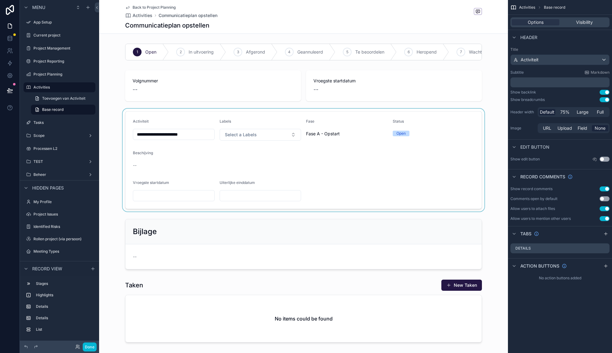
click at [439, 142] on div "scrollable content" at bounding box center [303, 160] width 409 height 103
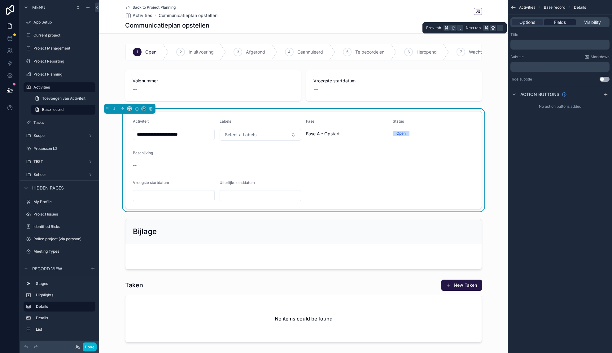
click at [563, 20] on span "Fields" at bounding box center [560, 22] width 12 height 6
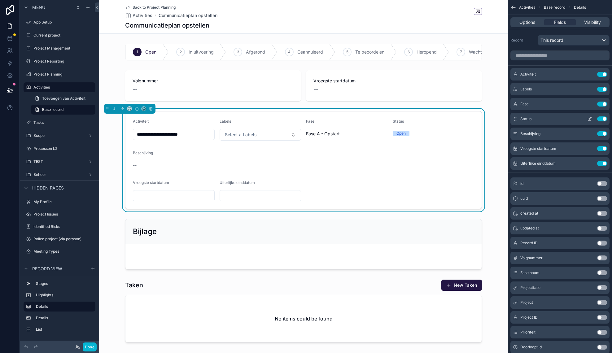
click at [590, 119] on icon "scrollable content" at bounding box center [589, 118] width 5 height 5
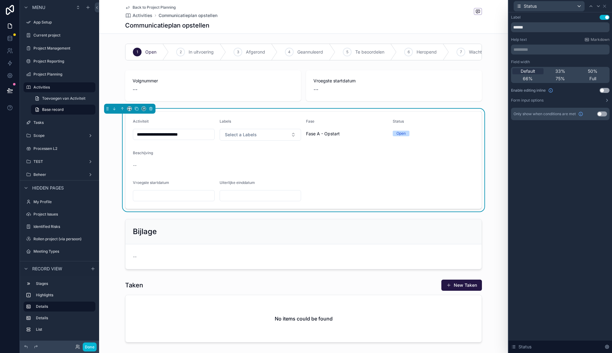
click at [605, 90] on button "Use setting" at bounding box center [604, 90] width 10 height 5
click at [605, 6] on icon at bounding box center [604, 6] width 5 height 5
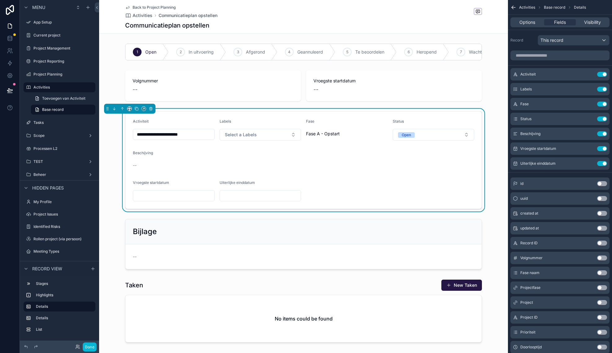
click at [496, 69] on div "scrollable content" at bounding box center [303, 86] width 409 height 36
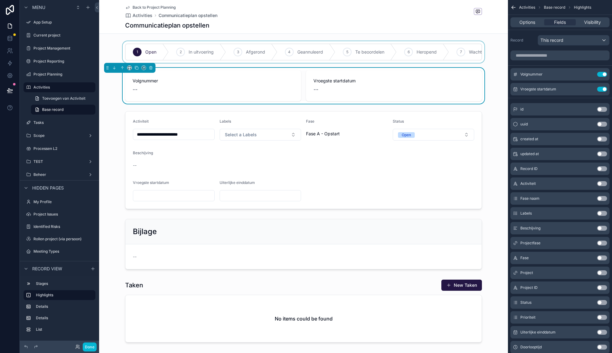
click at [340, 45] on div "scrollable content" at bounding box center [303, 52] width 409 height 22
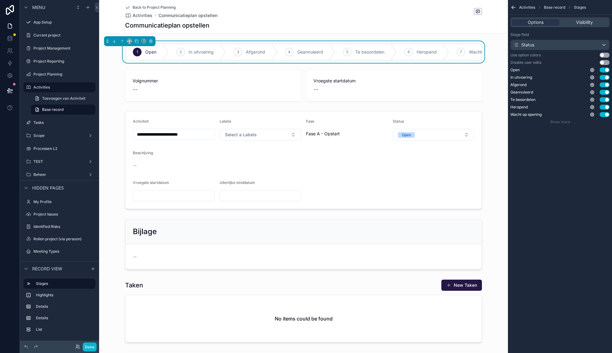
click at [605, 55] on button "Use setting" at bounding box center [604, 55] width 10 height 5
click at [559, 122] on span "Show more" at bounding box center [560, 121] width 20 height 5
click at [548, 45] on div "Status" at bounding box center [559, 45] width 98 height 10
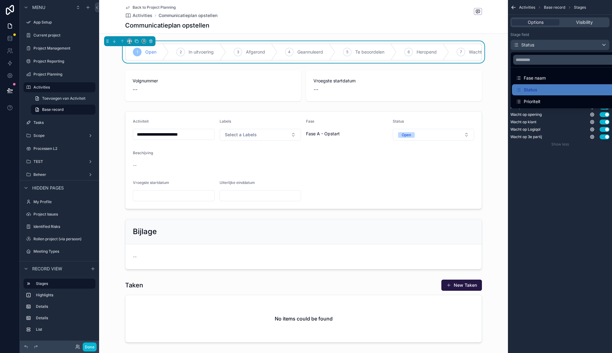
click at [551, 35] on div "scrollable content" at bounding box center [306, 176] width 612 height 353
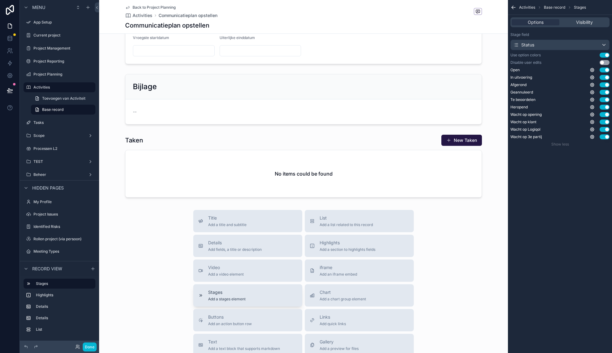
scroll to position [153, 0]
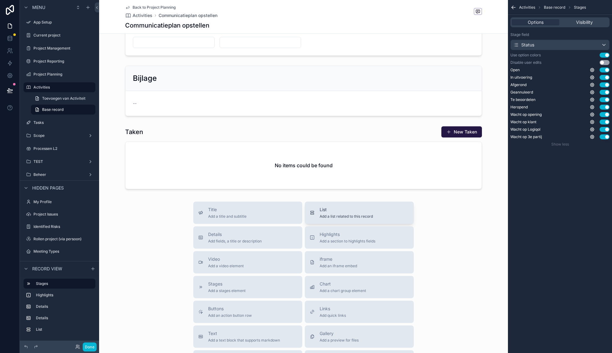
click at [345, 210] on span "List" at bounding box center [345, 209] width 53 height 6
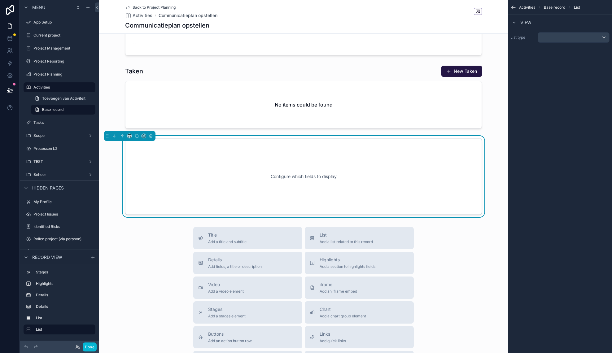
scroll to position [214, 0]
click at [548, 41] on div "scrollable content" at bounding box center [573, 37] width 71 height 10
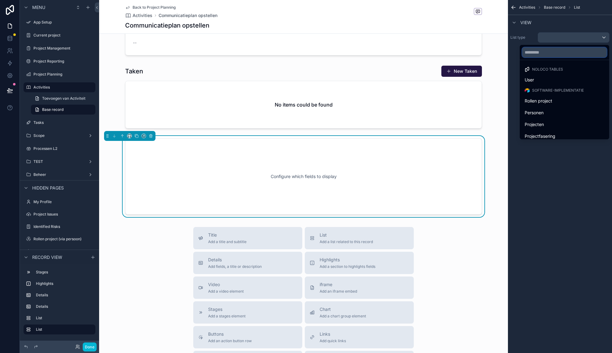
click at [547, 55] on input "text" at bounding box center [564, 52] width 84 height 10
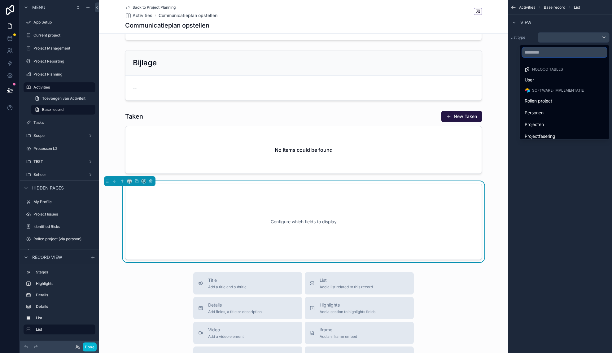
scroll to position [162, 0]
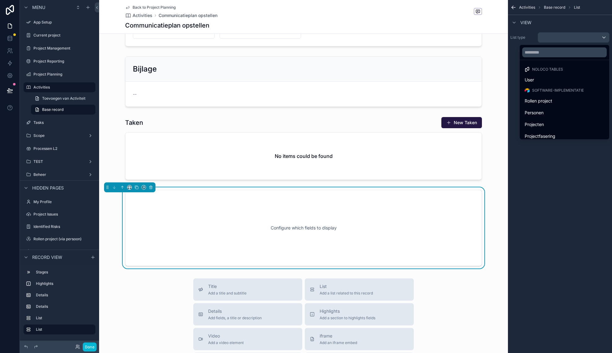
click at [453, 197] on div "Configure which fields to display" at bounding box center [303, 228] width 357 height 76
click at [152, 188] on icon "scrollable content" at bounding box center [151, 187] width 4 height 4
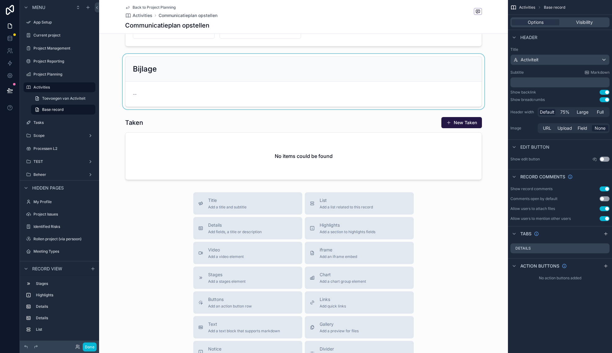
scroll to position [0, 0]
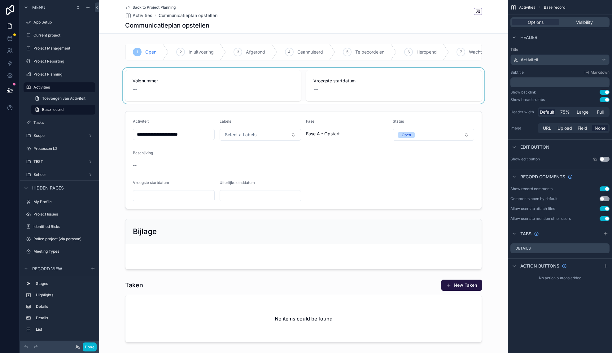
click at [489, 69] on div "scrollable content" at bounding box center [303, 86] width 409 height 36
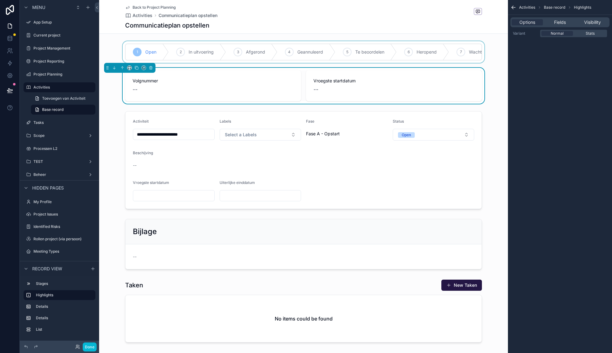
click at [497, 62] on div "scrollable content" at bounding box center [303, 52] width 409 height 22
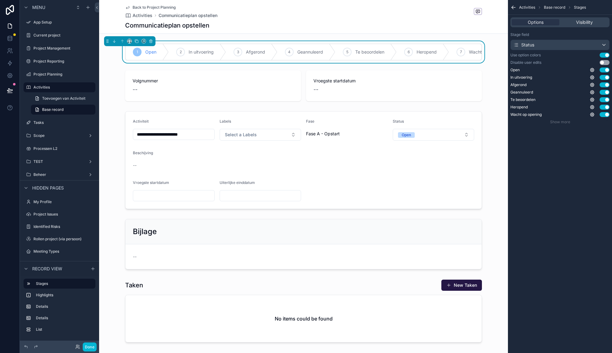
click at [513, 8] on icon "scrollable content" at bounding box center [513, 7] width 6 height 6
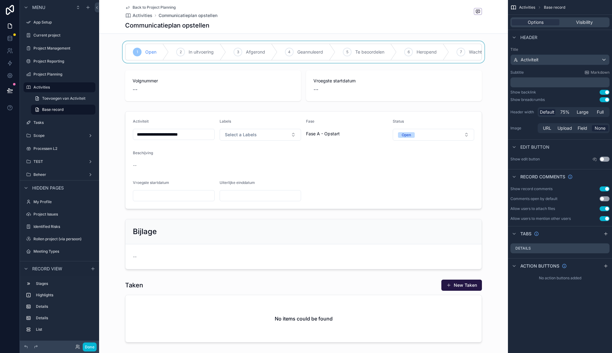
click at [140, 7] on span "Back to Project Planning" at bounding box center [153, 7] width 43 height 5
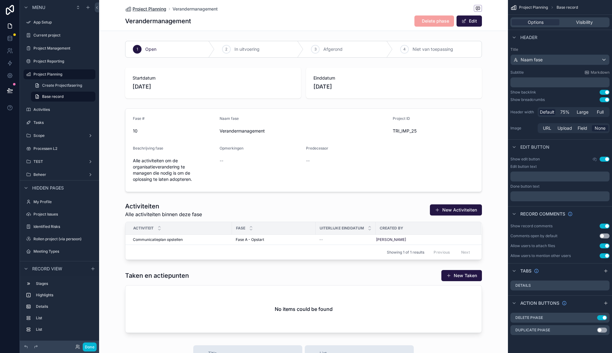
click at [163, 9] on span "Project Planning" at bounding box center [149, 9] width 34 height 6
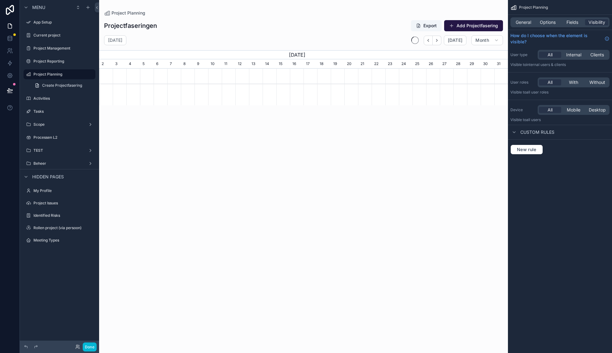
scroll to position [0, 409]
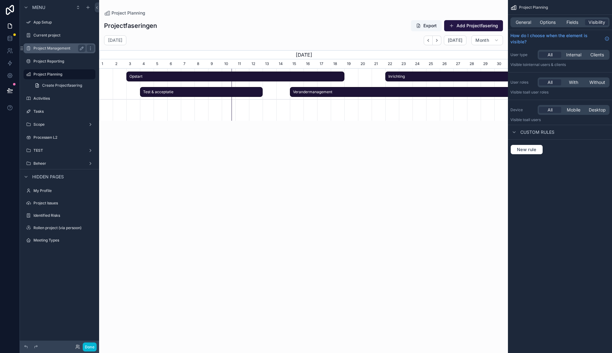
click at [54, 46] on label "Project Management" at bounding box center [58, 48] width 50 height 5
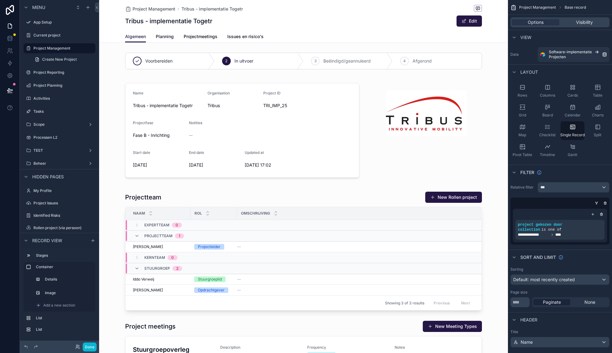
click at [167, 35] on span "Planning" at bounding box center [165, 36] width 18 height 6
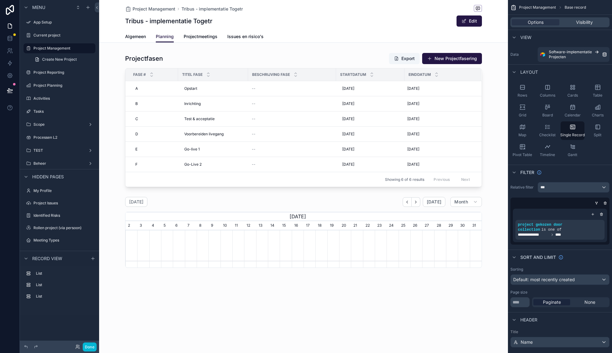
scroll to position [0, 356]
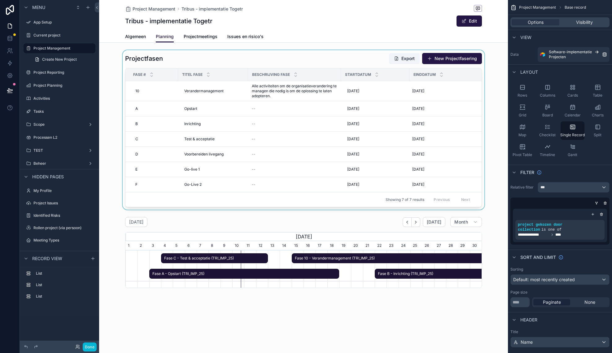
click at [144, 92] on div "scrollable content" at bounding box center [303, 129] width 409 height 159
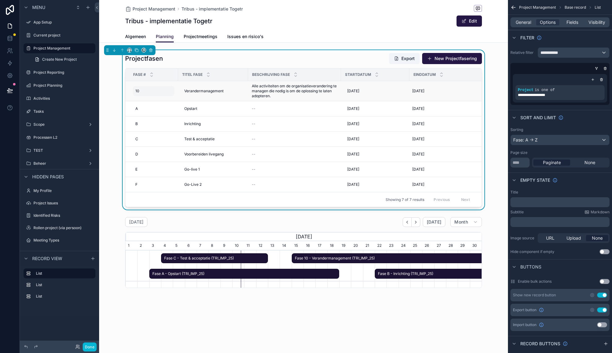
click at [141, 92] on div "10 10" at bounding box center [153, 91] width 41 height 10
click at [154, 99] on input "**" at bounding box center [165, 100] width 59 height 9
type input "*"
click at [211, 101] on icon "scrollable content" at bounding box center [211, 99] width 5 height 5
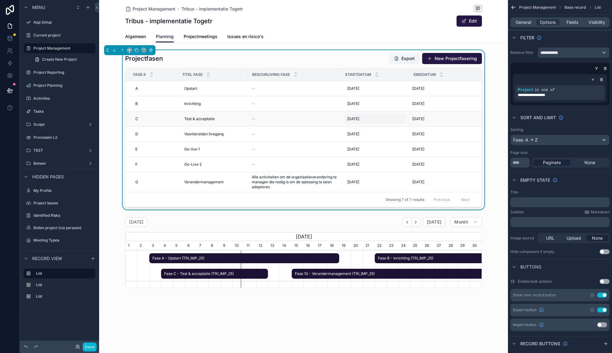
click at [352, 119] on span "4-9-2025" at bounding box center [353, 118] width 12 height 5
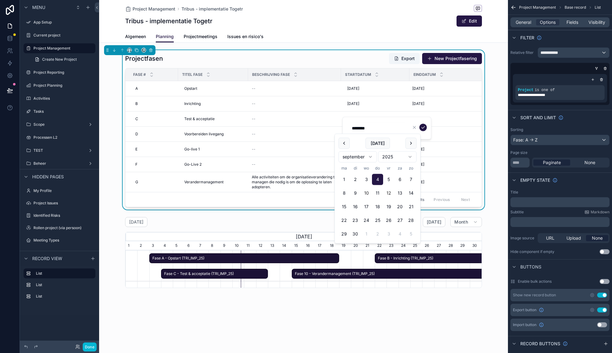
click at [387, 193] on button "12" at bounding box center [388, 193] width 11 height 11
type input "*********"
click at [423, 128] on icon "scrollable content" at bounding box center [422, 127] width 3 height 2
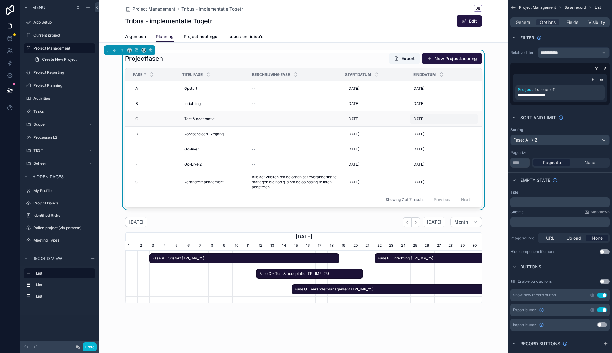
click at [423, 121] on span "20-9-2025" at bounding box center [418, 118] width 12 height 5
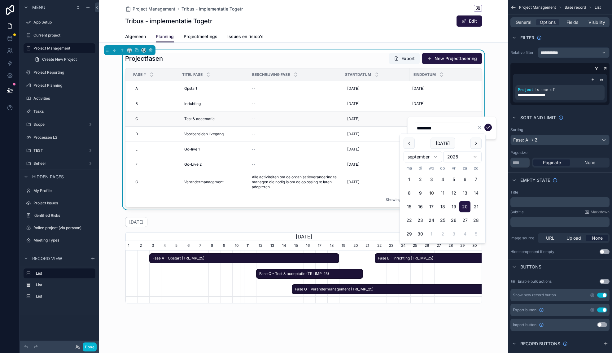
click at [277, 121] on div "--" at bounding box center [294, 118] width 85 height 5
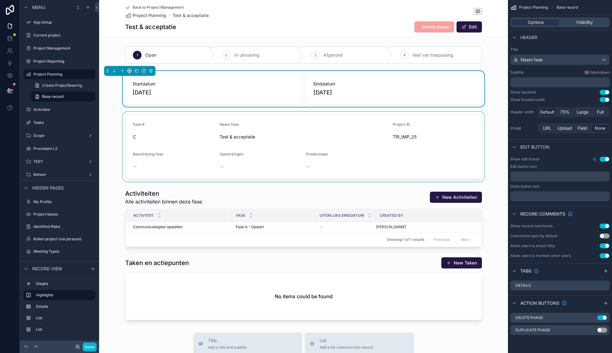
click at [281, 159] on div "scrollable content" at bounding box center [303, 147] width 409 height 70
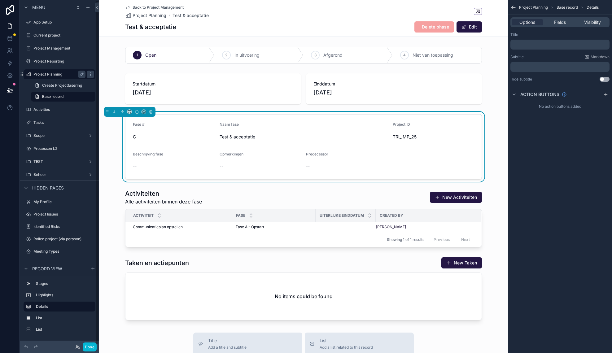
click at [49, 76] on label "Project Planning" at bounding box center [58, 74] width 50 height 5
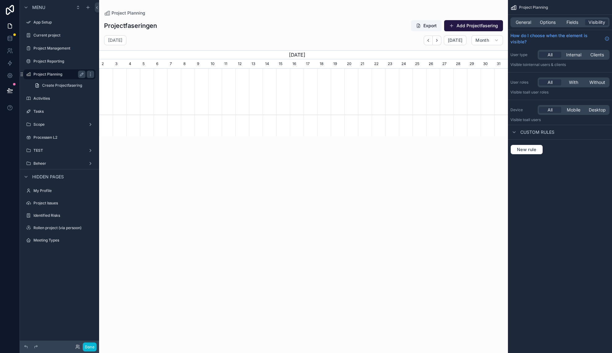
scroll to position [0, 409]
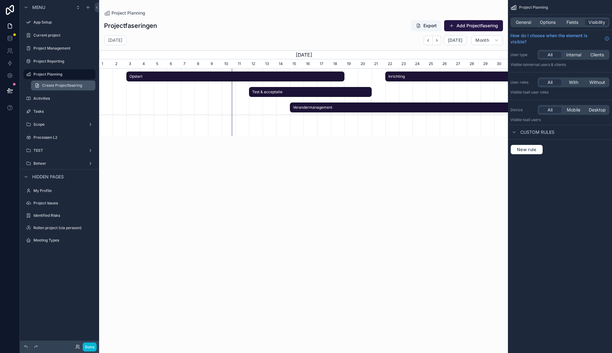
click at [50, 84] on span "Create Projectfasering" at bounding box center [62, 85] width 40 height 5
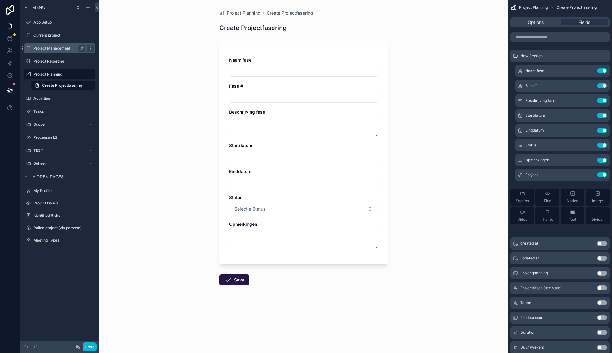
click at [56, 50] on label "Project Management" at bounding box center [58, 48] width 50 height 5
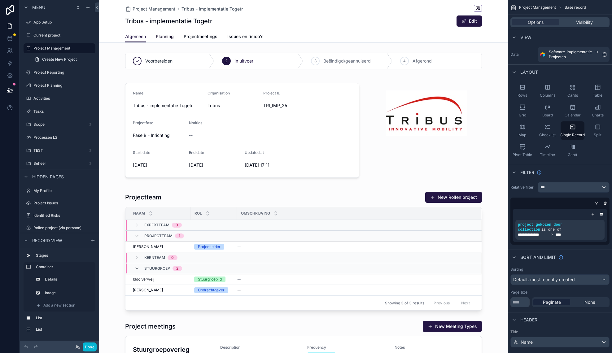
scroll to position [4, 0]
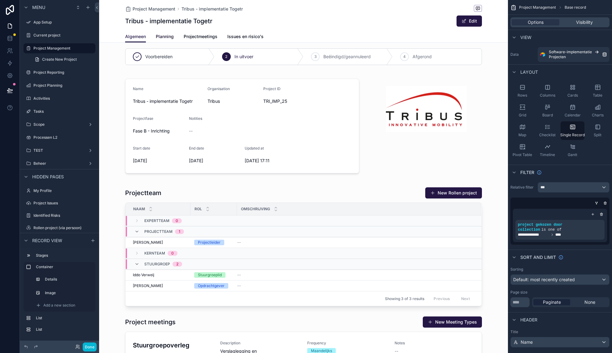
click at [169, 38] on span "Planning" at bounding box center [165, 36] width 18 height 6
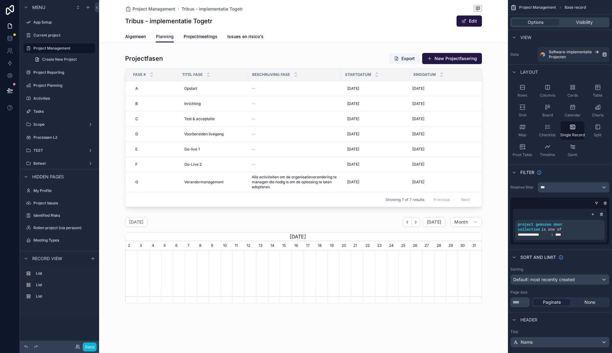
scroll to position [0, 356]
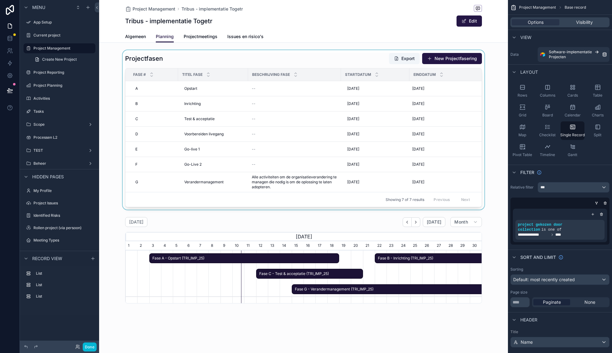
click at [205, 57] on div "scrollable content" at bounding box center [303, 129] width 409 height 159
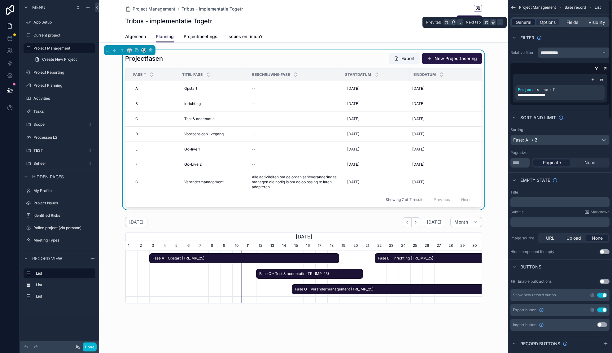
click at [523, 21] on span "General" at bounding box center [522, 22] width 15 height 6
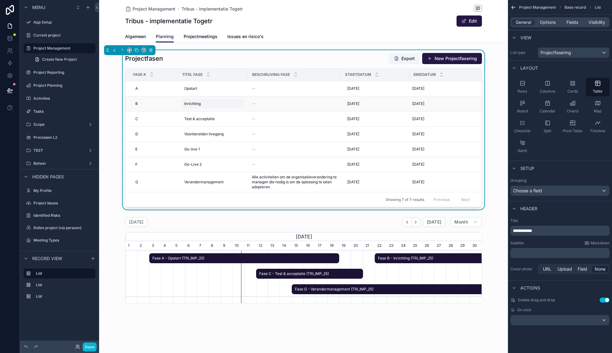
click at [198, 105] on span "Inrichting" at bounding box center [192, 103] width 16 height 5
click at [217, 113] on input "**********" at bounding box center [214, 113] width 59 height 9
drag, startPoint x: 209, startPoint y: 112, endPoint x: 214, endPoint y: 117, distance: 7.0
click at [209, 113] on input "**********" at bounding box center [214, 113] width 59 height 9
type input "**********"
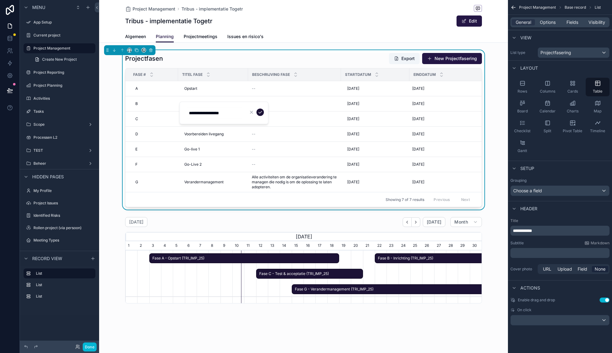
click at [262, 113] on icon "scrollable content" at bounding box center [259, 112] width 5 height 5
click at [207, 119] on span "Test & acceptatie" at bounding box center [199, 118] width 30 height 5
click at [216, 121] on div "Test & acceptatie Test & acceptatie" at bounding box center [213, 119] width 63 height 10
click at [230, 128] on input "**********" at bounding box center [214, 128] width 59 height 9
type input "**********"
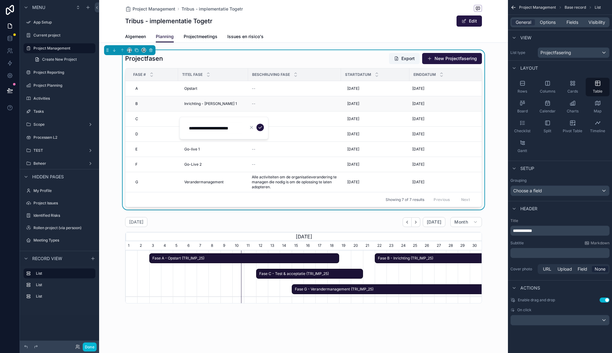
click at [207, 99] on td "Inrichting - deel 1 Inrichting - deel 1" at bounding box center [213, 103] width 70 height 15
click at [210, 105] on span "Inrichting - deel 1" at bounding box center [210, 103] width 53 height 5
click at [221, 115] on input "**********" at bounding box center [214, 113] width 59 height 9
drag, startPoint x: 216, startPoint y: 113, endPoint x: 235, endPoint y: 112, distance: 18.6
click at [235, 112] on input "**********" at bounding box center [214, 113] width 59 height 9
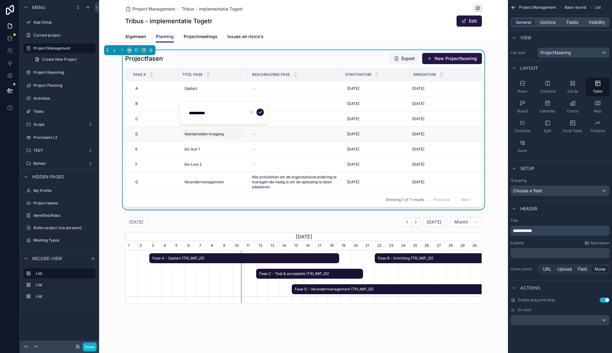
type input "**********"
click at [220, 136] on span "Voorbereiden livegang" at bounding box center [203, 134] width 39 height 5
click at [227, 104] on div "Inrichting - deel 1 Inrichting - deel 1" at bounding box center [213, 104] width 63 height 10
click at [260, 112] on icon "scrollable content" at bounding box center [259, 112] width 5 height 5
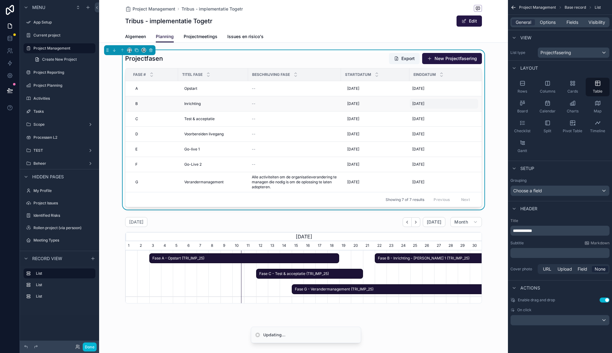
click at [414, 104] on span "1-10-2025" at bounding box center [418, 103] width 12 height 5
click at [424, 106] on span "1-10-2025" at bounding box center [418, 103] width 12 height 5
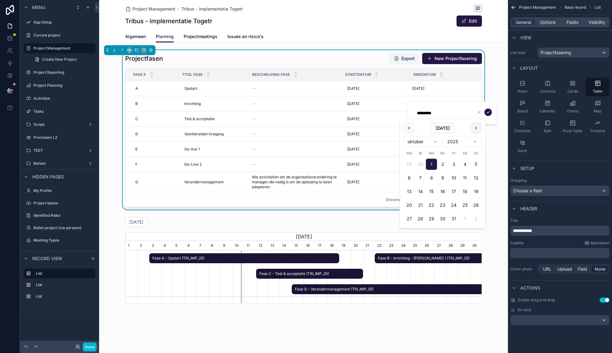
click at [477, 128] on button "scrollable content" at bounding box center [475, 128] width 11 height 11
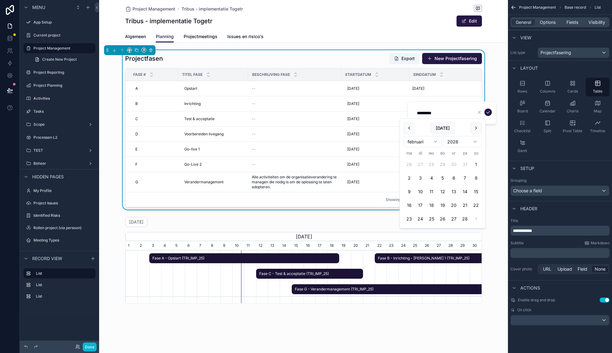
click at [477, 128] on button "scrollable content" at bounding box center [475, 128] width 11 height 11
drag, startPoint x: 419, startPoint y: 233, endPoint x: 410, endPoint y: 231, distance: 9.4
click at [410, 231] on tr "30 31 1 2 3 4 5" at bounding box center [442, 232] width 78 height 11
click at [409, 232] on button "30" at bounding box center [408, 232] width 11 height 11
type input "*********"
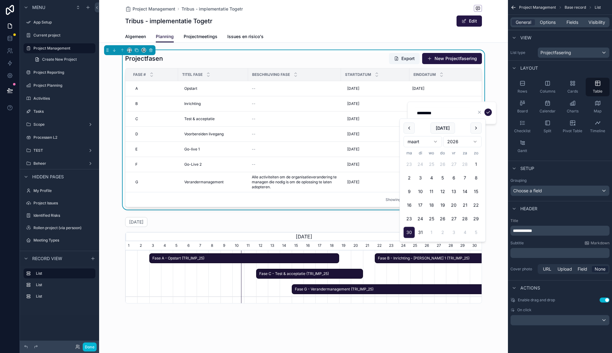
click at [490, 113] on icon "scrollable content" at bounding box center [487, 112] width 5 height 5
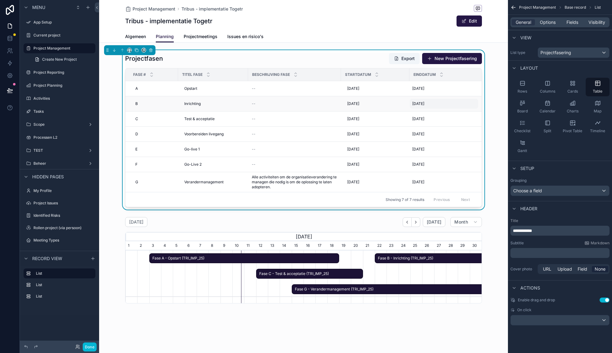
click at [424, 105] on span "30-3-2026" at bounding box center [418, 103] width 12 height 5
click at [422, 105] on span "30-3-2026" at bounding box center [418, 103] width 12 height 5
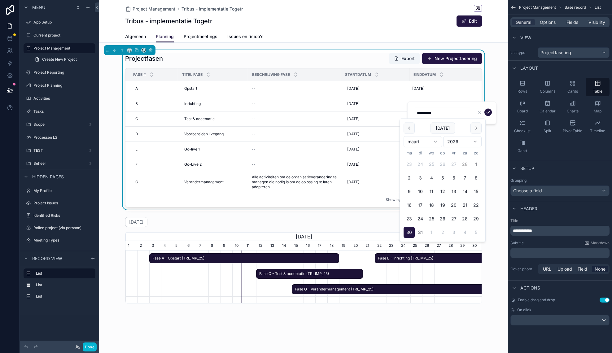
click at [466, 164] on button "28" at bounding box center [464, 164] width 11 height 11
type input "*********"
click at [487, 113] on icon "scrollable content" at bounding box center [487, 112] width 5 height 5
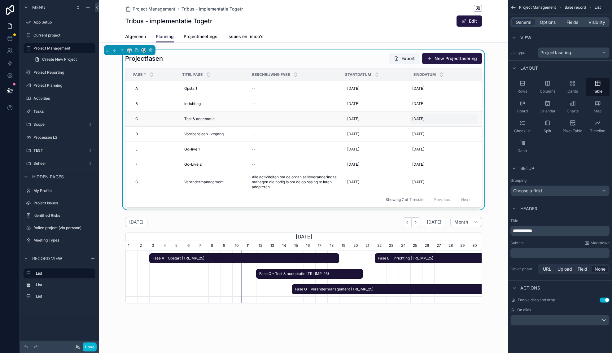
click at [417, 120] on span "20-9-2025" at bounding box center [418, 118] width 12 height 5
click at [416, 120] on span "20-9-2025" at bounding box center [418, 118] width 12 height 5
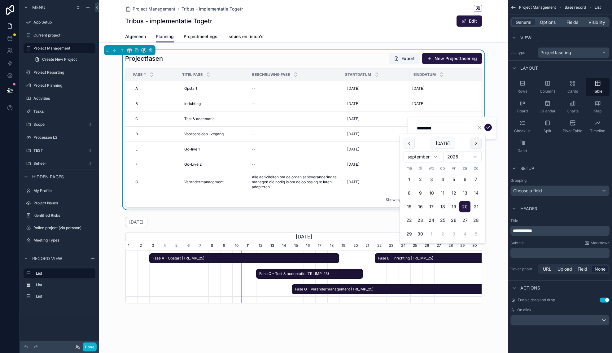
click at [475, 143] on button "scrollable content" at bounding box center [475, 143] width 11 height 11
click at [475, 144] on button "scrollable content" at bounding box center [475, 143] width 11 height 11
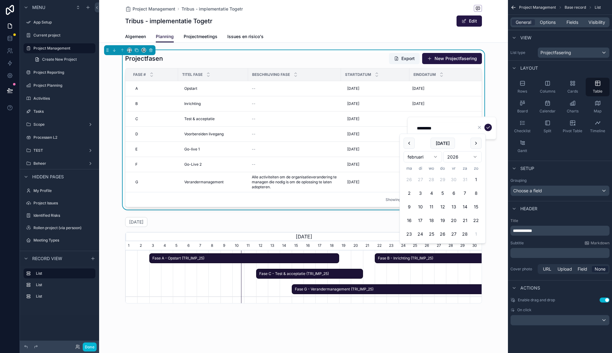
click at [475, 144] on button "scrollable content" at bounding box center [475, 143] width 11 height 11
click at [410, 249] on button "30" at bounding box center [408, 247] width 11 height 11
type input "*********"
click at [488, 128] on icon "scrollable content" at bounding box center [487, 127] width 5 height 5
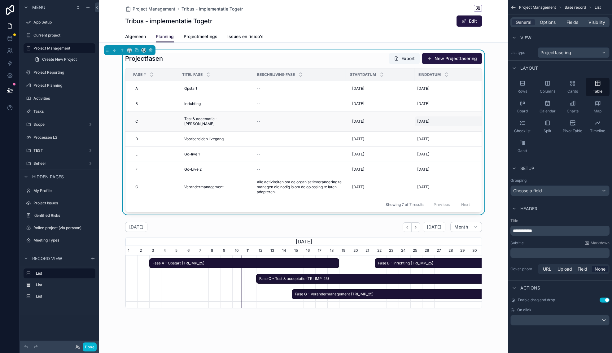
click at [423, 119] on span "30-3-2026" at bounding box center [423, 121] width 12 height 5
click at [423, 120] on span "30-3-2026" at bounding box center [423, 121] width 12 height 5
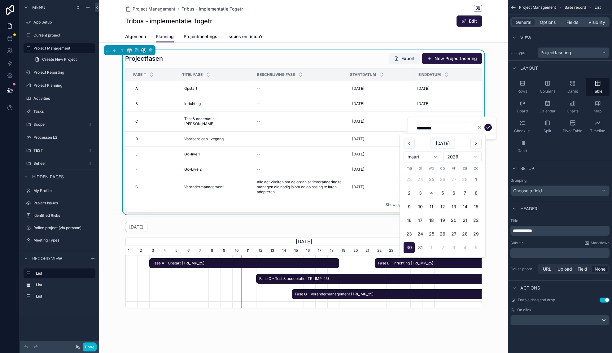
click at [432, 179] on button "25" at bounding box center [431, 179] width 11 height 11
type input "*********"
click at [487, 128] on icon "scrollable content" at bounding box center [487, 127] width 5 height 5
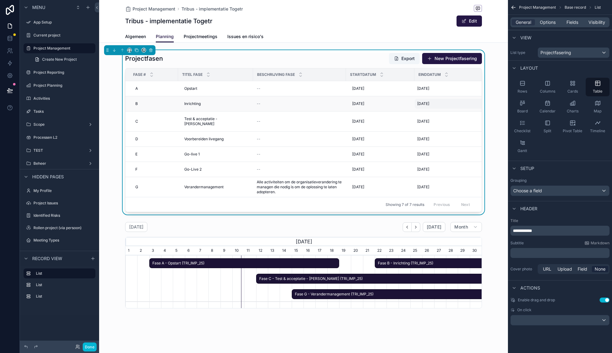
click at [417, 103] on span "28-2-2026" at bounding box center [423, 103] width 12 height 5
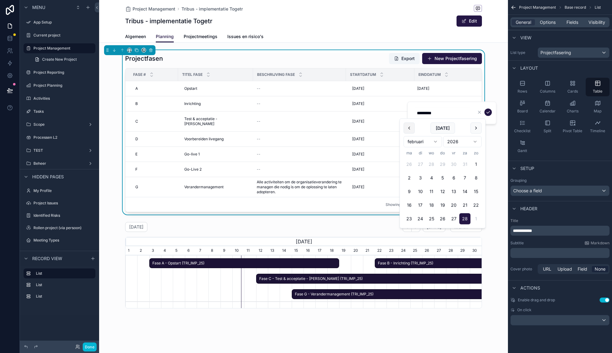
click at [406, 128] on button "scrollable content" at bounding box center [408, 128] width 11 height 11
click at [476, 129] on button "scrollable content" at bounding box center [475, 128] width 11 height 11
click at [432, 191] on button "11" at bounding box center [431, 191] width 11 height 11
type input "*********"
click at [489, 111] on icon "scrollable content" at bounding box center [487, 112] width 5 height 5
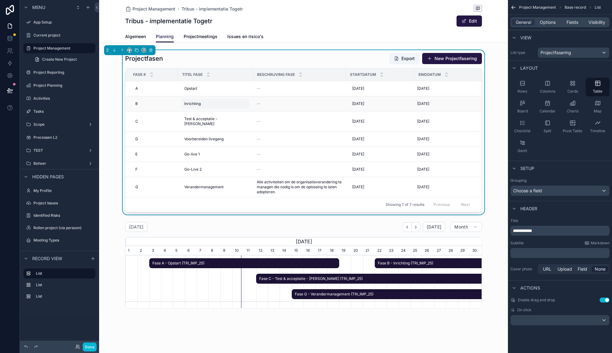
click at [208, 104] on div "Inrichting Inrichting" at bounding box center [215, 104] width 67 height 10
type input "**********"
click at [260, 112] on icon "scrollable content" at bounding box center [259, 112] width 5 height 5
click at [220, 120] on span "Test & acceptatie - deel" at bounding box center [215, 121] width 63 height 10
click at [223, 119] on span "Test & acceptatie - deel" at bounding box center [215, 121] width 63 height 10
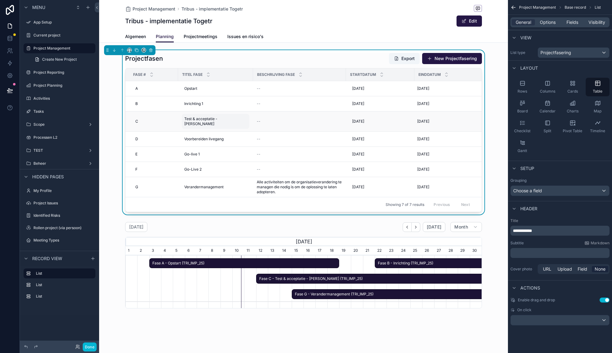
click at [220, 119] on span "Test & acceptatie - deel" at bounding box center [215, 121] width 63 height 10
click at [227, 124] on input "**********" at bounding box center [214, 128] width 59 height 9
click at [225, 130] on input "**********" at bounding box center [214, 128] width 59 height 9
drag, startPoint x: 227, startPoint y: 128, endPoint x: 240, endPoint y: 128, distance: 13.3
click at [240, 128] on input "**********" at bounding box center [214, 128] width 59 height 9
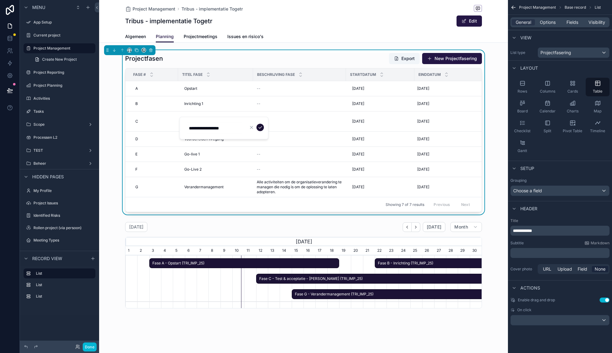
type input "**********"
click at [259, 130] on button "scrollable content" at bounding box center [259, 127] width 7 height 7
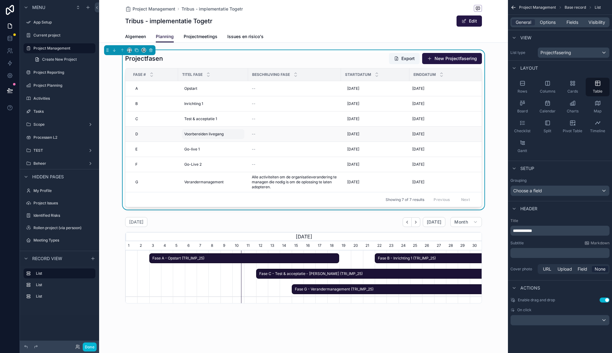
click at [219, 132] on span "Voorbereiden livegang" at bounding box center [203, 134] width 39 height 5
type input "**********"
click at [258, 142] on icon "scrollable content" at bounding box center [259, 142] width 5 height 5
click at [544, 23] on span "Options" at bounding box center [547, 22] width 16 height 6
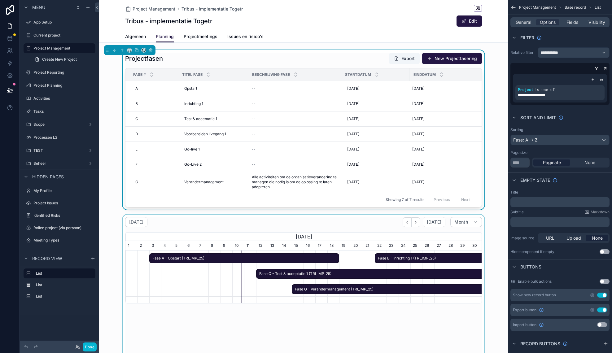
click at [354, 228] on div "scrollable content" at bounding box center [303, 331] width 409 height 234
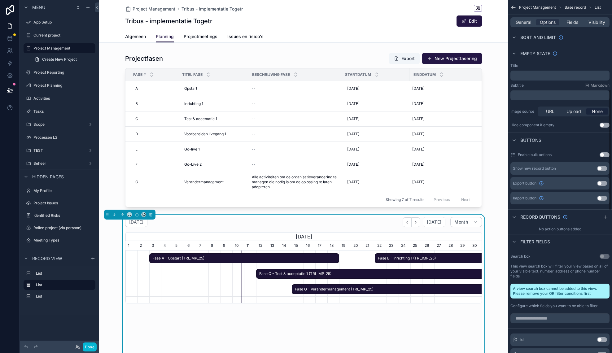
scroll to position [0, 0]
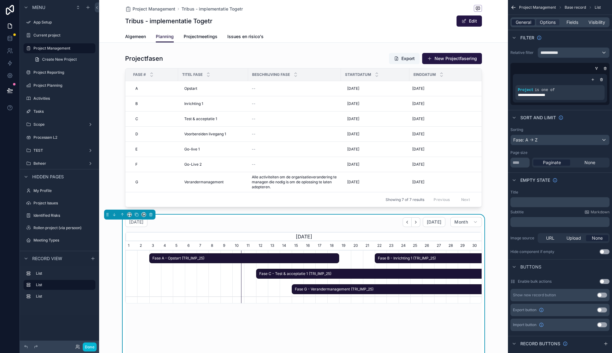
click at [526, 20] on span "General" at bounding box center [522, 22] width 15 height 6
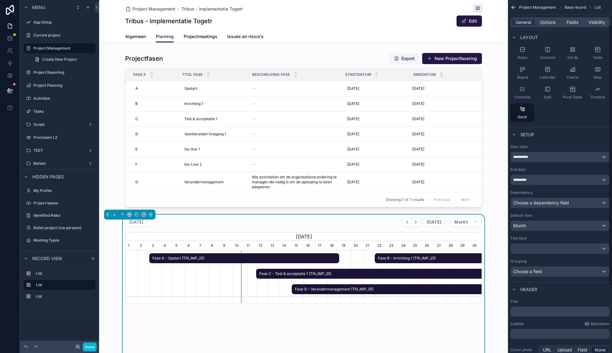
scroll to position [37, 0]
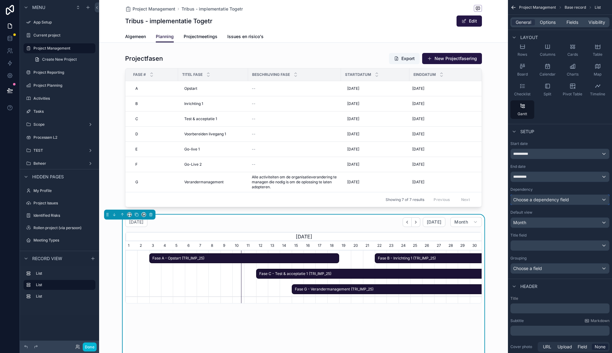
click at [544, 200] on span "Choose a dependency field" at bounding box center [541, 199] width 56 height 5
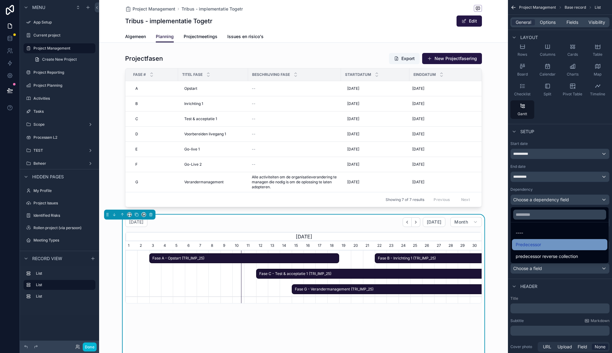
click at [547, 245] on div "Predecessor" at bounding box center [559, 244] width 88 height 7
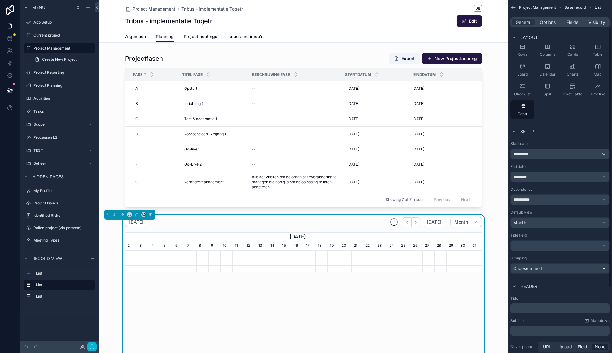
scroll to position [0, 357]
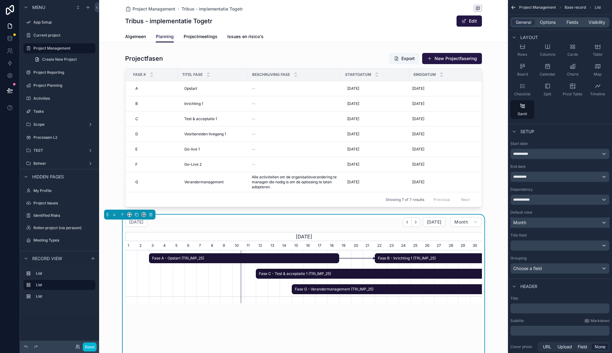
click at [549, 222] on div "Month" at bounding box center [559, 223] width 98 height 10
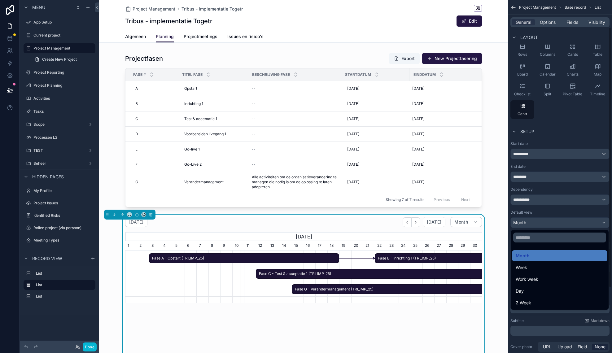
click at [557, 215] on div "scrollable content" at bounding box center [306, 176] width 612 height 353
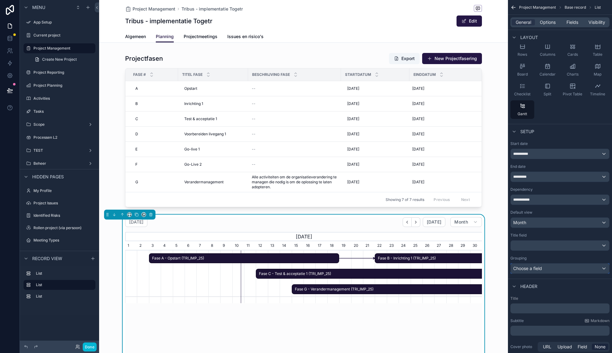
click at [539, 271] on span "Choose a field" at bounding box center [527, 268] width 29 height 5
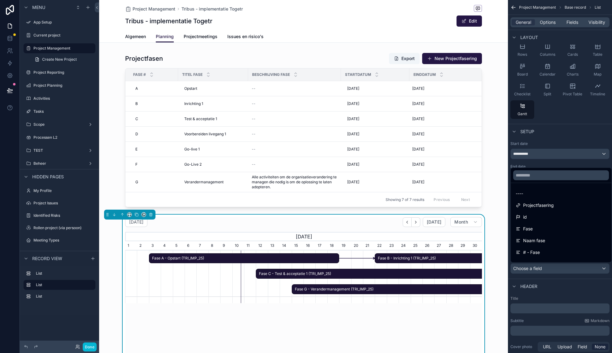
click at [535, 231] on div "Fase" at bounding box center [560, 228] width 91 height 7
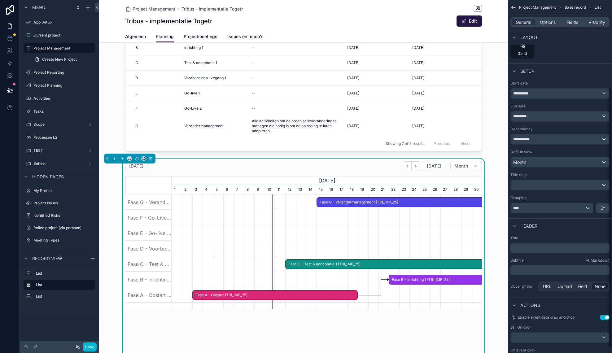
scroll to position [119, 0]
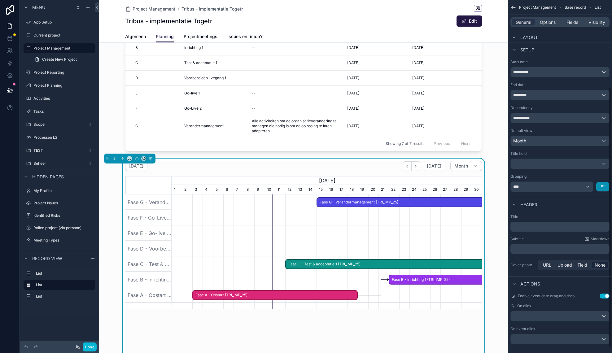
click at [603, 184] on button "scrollable content" at bounding box center [602, 186] width 13 height 9
click at [601, 212] on span "Z -> A" at bounding box center [597, 212] width 12 height 7
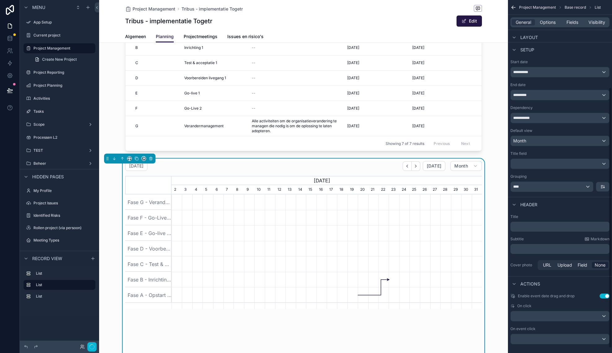
scroll to position [0, 310]
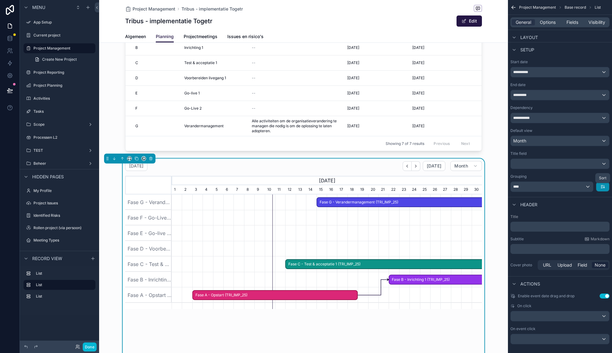
click at [603, 189] on icon "scrollable content" at bounding box center [602, 186] width 5 height 5
click at [603, 202] on span "A -> Z" at bounding box center [597, 200] width 12 height 7
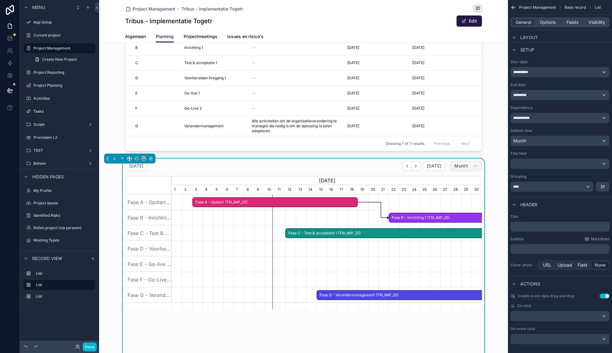
click at [456, 163] on span "Month" at bounding box center [461, 166] width 14 height 6
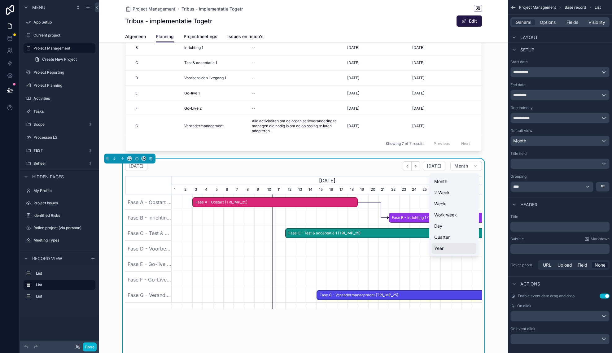
click at [441, 246] on span "Year" at bounding box center [438, 248] width 9 height 6
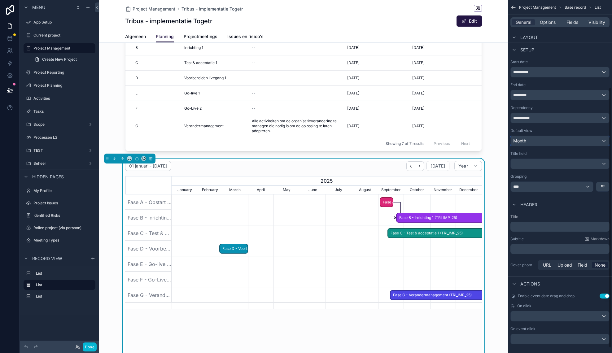
click at [542, 142] on div "Month" at bounding box center [559, 141] width 98 height 10
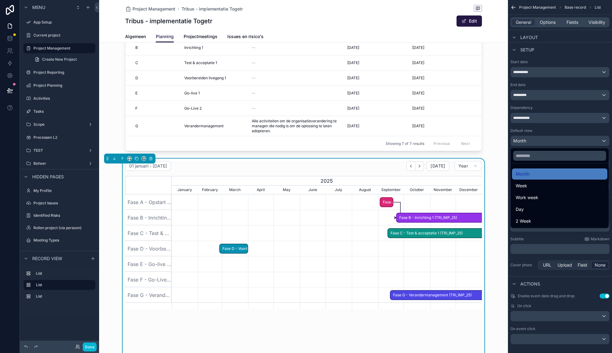
click at [541, 142] on div "scrollable content" at bounding box center [306, 176] width 612 height 353
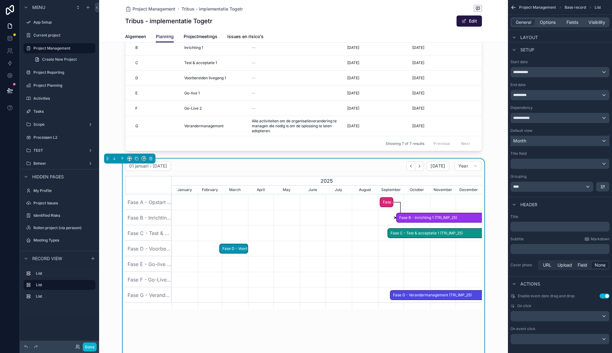
click at [541, 142] on div "Month" at bounding box center [559, 141] width 98 height 10
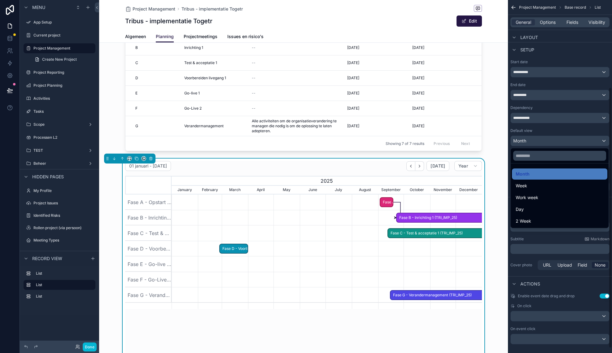
click at [534, 133] on div "scrollable content" at bounding box center [306, 176] width 612 height 353
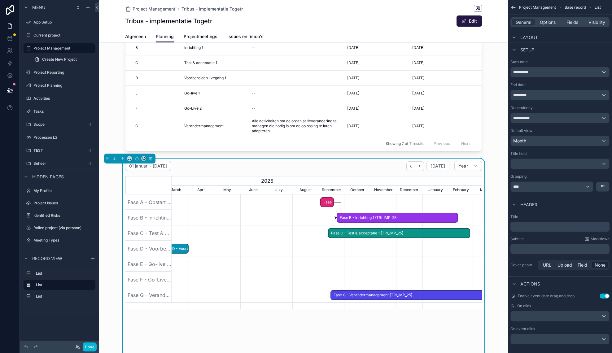
scroll to position [0, 387]
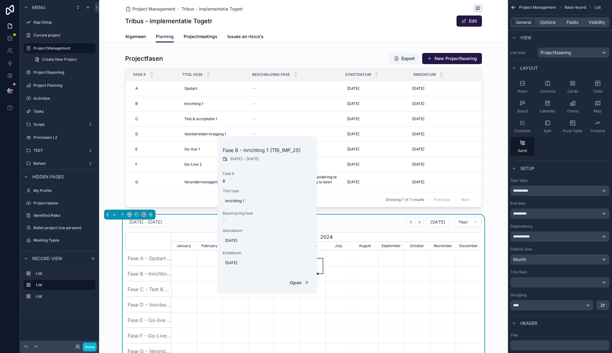
scroll to position [119, 0]
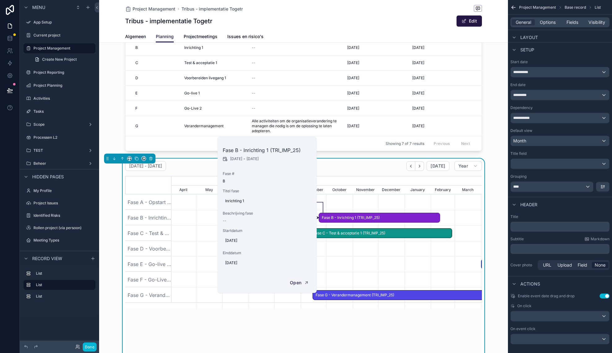
click at [336, 231] on span "Fase C - Test & acceptatie 1 (TRI_IMP_25)" at bounding box center [380, 233] width 141 height 10
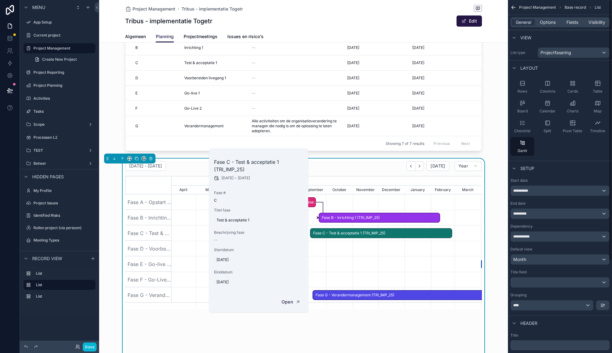
scroll to position [125, 0]
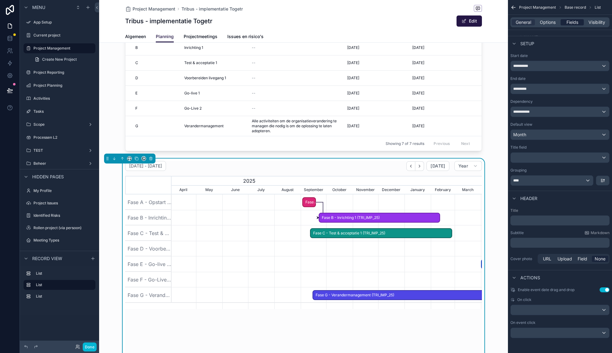
click at [567, 21] on span "Fields" at bounding box center [572, 22] width 12 height 6
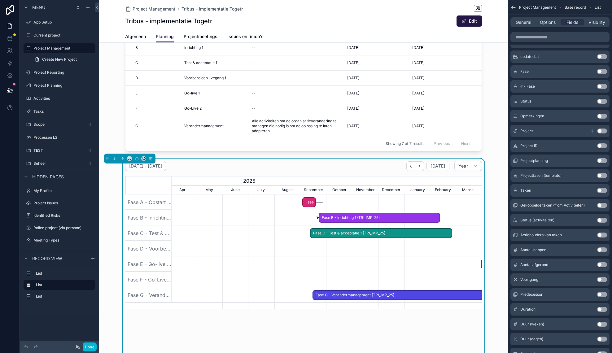
scroll to position [0, 0]
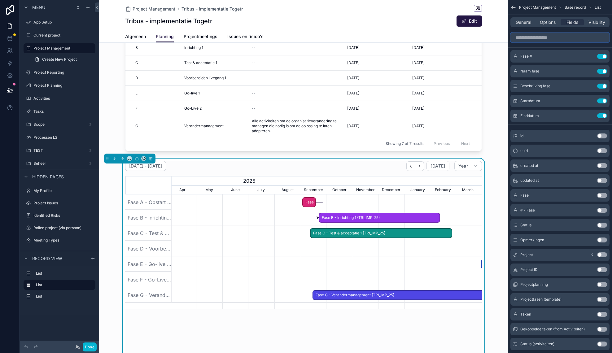
click at [543, 39] on input "scrollable content" at bounding box center [559, 37] width 99 height 10
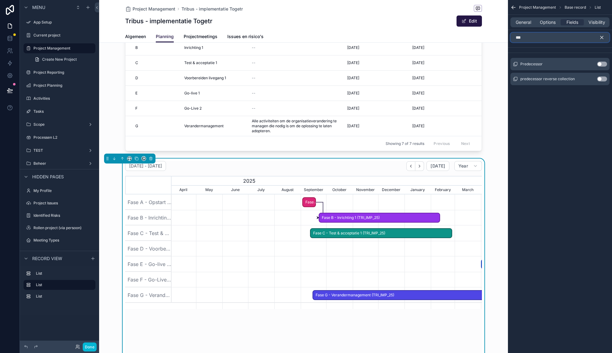
type input "***"
click at [601, 65] on button "Use setting" at bounding box center [602, 64] width 10 height 5
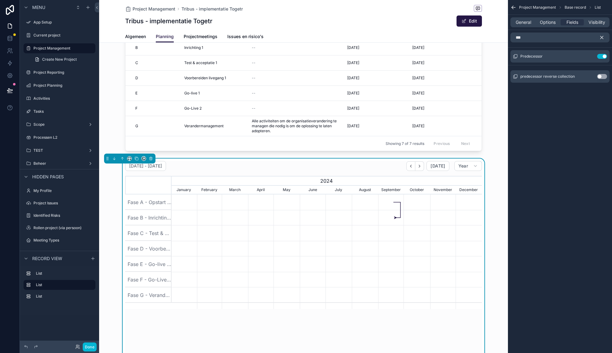
scroll to position [0, 310]
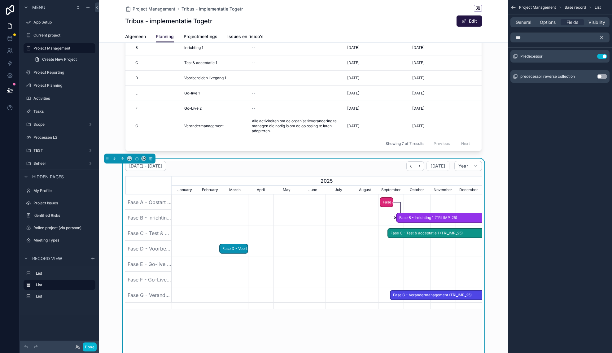
click at [603, 39] on icon "scrollable content" at bounding box center [601, 37] width 3 height 3
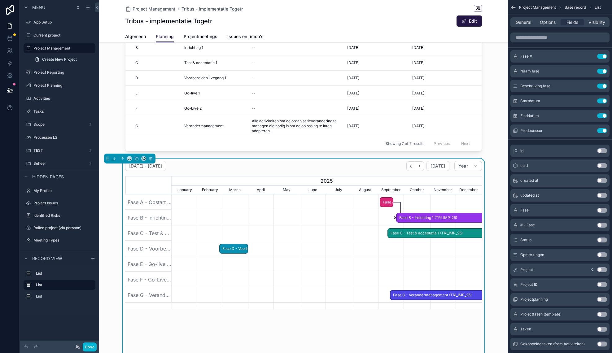
click at [419, 219] on span "Fase B - Inrichting 1 (TRI_IMP_25)" at bounding box center [456, 218] width 120 height 10
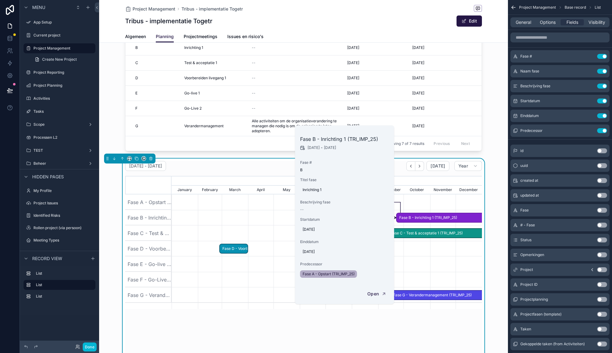
click at [425, 248] on div "scrollable content" at bounding box center [326, 248] width 930 height 15
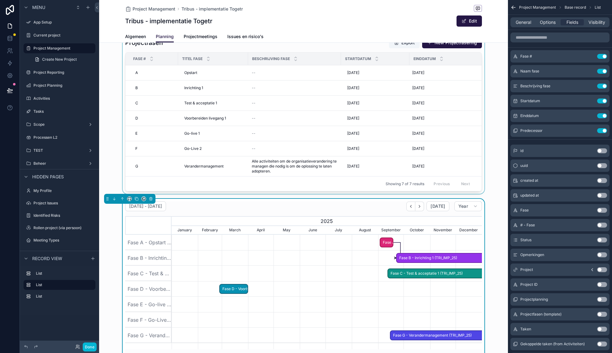
scroll to position [13, 0]
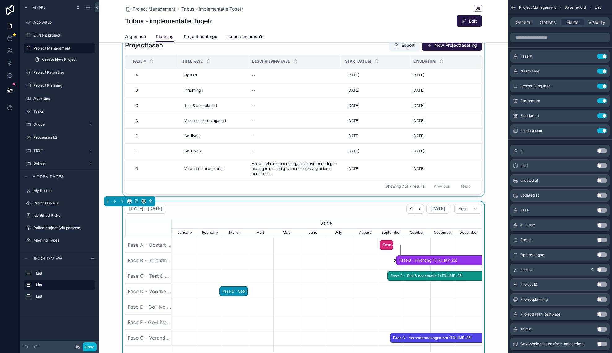
click at [483, 53] on div "scrollable content" at bounding box center [303, 116] width 409 height 159
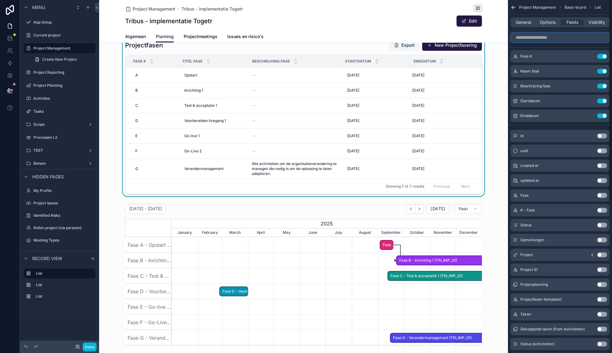
click at [555, 40] on input "scrollable content" at bounding box center [559, 37] width 99 height 10
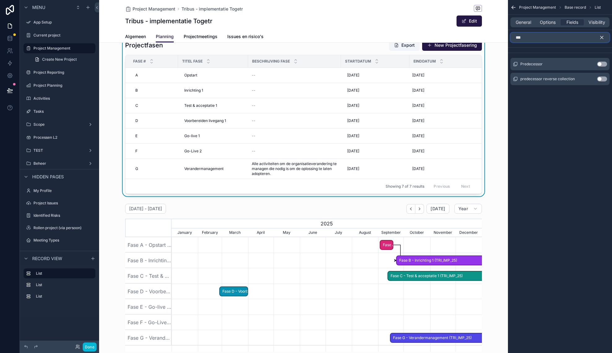
type input "***"
click at [600, 65] on button "Use setting" at bounding box center [602, 64] width 10 height 5
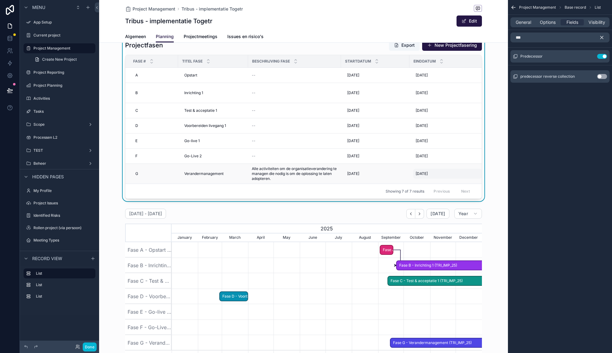
scroll to position [0, 51]
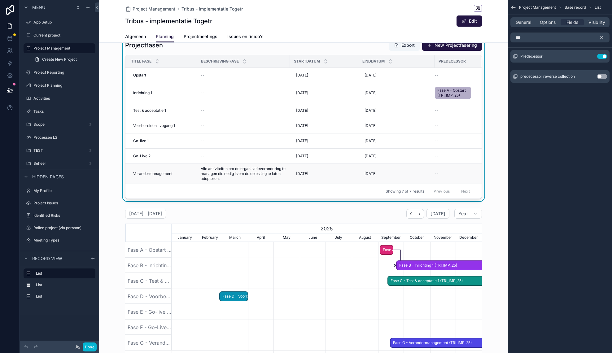
click at [437, 178] on td "--" at bounding box center [457, 174] width 46 height 20
click at [439, 173] on div "--" at bounding box center [453, 173] width 39 height 5
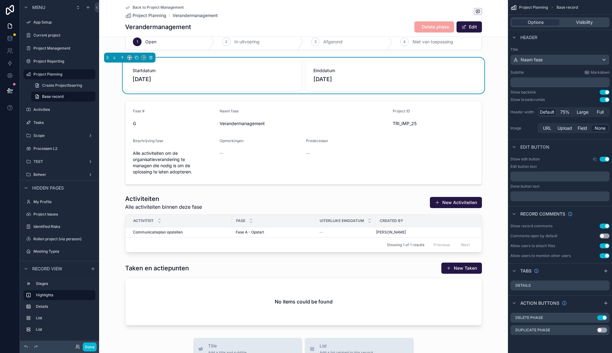
click at [129, 7] on icon "scrollable content" at bounding box center [127, 7] width 5 height 5
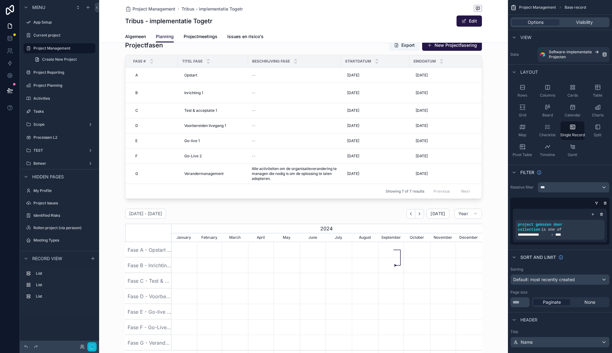
scroll to position [0, 310]
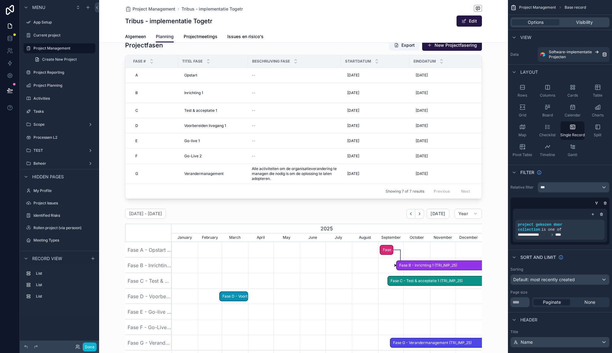
click at [409, 61] on div "scrollable content" at bounding box center [303, 358] width 409 height 743
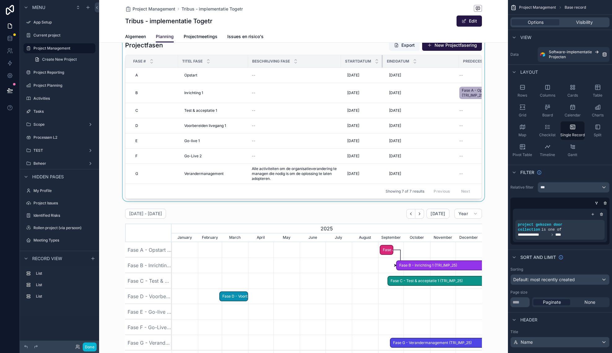
click at [381, 61] on th "Startdatum" at bounding box center [362, 61] width 42 height 13
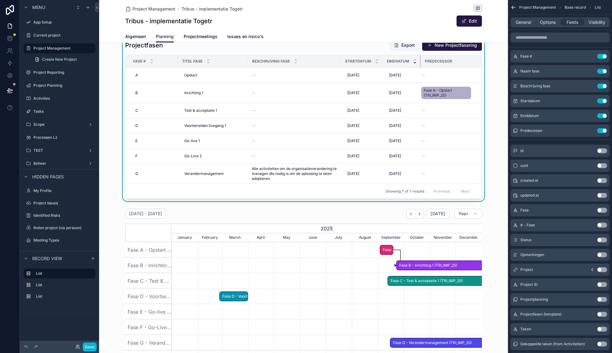
drag, startPoint x: 458, startPoint y: 59, endPoint x: 414, endPoint y: 63, distance: 44.4
click at [418, 62] on th "Einddatum" at bounding box center [402, 61] width 38 height 13
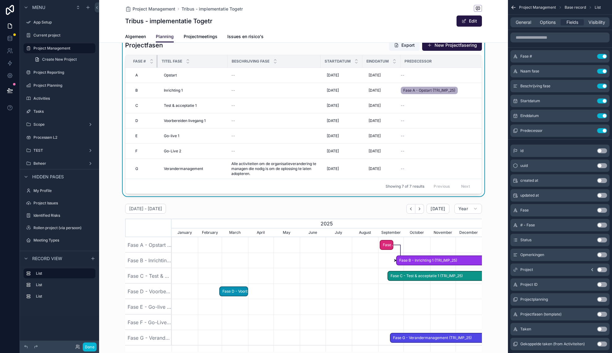
drag, startPoint x: 177, startPoint y: 59, endPoint x: 149, endPoint y: 60, distance: 28.2
click at [149, 60] on th "Fase #" at bounding box center [141, 61] width 32 height 13
click at [380, 90] on span "11-2-2026" at bounding box center [374, 90] width 12 height 5
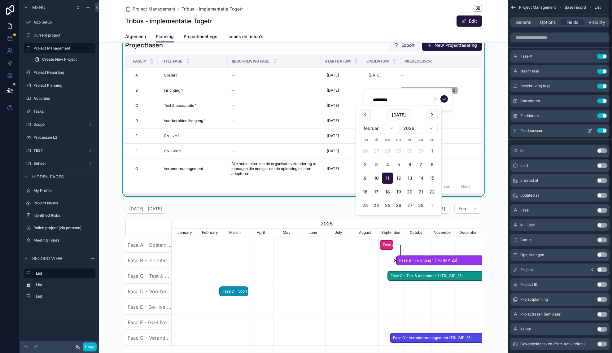
click at [592, 129] on button "scrollable content" at bounding box center [589, 130] width 10 height 5
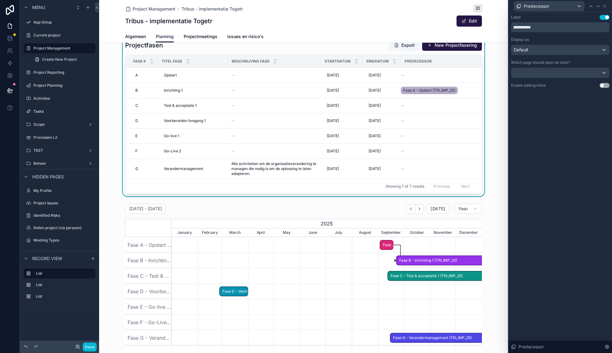
click at [603, 85] on button "Use setting" at bounding box center [604, 85] width 10 height 5
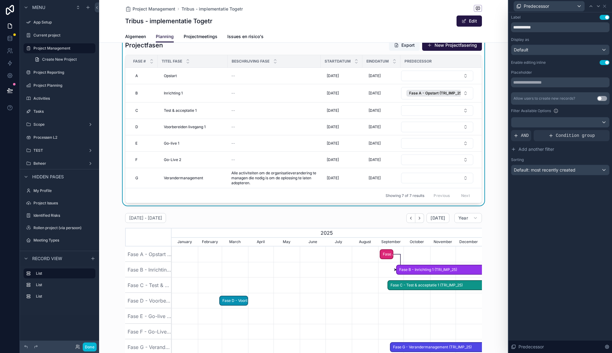
click at [433, 179] on button "Select Button" at bounding box center [437, 178] width 72 height 11
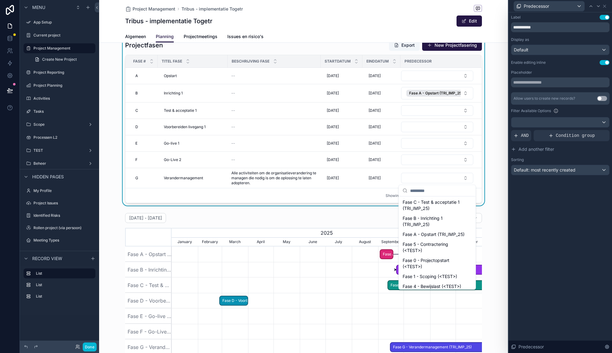
scroll to position [119, 0]
click at [441, 217] on span "Fase A - Opstart (TRI_IMP_25)" at bounding box center [433, 216] width 62 height 6
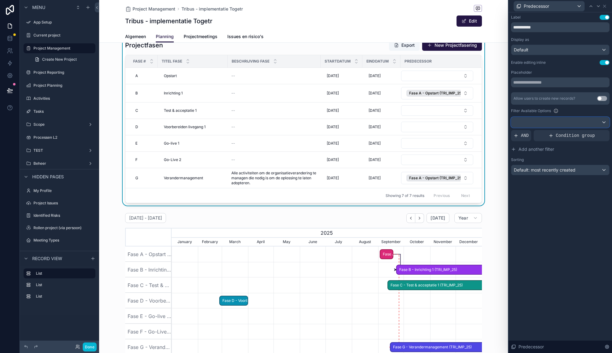
click at [571, 122] on div at bounding box center [560, 122] width 98 height 10
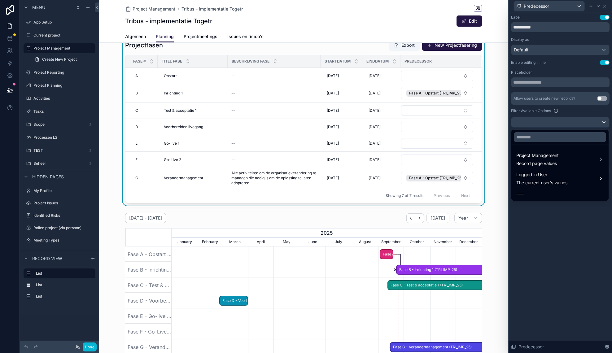
click at [571, 122] on div at bounding box center [559, 176] width 103 height 353
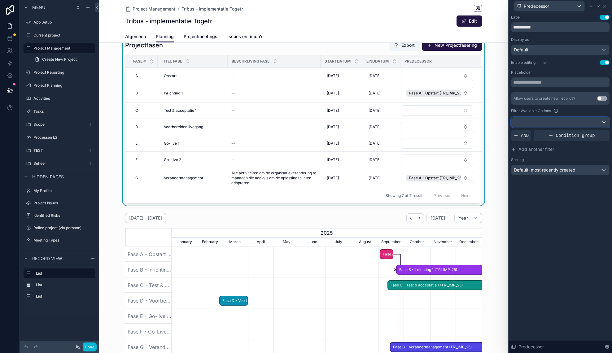
click at [573, 121] on div at bounding box center [560, 122] width 98 height 10
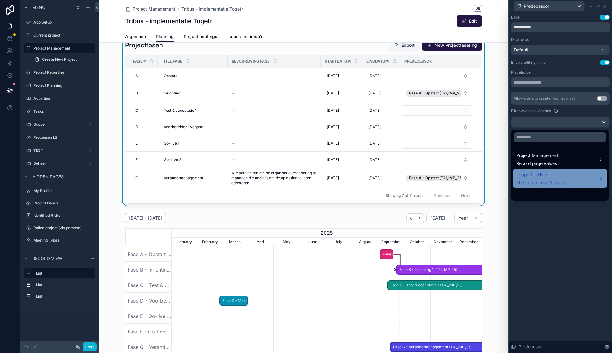
click at [554, 180] on span "The current user's values" at bounding box center [541, 182] width 51 height 6
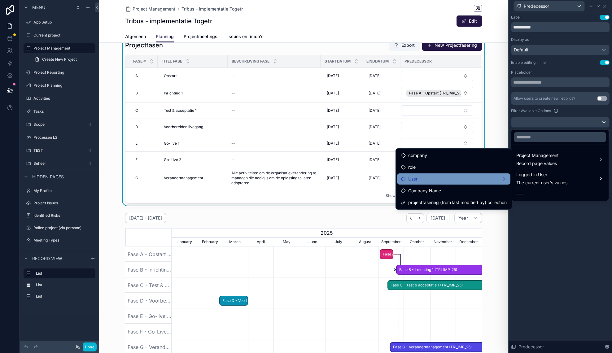
click at [482, 181] on div "User" at bounding box center [453, 178] width 106 height 7
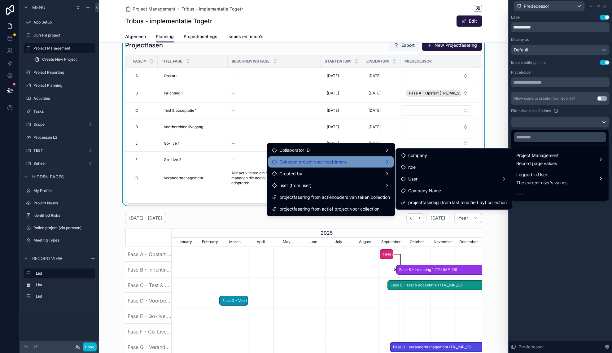
click at [344, 164] on span "Gekozen project voor hoofdmenu" at bounding box center [313, 161] width 68 height 7
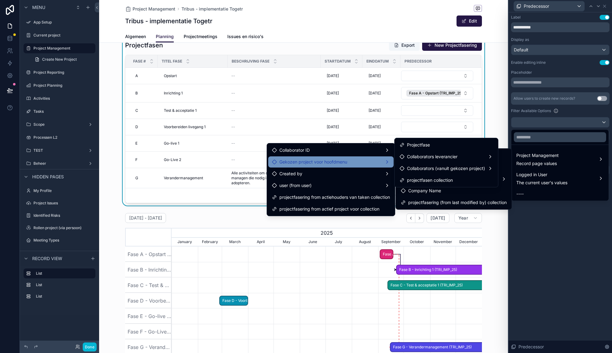
click at [373, 164] on div "Gekozen project voor hoofdmenu" at bounding box center [331, 161] width 118 height 7
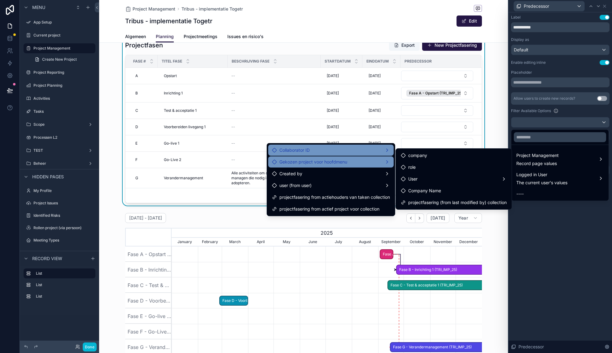
click at [367, 152] on div "Collaborator ID" at bounding box center [331, 149] width 118 height 7
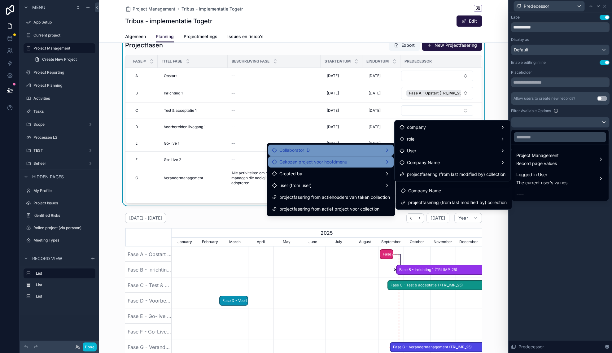
click at [365, 161] on div "Gekozen project voor hoofdmenu" at bounding box center [331, 161] width 118 height 7
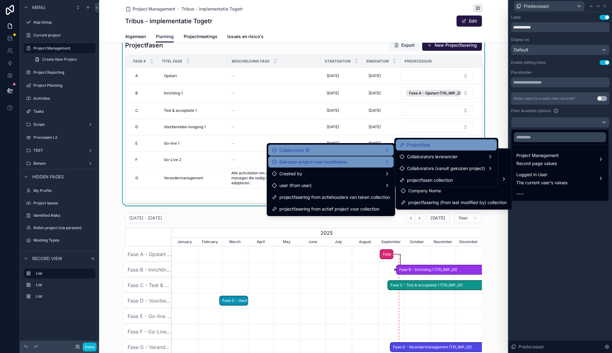
click at [421, 145] on span "Projectfase" at bounding box center [418, 144] width 23 height 7
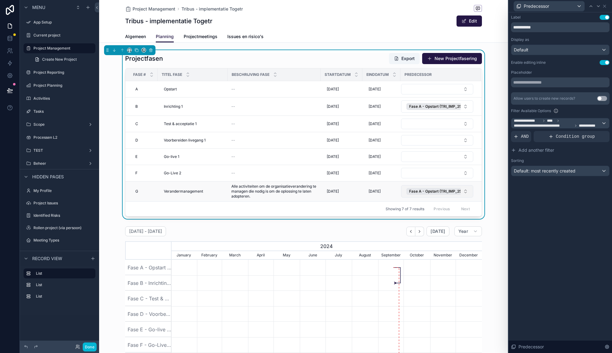
scroll to position [0, 310]
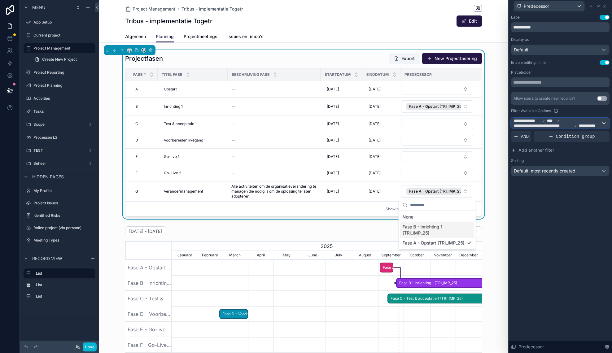
click at [549, 126] on span "**********" at bounding box center [542, 125] width 59 height 5
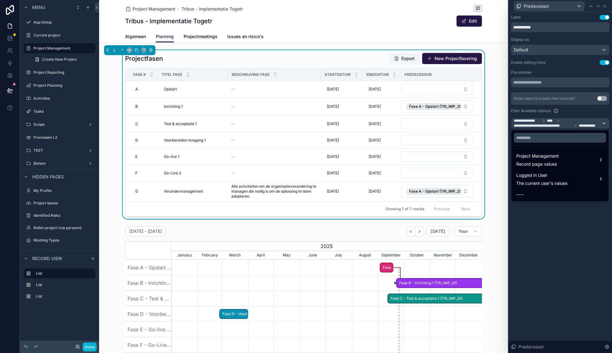
click at [549, 126] on div at bounding box center [559, 176] width 103 height 353
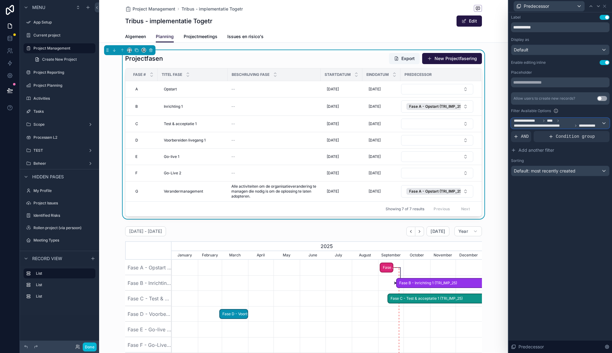
click at [549, 125] on span "**********" at bounding box center [542, 125] width 59 height 5
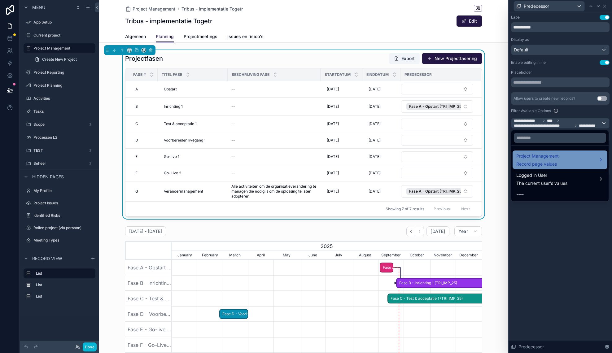
click at [544, 162] on span "Record page values" at bounding box center [537, 164] width 42 height 6
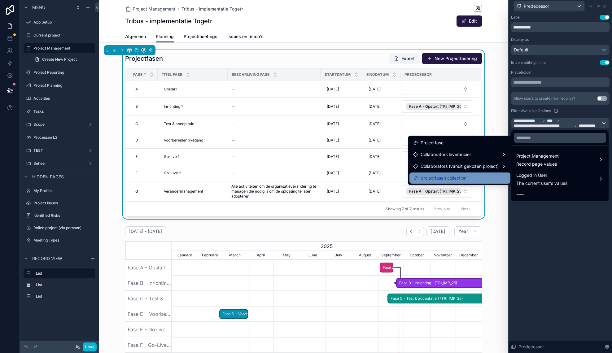
click at [478, 177] on div "projectfasen collection" at bounding box center [459, 177] width 93 height 7
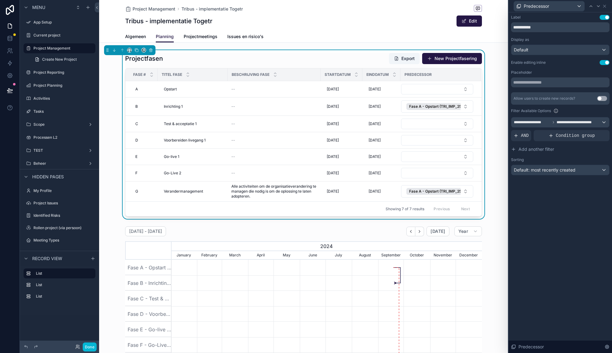
click at [466, 191] on button "Fase A - Opstart (TRI_IMP_25)" at bounding box center [437, 191] width 72 height 12
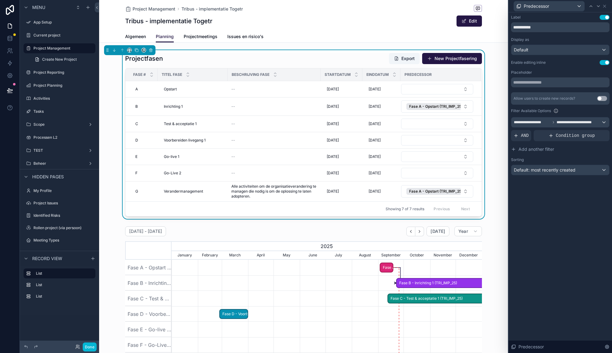
click at [466, 191] on button "Fase A - Opstart (TRI_IMP_25)" at bounding box center [437, 191] width 72 height 12
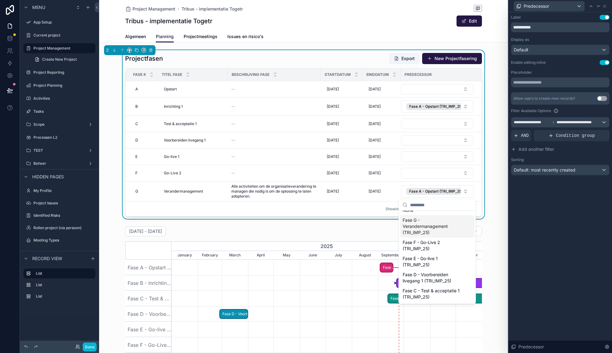
scroll to position [0, 0]
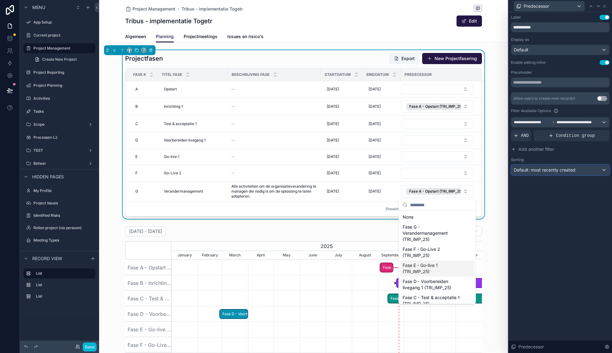
click at [553, 172] on span "Default: most recently created" at bounding box center [544, 169] width 62 height 5
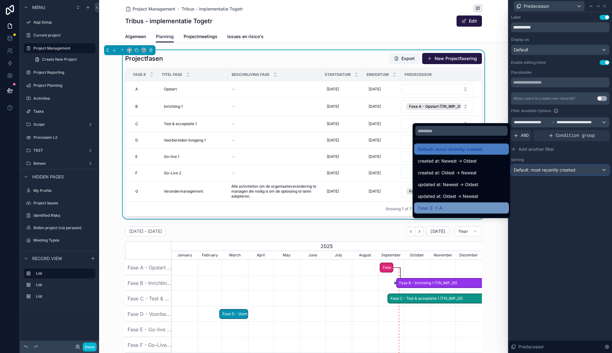
scroll to position [23, 0]
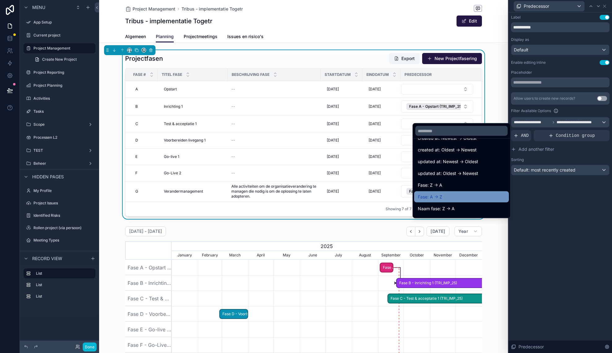
click at [454, 200] on div "Fase: A -> Z" at bounding box center [460, 196] width 87 height 7
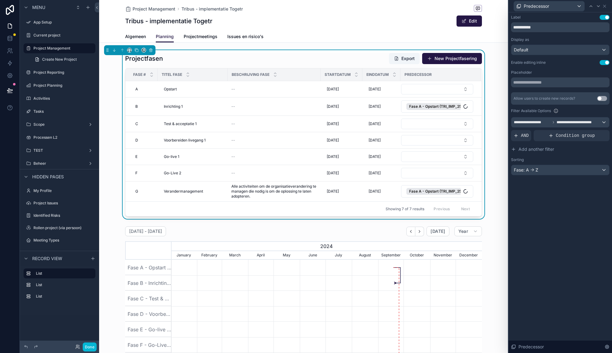
scroll to position [0, 310]
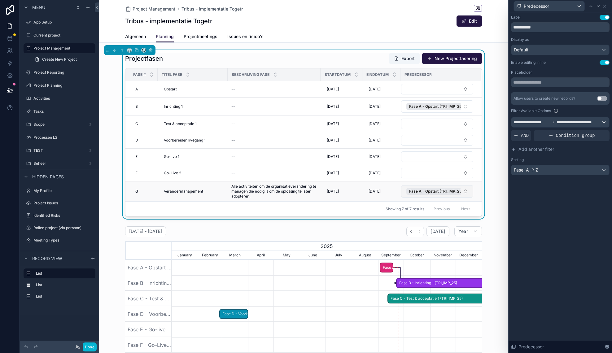
click at [466, 193] on button "Fase A - Opstart (TRI_IMP_25)" at bounding box center [437, 191] width 72 height 12
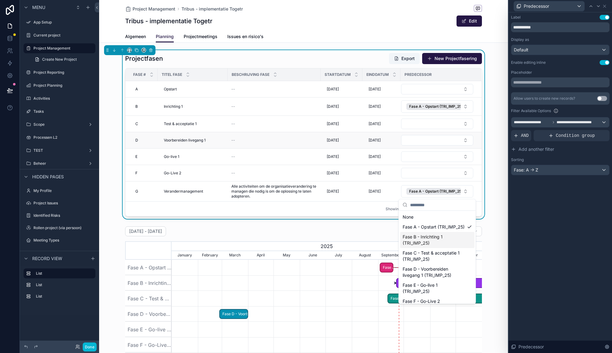
drag, startPoint x: 494, startPoint y: 199, endPoint x: 476, endPoint y: 146, distance: 55.9
click at [494, 199] on div "Projectfasen Export New Projectfasering Fase # Titel fase Beschrijving fase Sta…" at bounding box center [303, 134] width 409 height 169
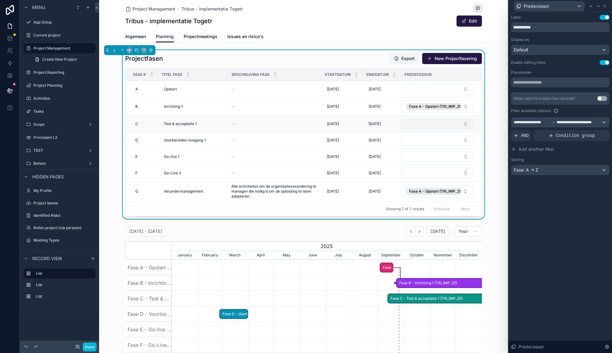
click at [433, 127] on button "Select Button" at bounding box center [437, 124] width 72 height 11
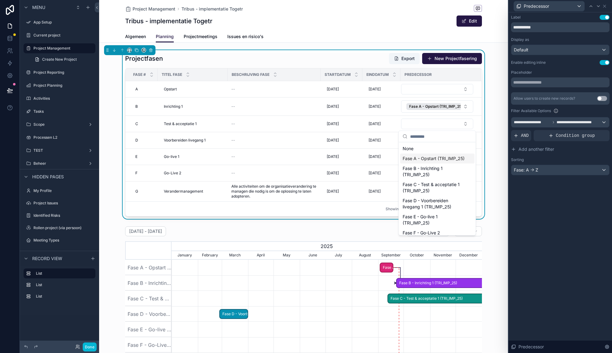
click at [440, 159] on span "Fase A - Opstart (TRI_IMP_25)" at bounding box center [433, 158] width 62 height 6
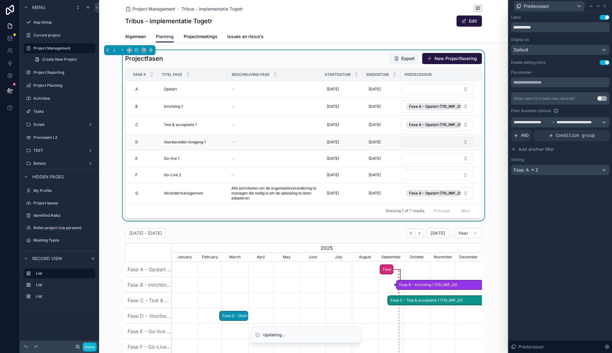
click at [434, 142] on button "Select Button" at bounding box center [437, 142] width 72 height 11
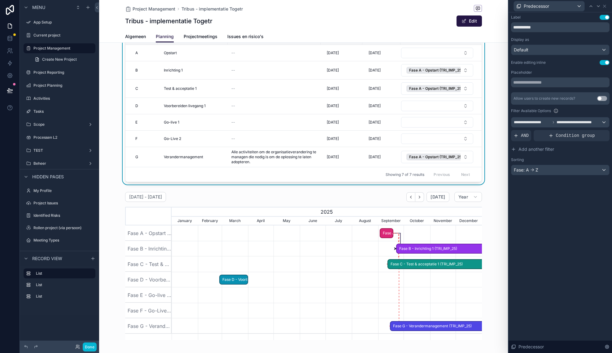
scroll to position [0, 0]
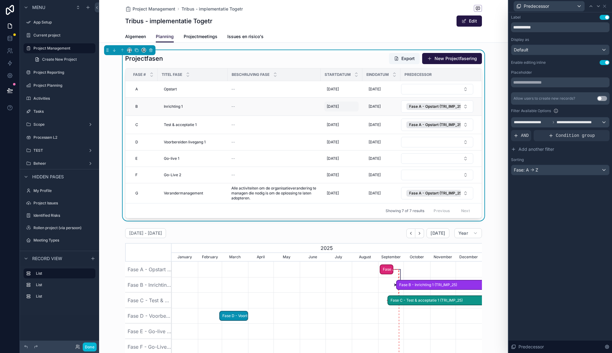
click at [332, 107] on span "22-9-2025" at bounding box center [332, 106] width 12 height 5
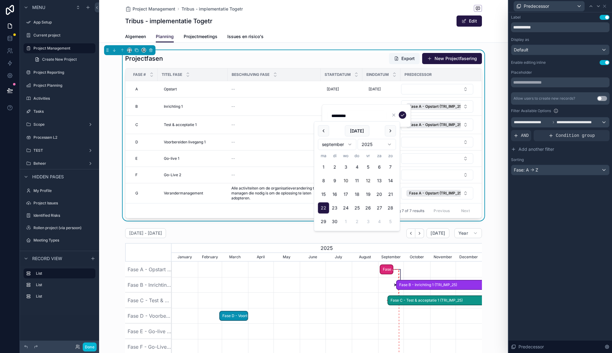
click at [368, 181] on button "12" at bounding box center [367, 180] width 11 height 11
type input "*********"
click at [403, 115] on icon "scrollable content" at bounding box center [402, 115] width 3 height 2
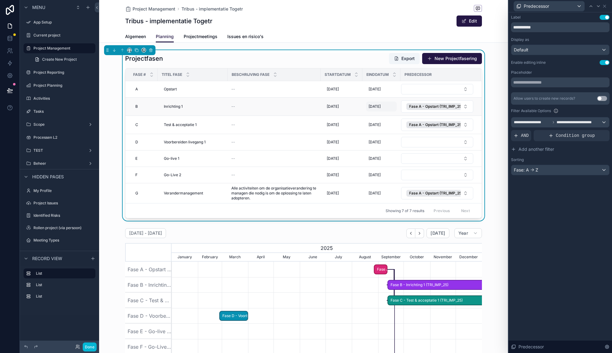
click at [371, 108] on span "1-2-2026" at bounding box center [374, 106] width 12 height 5
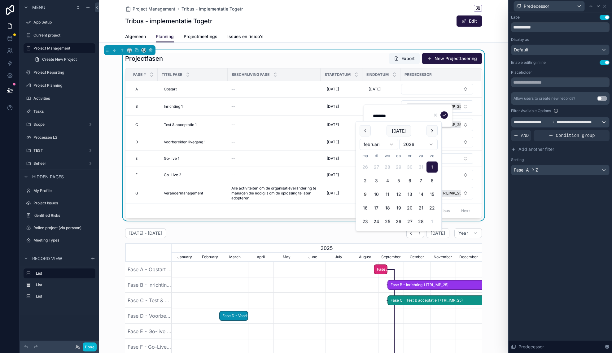
click at [363, 192] on button "9" at bounding box center [364, 194] width 11 height 11
type input "********"
click at [444, 114] on icon "scrollable content" at bounding box center [443, 115] width 5 height 5
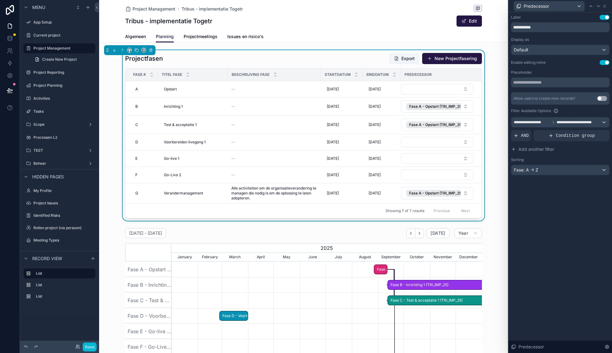
click at [420, 142] on button "Select Button" at bounding box center [437, 142] width 72 height 11
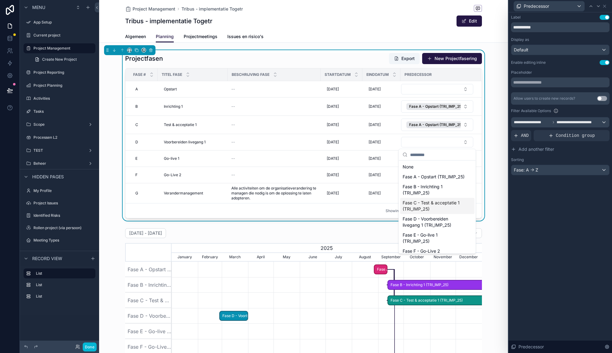
click at [448, 205] on span "Fase C - Test & acceptatie 1 (TRI_IMP_25)" at bounding box center [433, 206] width 62 height 12
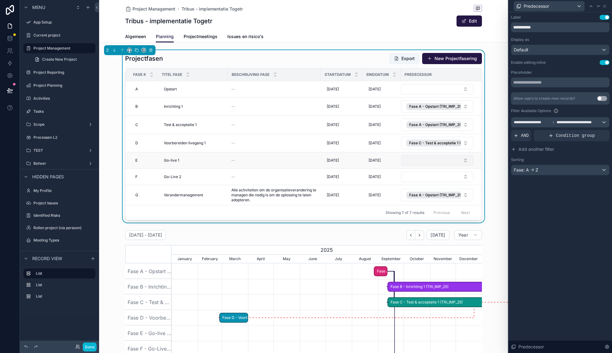
click at [429, 159] on button "Select Button" at bounding box center [437, 160] width 72 height 11
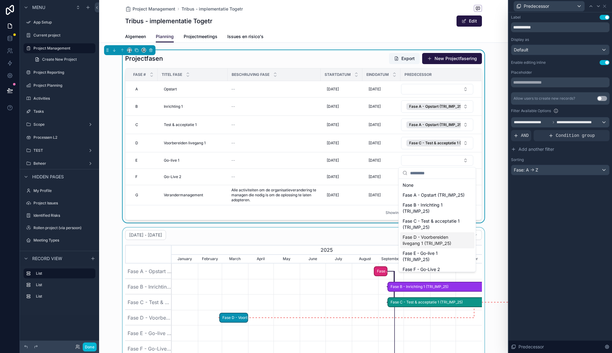
click at [439, 240] on span "Fase D - Voorbereiden livegang 1 (TRI_IMP_25)" at bounding box center [433, 240] width 62 height 12
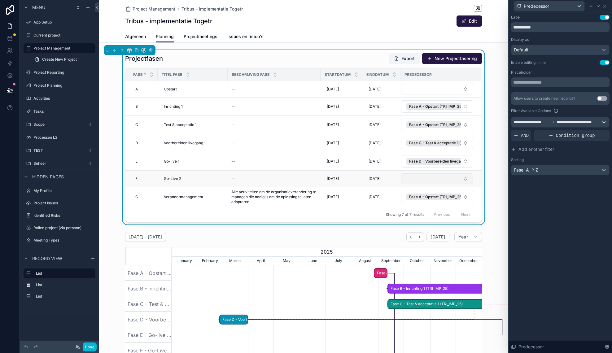
click at [442, 179] on button "Select Button" at bounding box center [437, 178] width 72 height 11
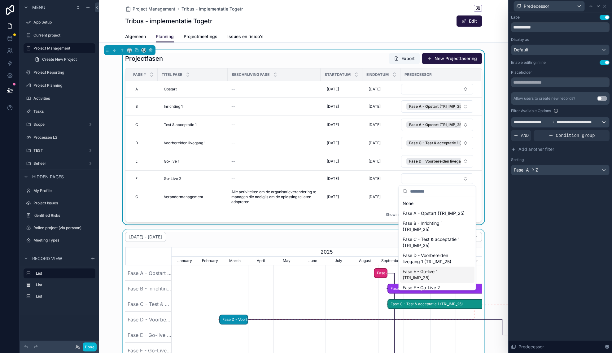
click at [438, 278] on span "Fase E - Go-live 1 (TRI_IMP_25)" at bounding box center [433, 274] width 62 height 12
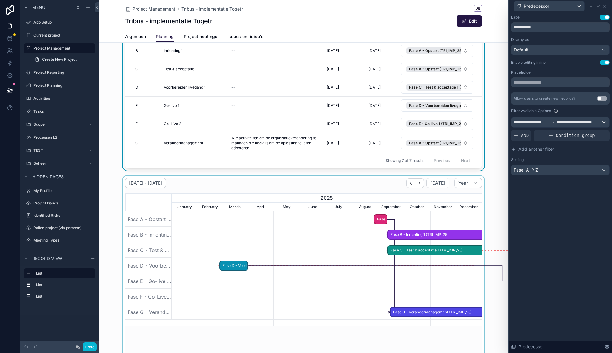
scroll to position [56, 0]
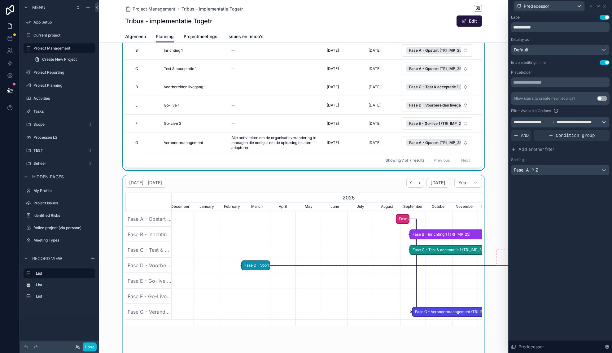
drag, startPoint x: 244, startPoint y: 267, endPoint x: 355, endPoint y: 265, distance: 110.5
click at [355, 265] on div "01 januari - 31 december Today Year 2023 2024 2025 2026 December January Februa…" at bounding box center [303, 292] width 357 height 229
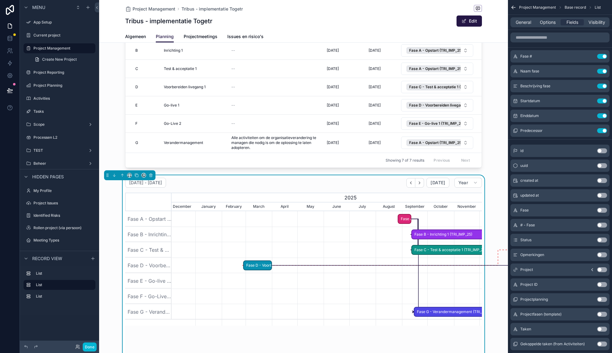
click at [267, 266] on span "Fase D - Voorbereiden livegang 1 (TRI_IMP_25)" at bounding box center [258, 265] width 28 height 10
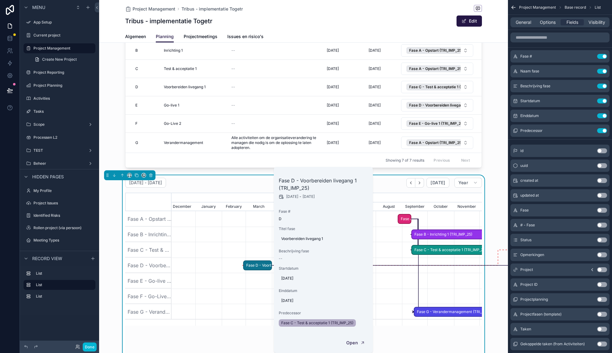
click at [253, 266] on span "Fase D - Voorbereiden livegang 1 (TRI_IMP_25)" at bounding box center [258, 265] width 28 height 10
click at [249, 264] on span "scrollable content" at bounding box center [247, 265] width 6 height 9
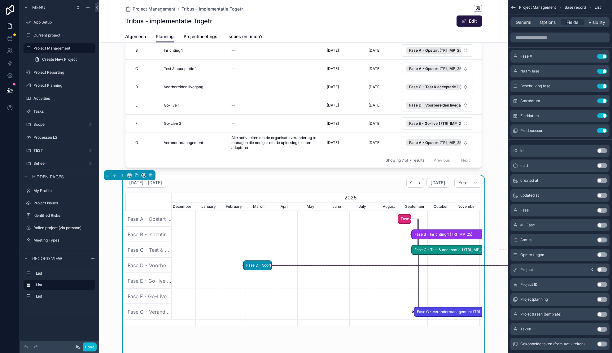
click at [221, 279] on div "scrollable content" at bounding box center [326, 280] width 930 height 15
click at [90, 346] on button "Done" at bounding box center [90, 346] width 14 height 9
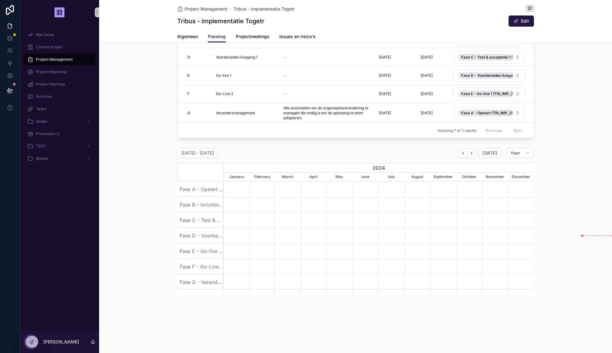
scroll to position [87, 0]
click at [359, 240] on div "scrollable content" at bounding box center [378, 233] width 930 height 15
click at [494, 151] on span "[DATE]" at bounding box center [489, 152] width 15 height 6
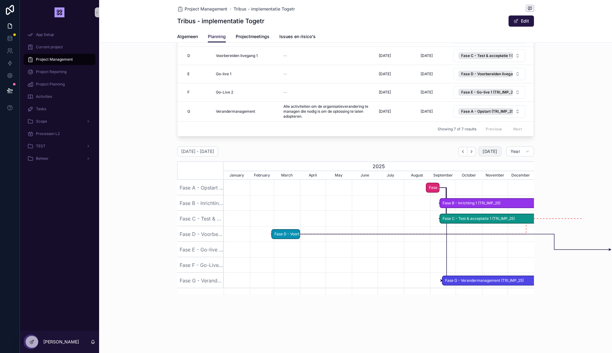
click at [287, 233] on span "Fase D - Voorbereiden livegang 1 (TRI_IMP_25)" at bounding box center [286, 234] width 28 height 10
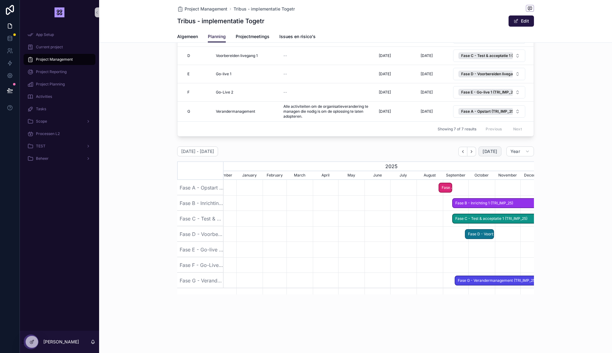
drag, startPoint x: 282, startPoint y: 234, endPoint x: 476, endPoint y: 227, distance: 193.8
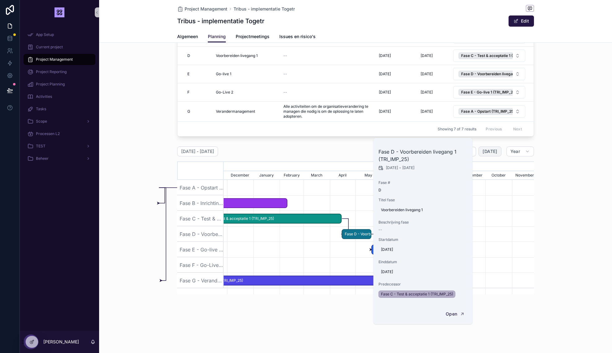
scroll to position [0, 460]
click at [583, 210] on div "01 januari - 31 december Today Year 2024 2025 2026 2027 June July August Septem…" at bounding box center [355, 261] width 512 height 234
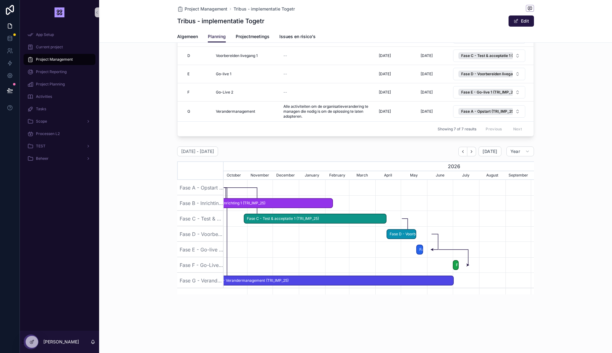
scroll to position [0, 310]
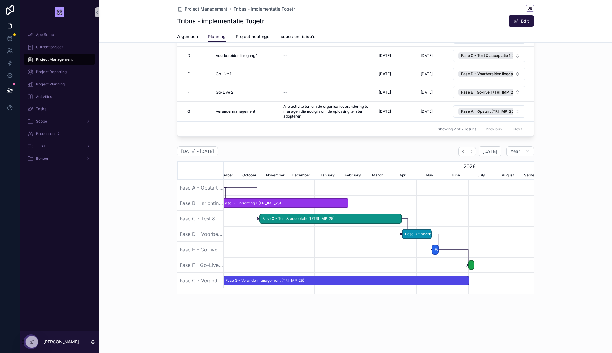
click at [434, 250] on span "Fase E - Go-live 1 (TRI_IMP_25)" at bounding box center [435, 249] width 6 height 10
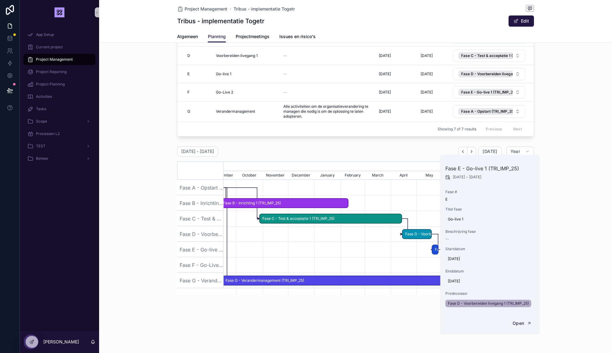
scroll to position [0, 0]
click at [556, 222] on div "01 januari - 31 december Today Year 2024 2025 2026 2027 September October Novem…" at bounding box center [355, 261] width 512 height 234
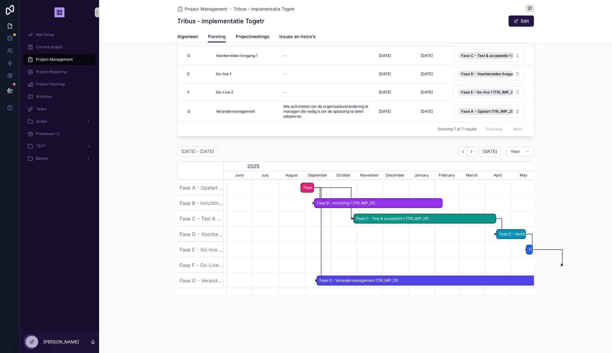
click at [318, 188] on div "scrollable content" at bounding box center [472, 187] width 930 height 15
click at [310, 189] on span "Fase A - Opstart (TRI_IMP_25)" at bounding box center [307, 188] width 12 height 10
click at [277, 219] on div "scrollable content" at bounding box center [472, 218] width 930 height 15
click at [388, 201] on span "Fase B - Inrichting 1 (TRI_IMP_25)" at bounding box center [377, 203] width 127 height 10
click at [34, 342] on icon at bounding box center [31, 341] width 5 height 5
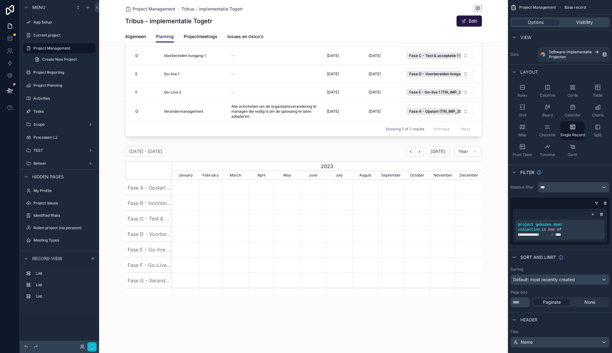
scroll to position [0, 310]
click at [445, 151] on div "scrollable content" at bounding box center [303, 290] width 409 height 755
click at [440, 152] on div "scrollable content" at bounding box center [303, 261] width 409 height 234
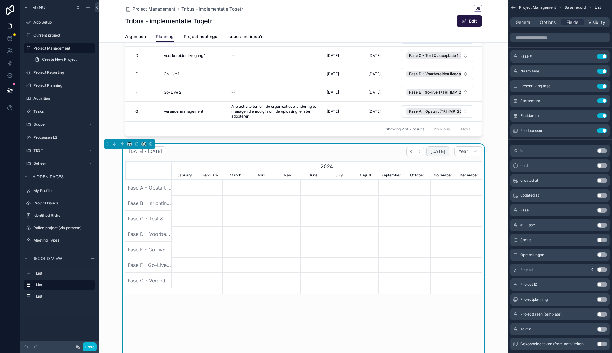
click at [439, 151] on span "[DATE]" at bounding box center [437, 152] width 15 height 6
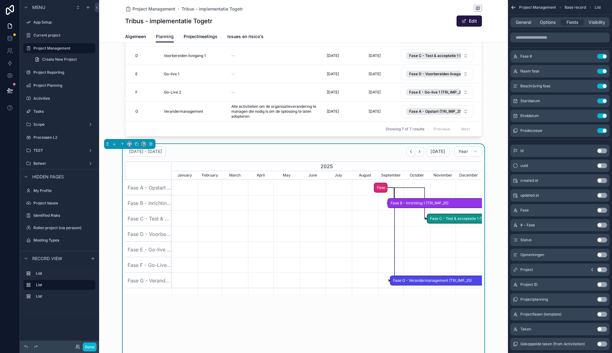
click at [525, 28] on div "General Options Fields Visibility" at bounding box center [560, 22] width 104 height 15
click at [525, 22] on span "General" at bounding box center [522, 22] width 15 height 6
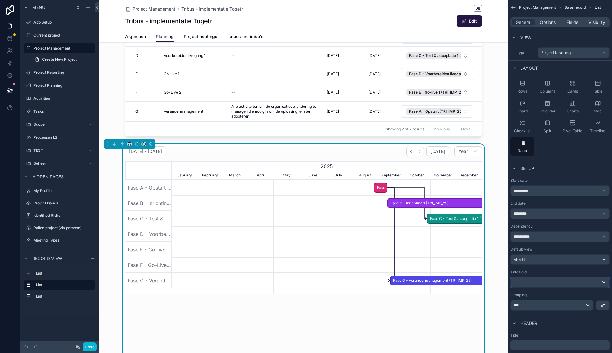
click at [561, 282] on div "scrollable content" at bounding box center [559, 282] width 98 height 10
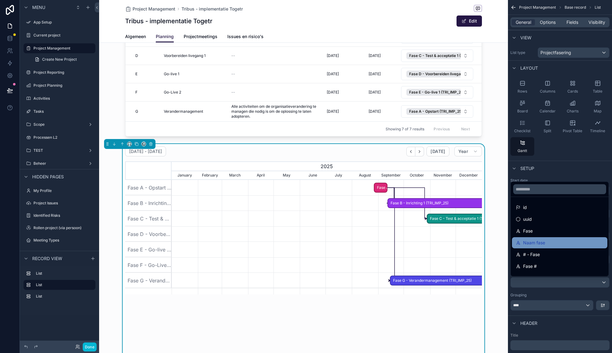
click at [554, 240] on div "Naam fase" at bounding box center [559, 242] width 88 height 7
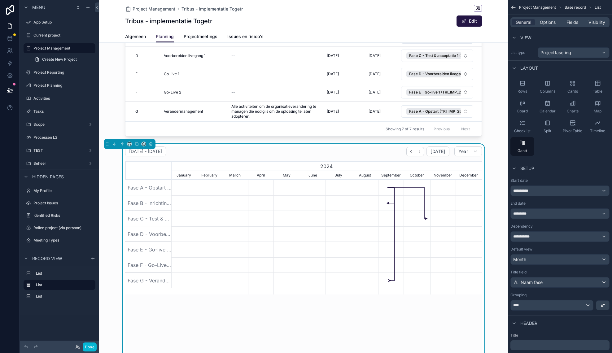
scroll to position [0, 310]
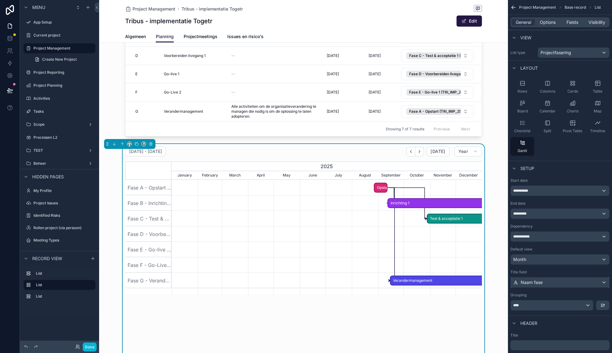
click at [545, 283] on div "Naam fase" at bounding box center [559, 282] width 98 height 10
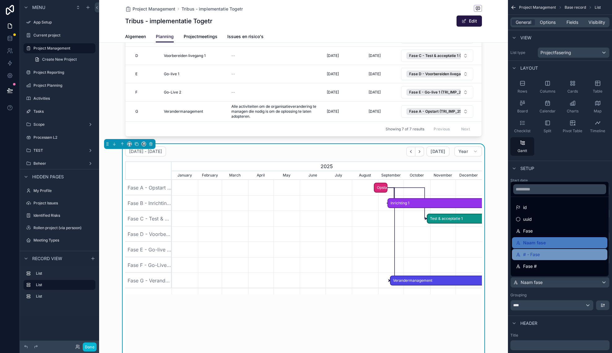
click at [542, 255] on div "# - Fase" at bounding box center [559, 254] width 88 height 7
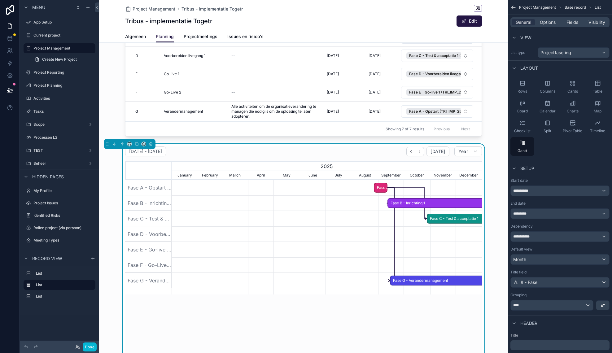
click at [409, 313] on div "01 januari - 31 december Today Year 2024 2025 2026 January February March April…" at bounding box center [303, 260] width 357 height 229
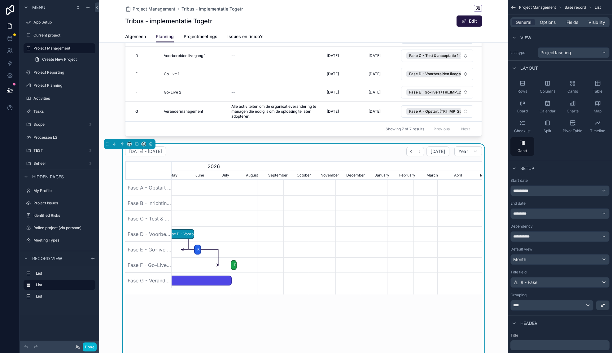
scroll to position [0, 260]
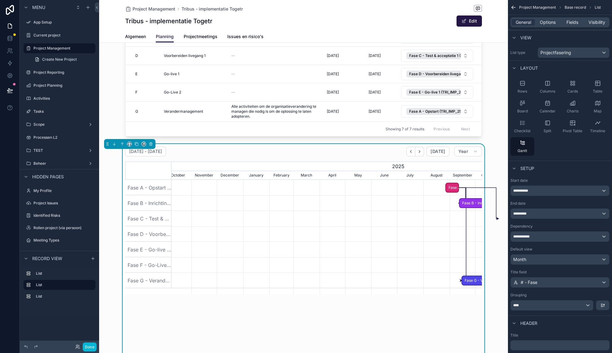
scroll to position [0, 331]
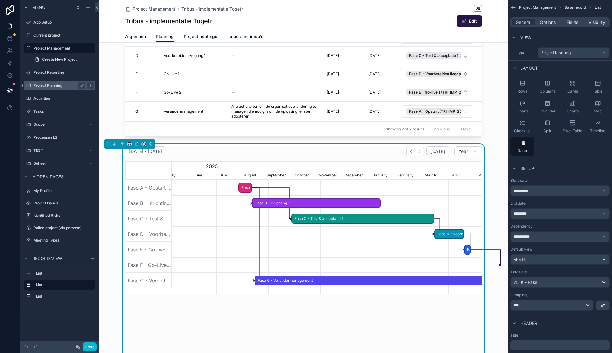
click at [50, 85] on label "Project Planning" at bounding box center [58, 85] width 50 height 5
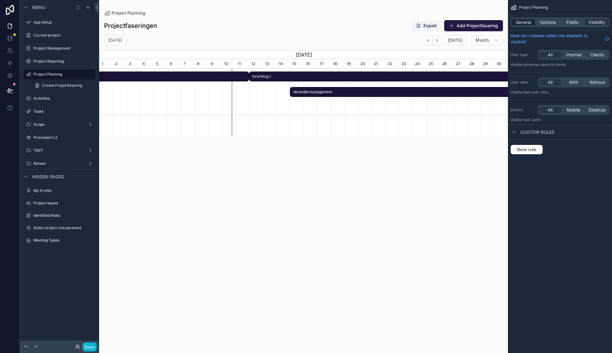
click at [525, 22] on span "General" at bounding box center [522, 22] width 15 height 6
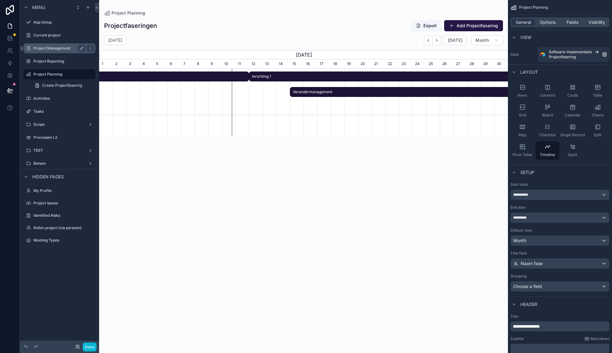
click at [54, 53] on div "Project Management" at bounding box center [59, 48] width 69 height 10
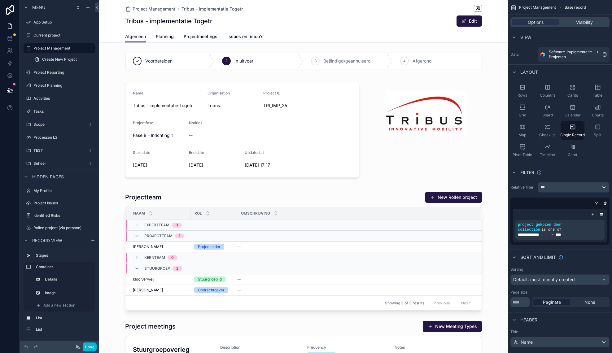
click at [170, 36] on span "Planning" at bounding box center [165, 36] width 18 height 6
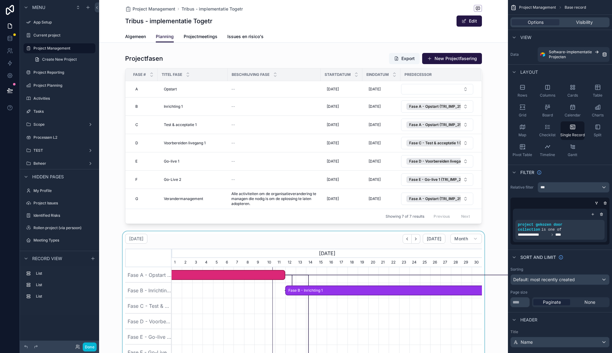
click at [323, 243] on div "scrollable content" at bounding box center [303, 348] width 409 height 234
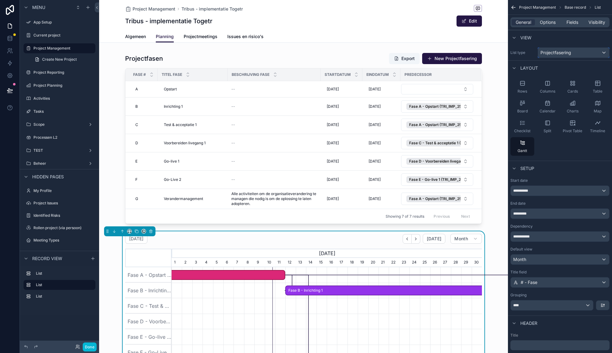
click at [558, 52] on span "Projectfasering" at bounding box center [555, 53] width 31 height 6
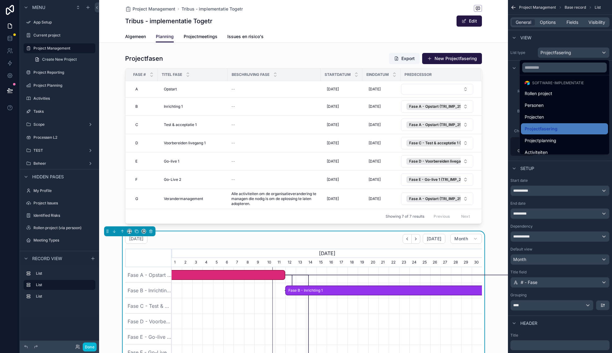
click at [549, 143] on span "Projectplanning" at bounding box center [540, 140] width 32 height 7
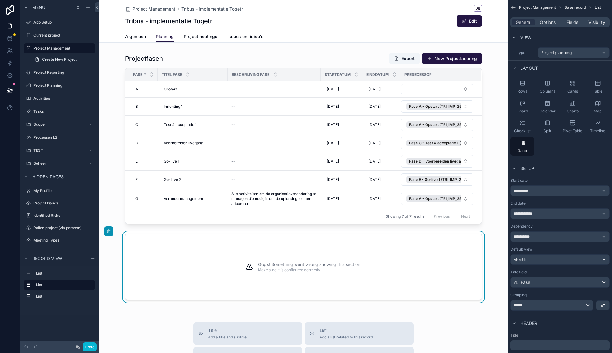
click at [359, 257] on div "Oops! Something went wrong showing this section. Make sure it is configured cor…" at bounding box center [309, 266] width 103 height 51
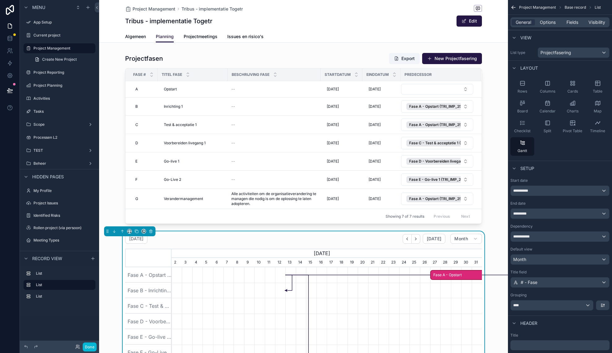
scroll to position [0, 310]
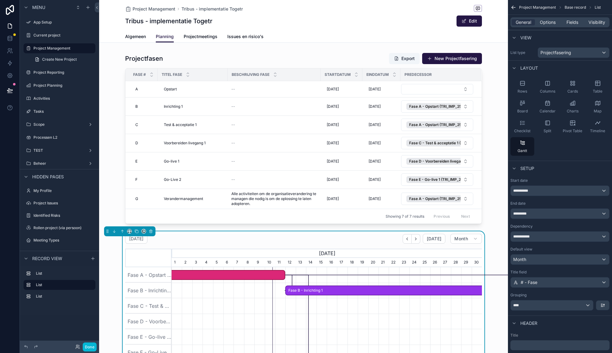
click at [283, 240] on div "[DATE] [DATE] Month" at bounding box center [303, 239] width 357 height 10
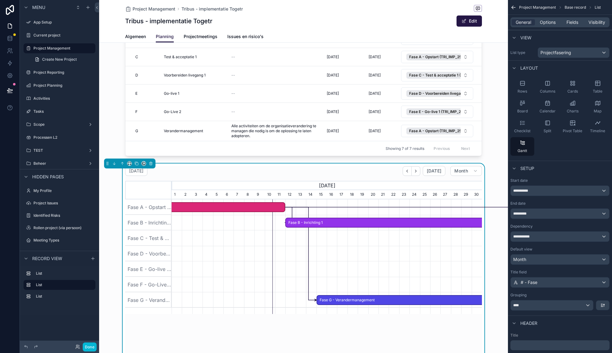
scroll to position [84, 0]
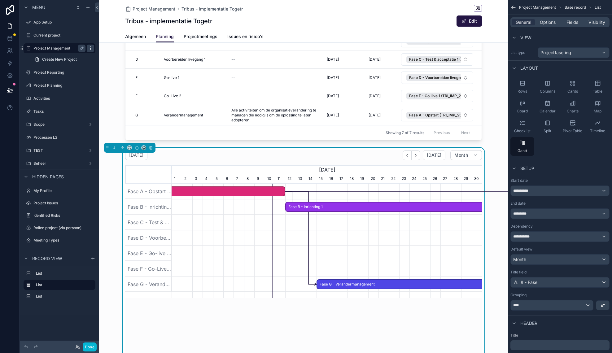
click at [93, 47] on icon "scrollable content" at bounding box center [90, 48] width 5 height 5
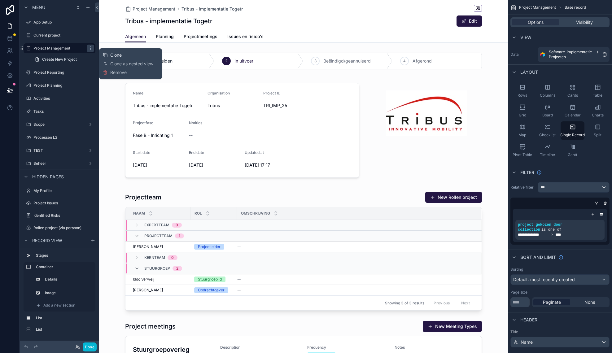
click at [112, 55] on span "Clone" at bounding box center [115, 55] width 11 height 6
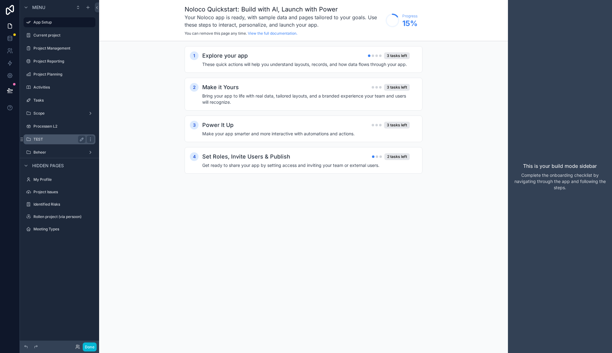
click at [47, 139] on label "TEST" at bounding box center [58, 139] width 50 height 5
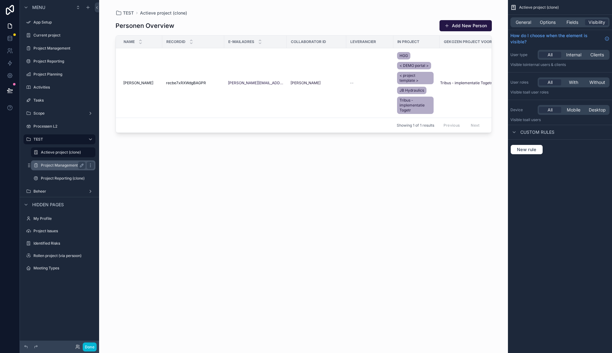
click at [66, 166] on label "Project Management (clone)" at bounding box center [66, 165] width 50 height 5
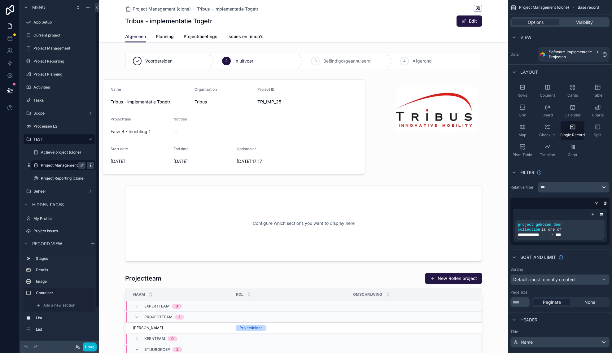
click at [91, 166] on icon "scrollable content" at bounding box center [90, 165] width 5 height 5
click at [110, 181] on button "Remove" at bounding box center [115, 181] width 24 height 6
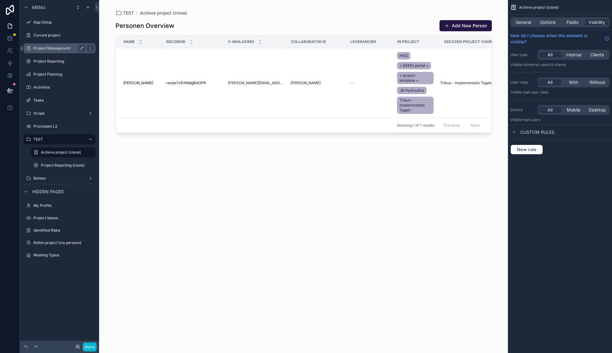
click at [59, 50] on label "Project Management" at bounding box center [58, 48] width 50 height 5
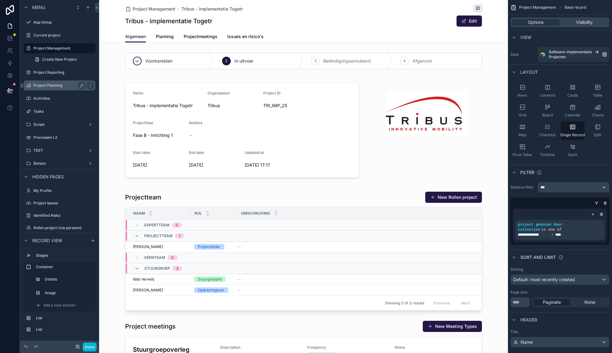
click at [53, 84] on label "Project Planning" at bounding box center [58, 85] width 50 height 5
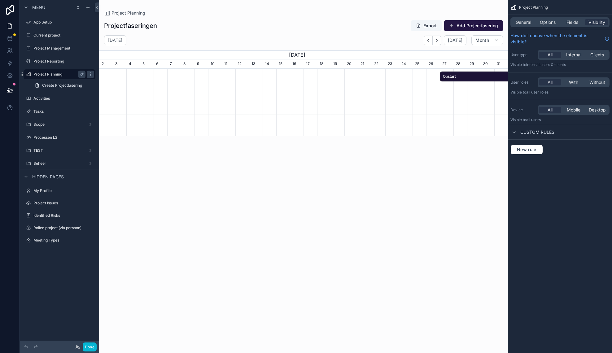
scroll to position [0, 409]
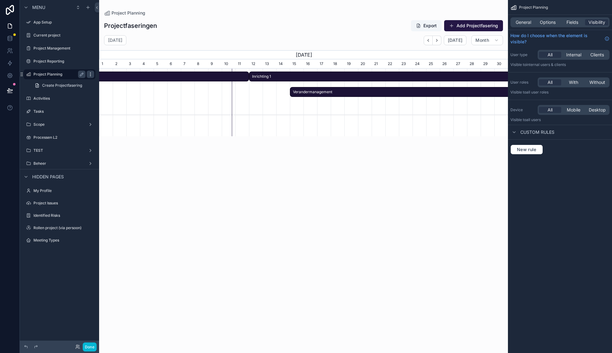
click at [90, 74] on icon "scrollable content" at bounding box center [90, 74] width 5 height 5
click at [116, 82] on span "Clone" at bounding box center [115, 81] width 11 height 6
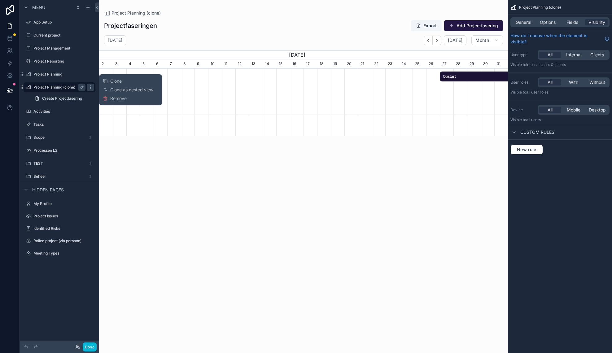
scroll to position [0, 409]
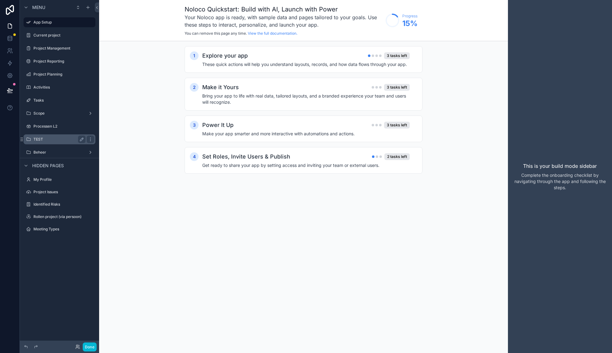
click at [51, 142] on div "TEST" at bounding box center [59, 139] width 52 height 7
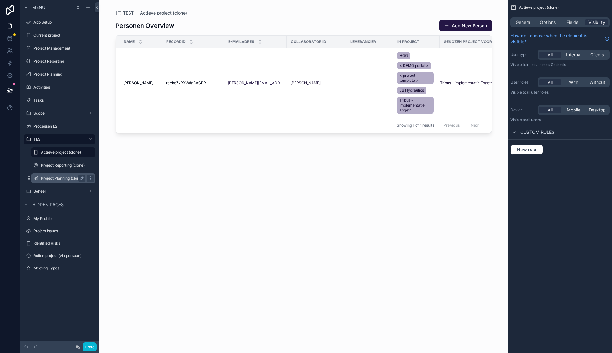
click at [54, 178] on label "Project Planning (clone)" at bounding box center [62, 178] width 42 height 5
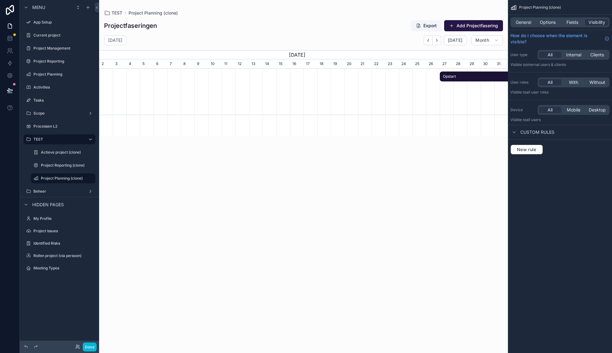
scroll to position [0, 409]
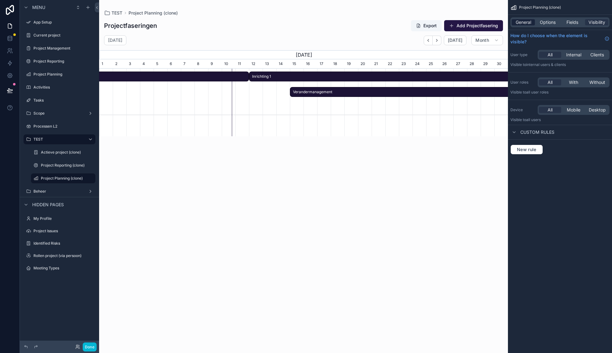
click at [523, 23] on span "General" at bounding box center [522, 22] width 15 height 6
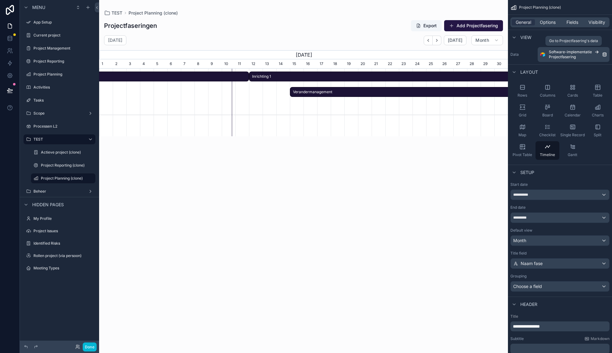
click at [574, 54] on span "Projectfasering" at bounding box center [561, 56] width 27 height 5
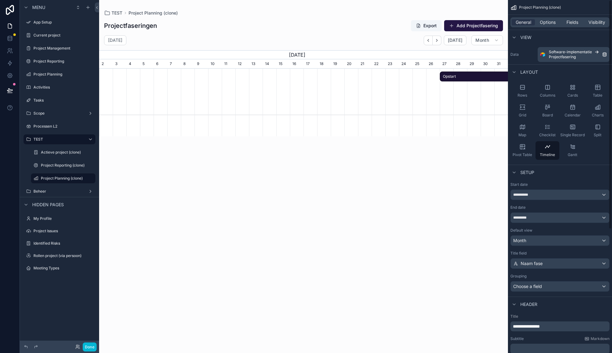
scroll to position [0, 409]
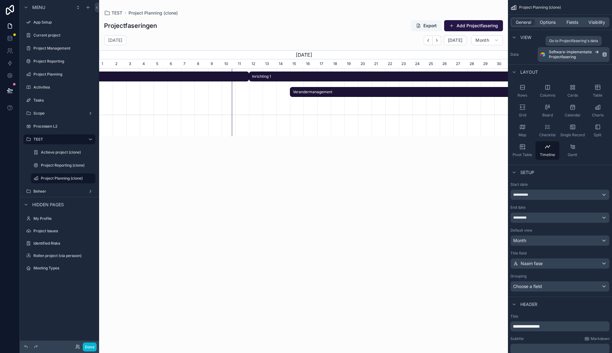
click at [541, 54] on img "scrollable content" at bounding box center [542, 54] width 5 height 5
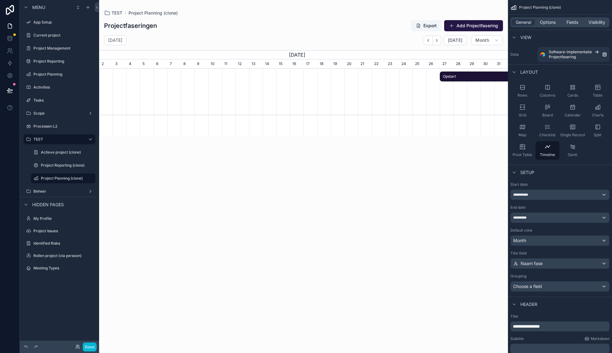
scroll to position [0, 409]
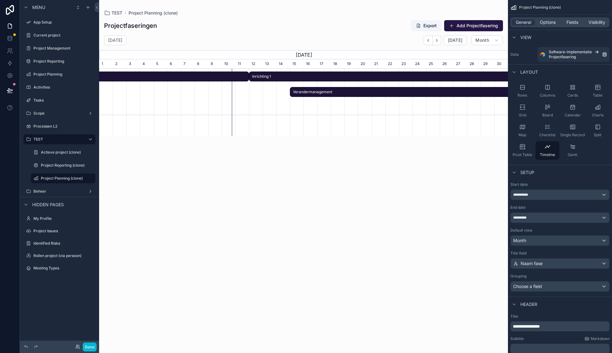
click at [408, 114] on div "scrollable content" at bounding box center [303, 172] width 409 height 345
click at [401, 41] on div "[DATE] [DATE] Month" at bounding box center [303, 40] width 409 height 10
click at [512, 54] on label "Data" at bounding box center [522, 54] width 25 height 5
click at [576, 149] on div "Gantt" at bounding box center [572, 150] width 24 height 19
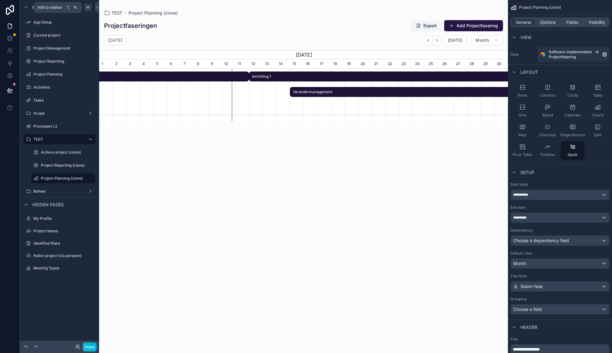
click at [88, 10] on icon "scrollable content" at bounding box center [87, 7] width 5 height 5
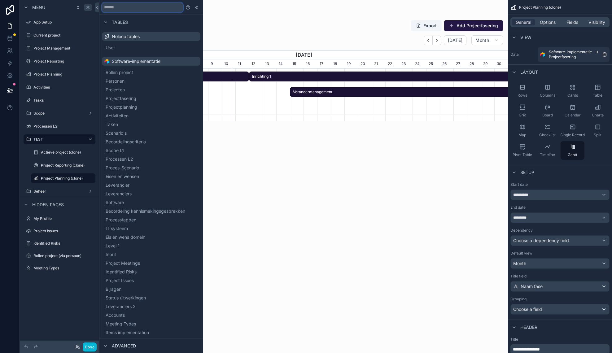
click at [129, 9] on input "text" at bounding box center [142, 7] width 81 height 10
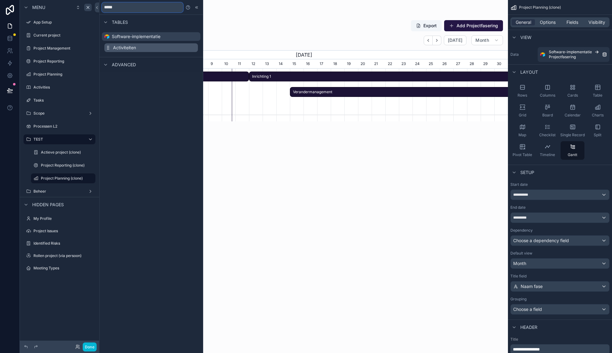
type input "*****"
click at [128, 49] on span "Activiteiten" at bounding box center [117, 48] width 23 height 6
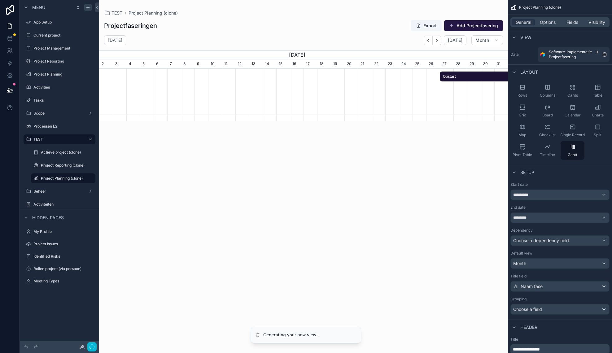
scroll to position [0, 409]
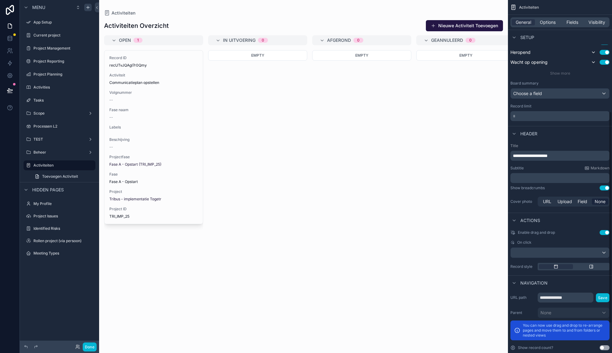
scroll to position [235, 0]
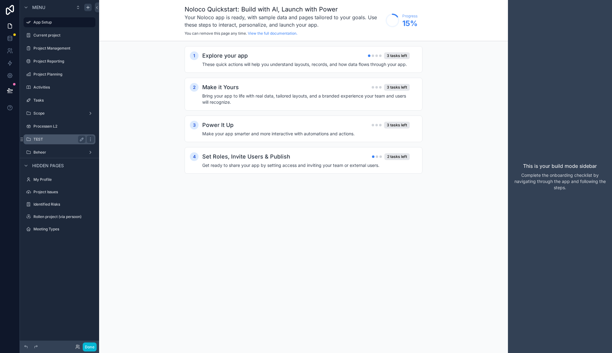
click at [50, 142] on div "TEST" at bounding box center [59, 139] width 52 height 7
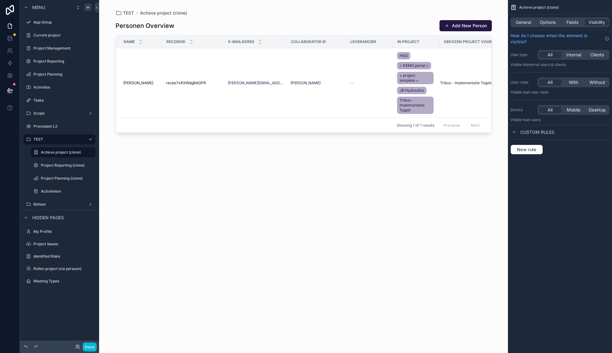
click at [347, 71] on div "scrollable content" at bounding box center [304, 172] width 396 height 345
click at [354, 71] on td "--" at bounding box center [369, 83] width 47 height 70
click at [244, 20] on div "Personen Overview Add New Person" at bounding box center [303, 26] width 376 height 12
click at [123, 128] on div "Showing 1 of 1 results Previous Next" at bounding box center [303, 125] width 375 height 15
click at [527, 19] on div "General Options Fields Visibility" at bounding box center [559, 22] width 99 height 10
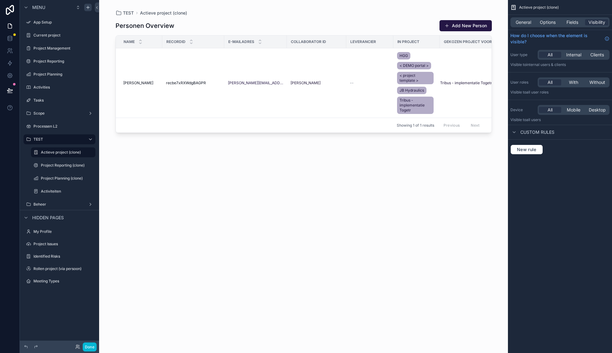
drag, startPoint x: 529, startPoint y: 22, endPoint x: 534, endPoint y: 30, distance: 8.8
click at [529, 22] on span "General" at bounding box center [522, 22] width 15 height 6
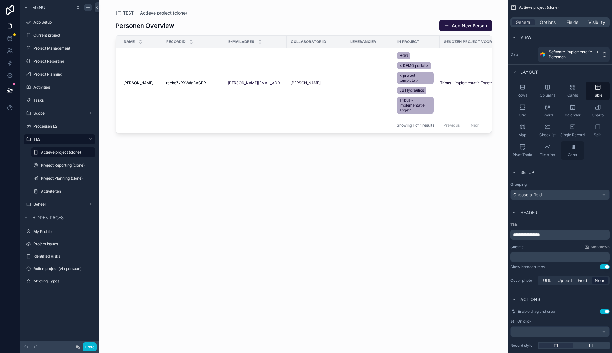
click at [573, 151] on div "Gantt" at bounding box center [572, 150] width 24 height 19
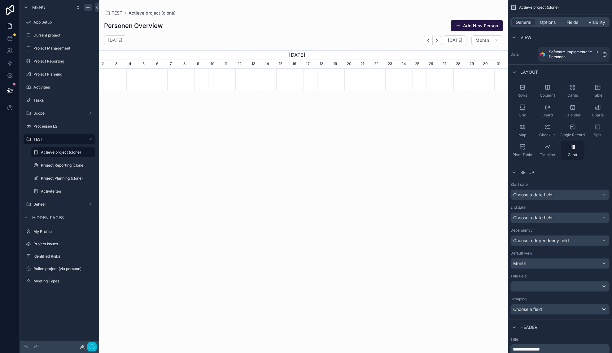
scroll to position [0, 409]
click at [547, 265] on div "Month" at bounding box center [559, 263] width 98 height 10
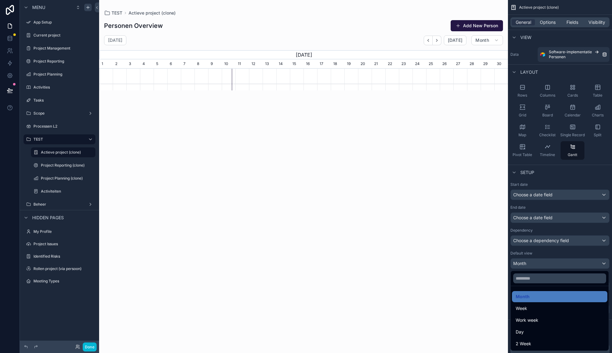
click at [526, 194] on div "scrollable content" at bounding box center [306, 176] width 612 height 353
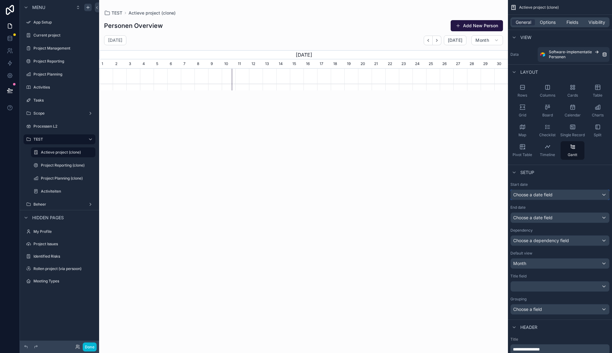
click at [527, 195] on span "Choose a date field" at bounding box center [532, 194] width 39 height 5
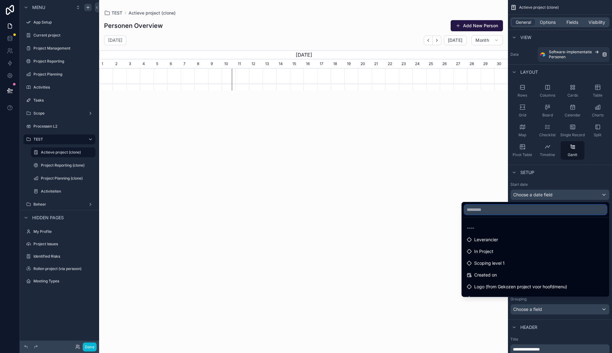
click at [494, 212] on input "text" at bounding box center [535, 210] width 142 height 10
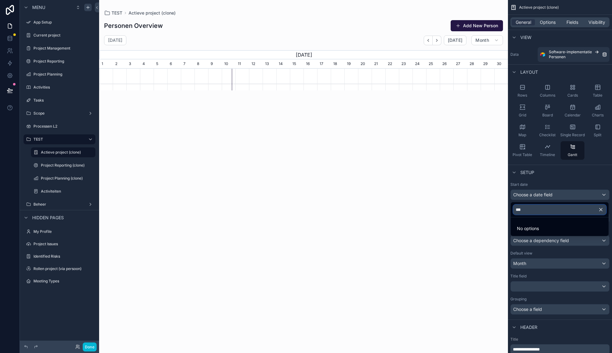
click at [537, 208] on input "***" at bounding box center [559, 210] width 93 height 10
type input "***"
click at [601, 209] on icon "button" at bounding box center [600, 209] width 3 height 3
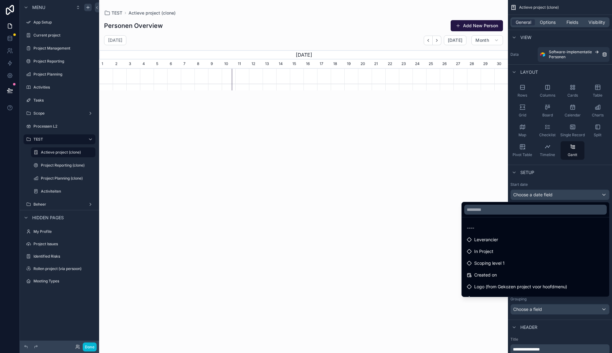
click at [581, 177] on div "scrollable content" at bounding box center [306, 176] width 612 height 353
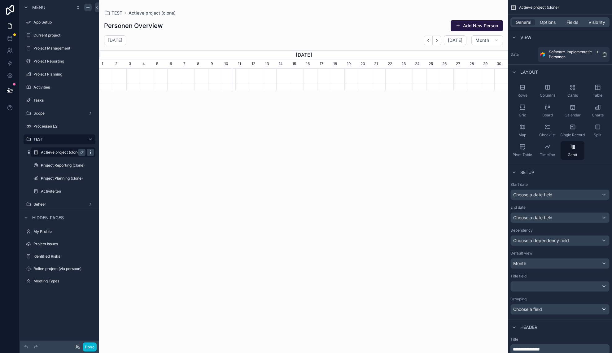
click at [90, 152] on icon "scrollable content" at bounding box center [90, 152] width 5 height 5
click at [110, 168] on span "Remove" at bounding box center [118, 168] width 16 height 6
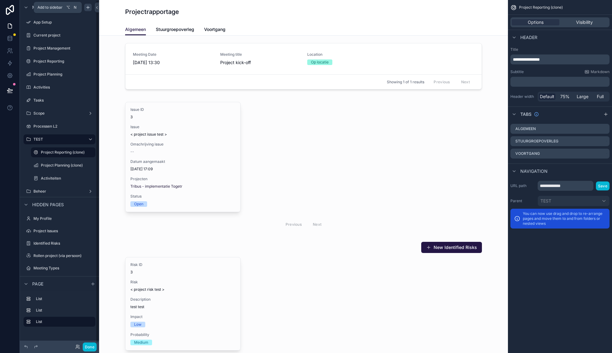
click at [89, 7] on icon "scrollable content" at bounding box center [87, 7] width 3 height 0
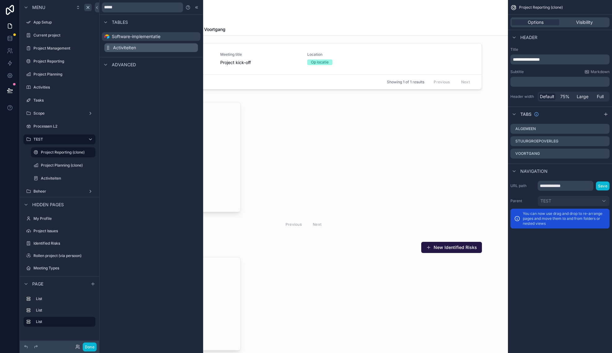
click at [124, 49] on span "Activiteiten" at bounding box center [124, 48] width 23 height 6
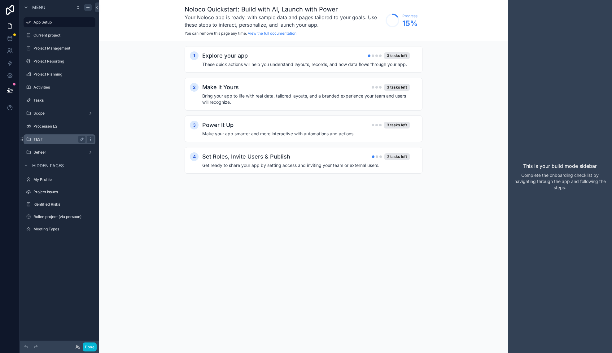
click at [61, 140] on label "TEST" at bounding box center [58, 139] width 50 height 5
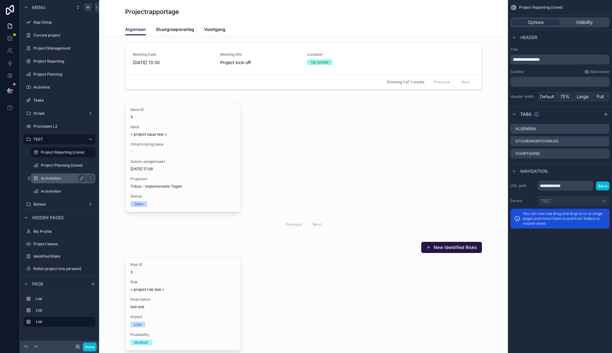
click at [57, 181] on div "Activiteiten" at bounding box center [63, 178] width 45 height 7
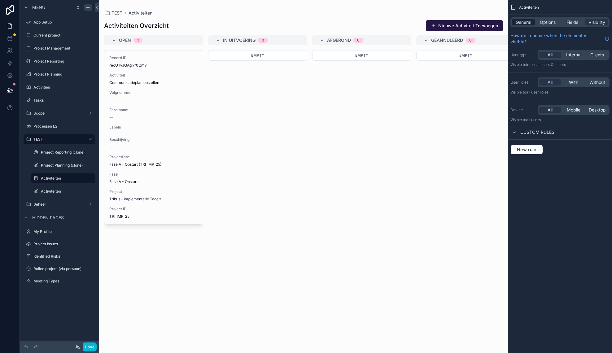
click at [520, 20] on span "General" at bounding box center [522, 22] width 15 height 6
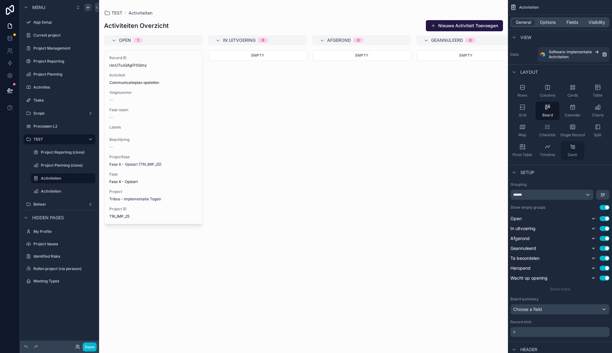
click at [567, 150] on div "Gantt" at bounding box center [572, 150] width 24 height 19
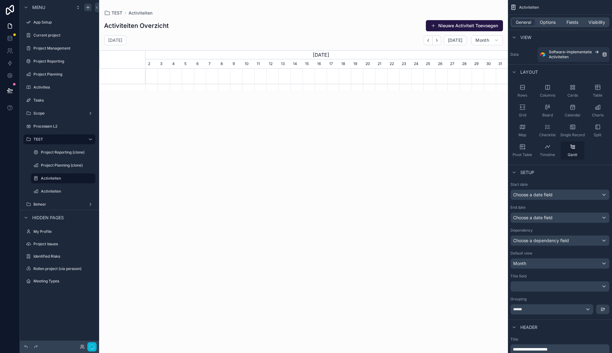
scroll to position [0, 362]
click at [566, 196] on div "Choose a date field" at bounding box center [559, 195] width 98 height 10
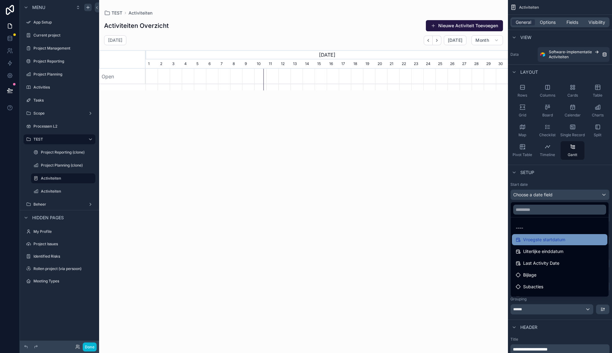
click at [552, 236] on span "Vroegste startdatum" at bounding box center [544, 239] width 42 height 7
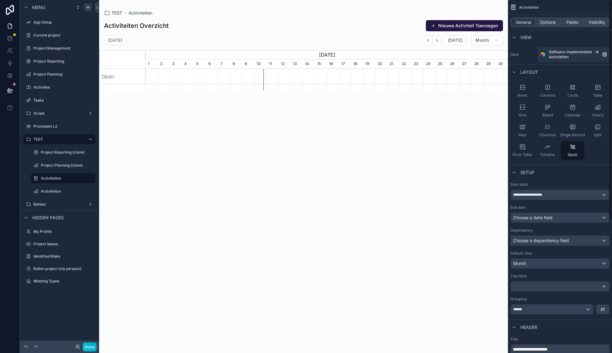
click at [552, 240] on span "Choose a dependency field" at bounding box center [541, 240] width 56 height 5
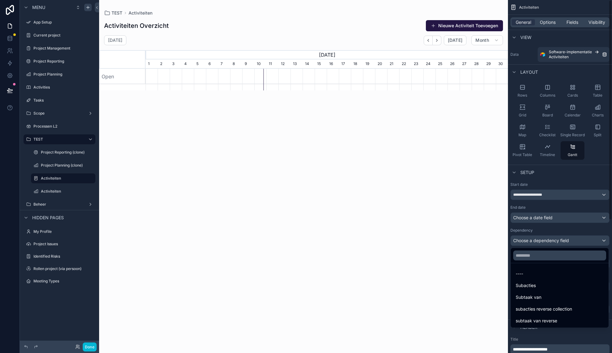
click at [539, 220] on div "scrollable content" at bounding box center [306, 176] width 612 height 353
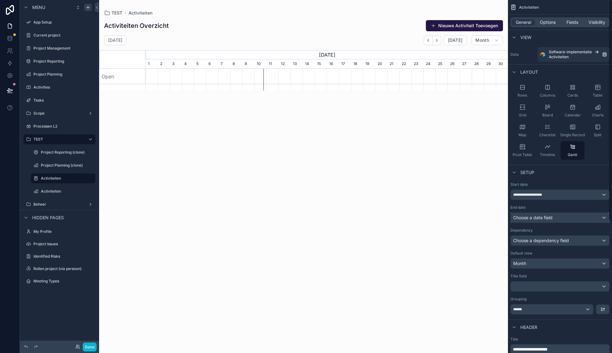
click at [540, 217] on span "Choose a date field" at bounding box center [532, 217] width 39 height 5
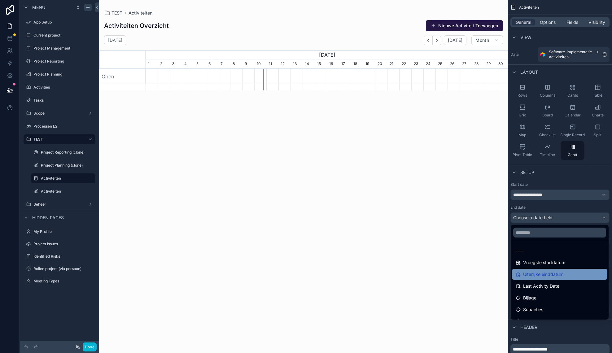
click at [549, 273] on span "Uiterlijke einddatum" at bounding box center [543, 273] width 40 height 7
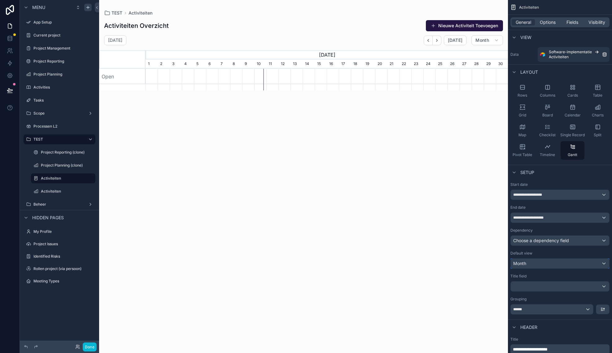
click at [544, 265] on div "Month" at bounding box center [559, 263] width 98 height 10
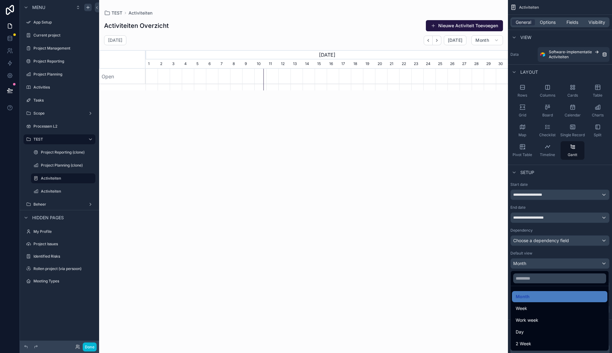
click at [544, 254] on div "scrollable content" at bounding box center [306, 176] width 612 height 353
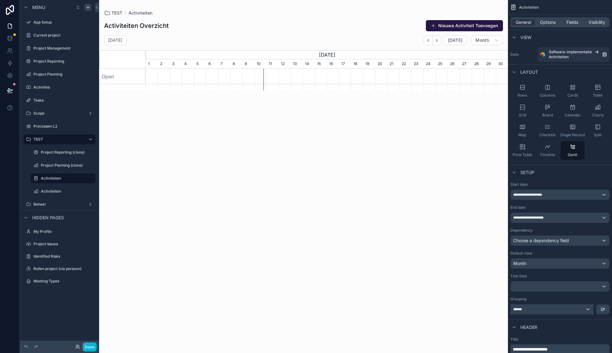
click at [543, 310] on div "******" at bounding box center [551, 309] width 82 height 10
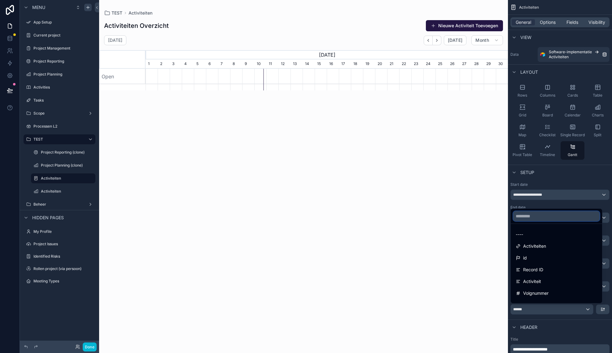
click at [532, 216] on input "text" at bounding box center [556, 216] width 86 height 10
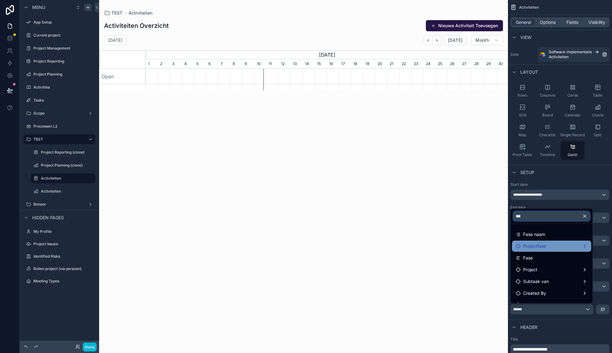
type input "***"
click at [539, 246] on span "Projectfase" at bounding box center [534, 245] width 23 height 7
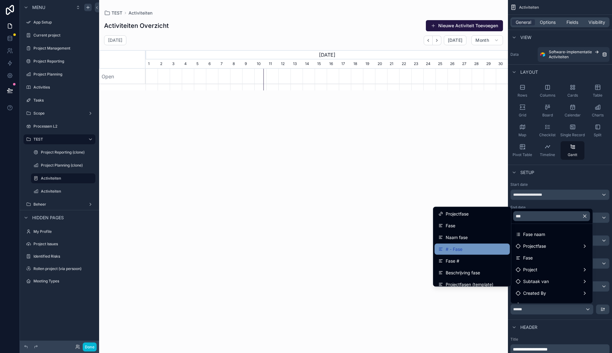
click at [468, 245] on div "# - Fase" at bounding box center [472, 248] width 68 height 7
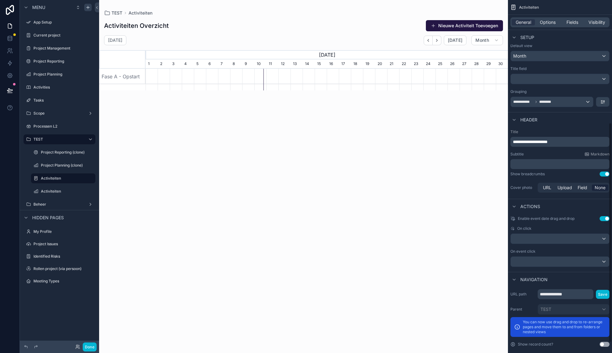
scroll to position [214, 0]
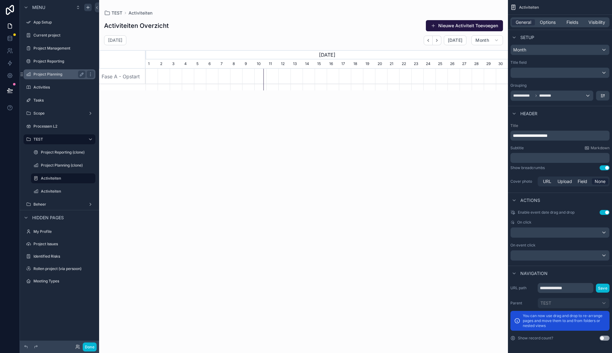
click at [60, 72] on label "Project Planning" at bounding box center [58, 74] width 50 height 5
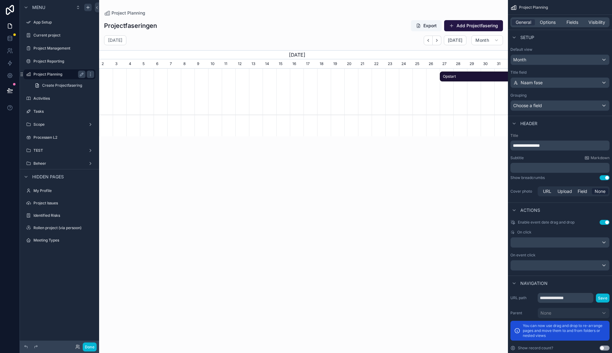
scroll to position [0, 409]
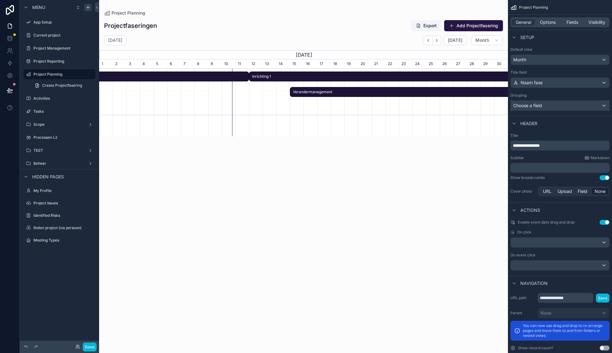
click at [558, 105] on div "Choose a field" at bounding box center [559, 106] width 98 height 10
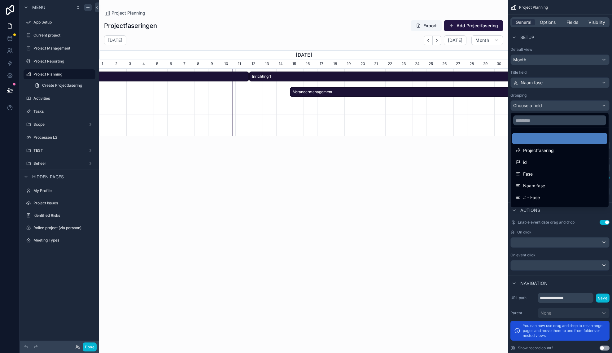
click at [560, 95] on div "scrollable content" at bounding box center [306, 176] width 612 height 353
